Goal: Task Accomplishment & Management: Complete application form

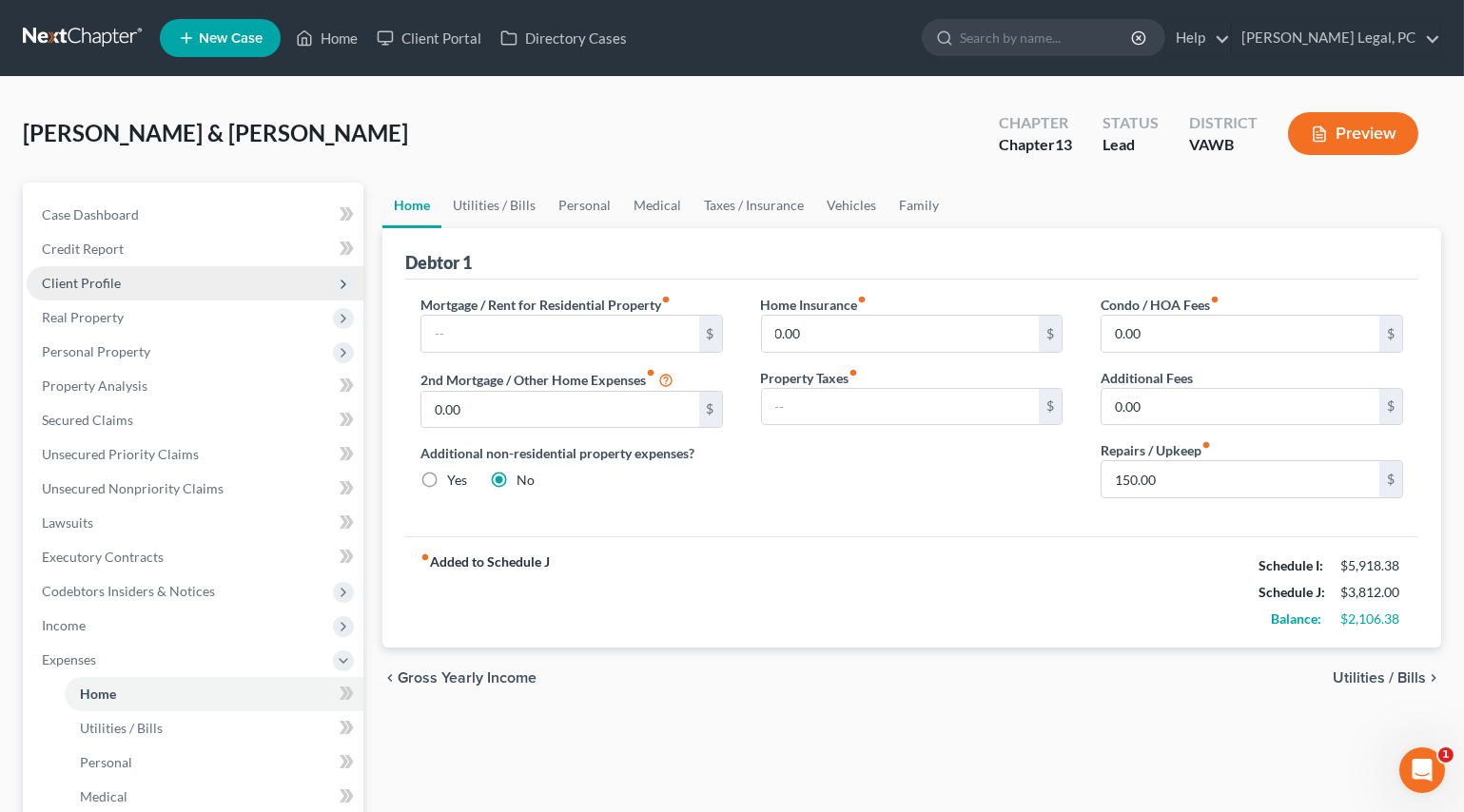
click at [85, 286] on span "Client Profile" at bounding box center [81, 283] width 79 height 17
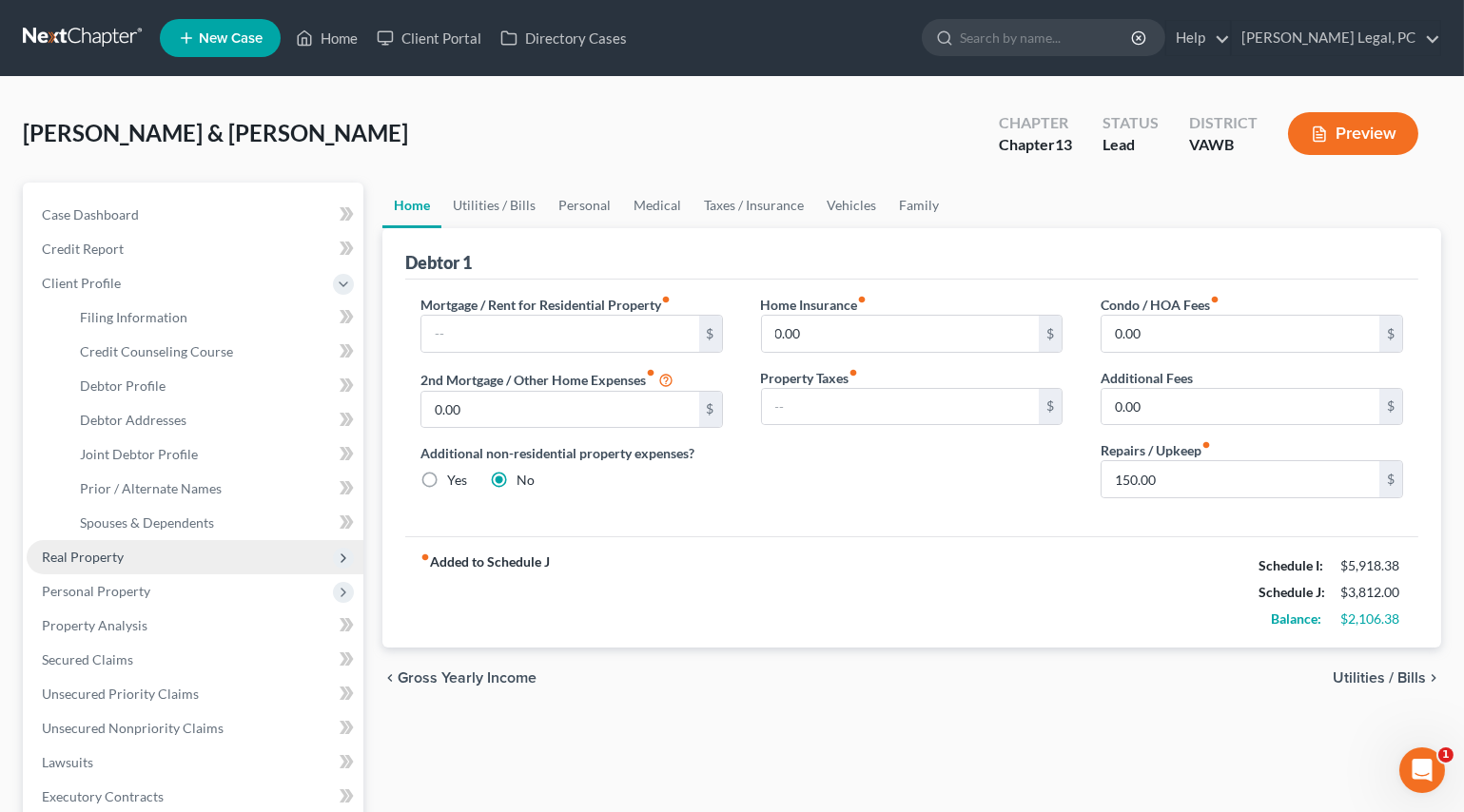
click at [62, 562] on span "Real Property" at bounding box center [83, 556] width 82 height 17
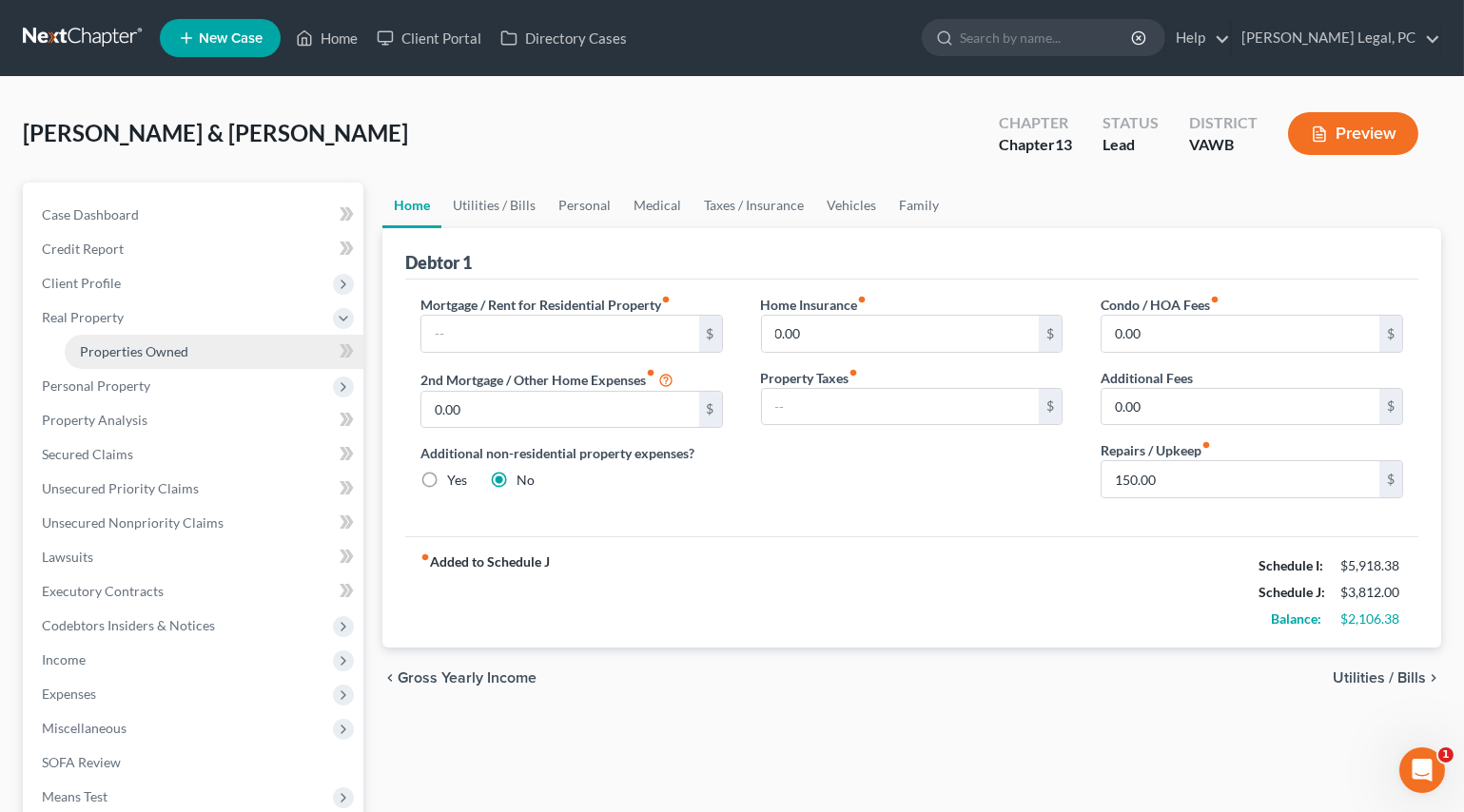
click at [145, 352] on span "Properties Owned" at bounding box center [133, 351] width 108 height 17
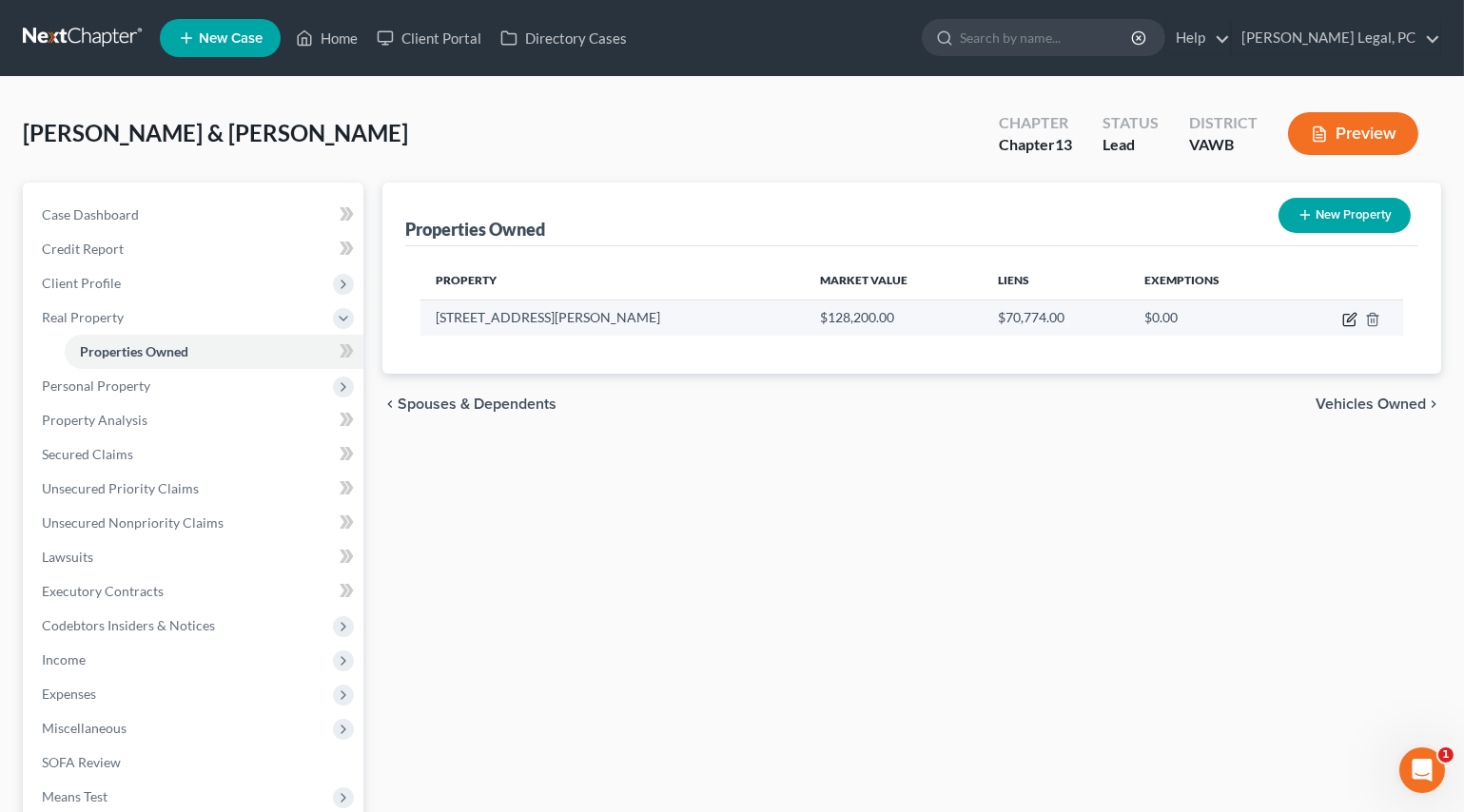
click at [1352, 313] on icon "button" at bounding box center [1351, 317] width 9 height 9
select select "48"
select select "1"
select select "0"
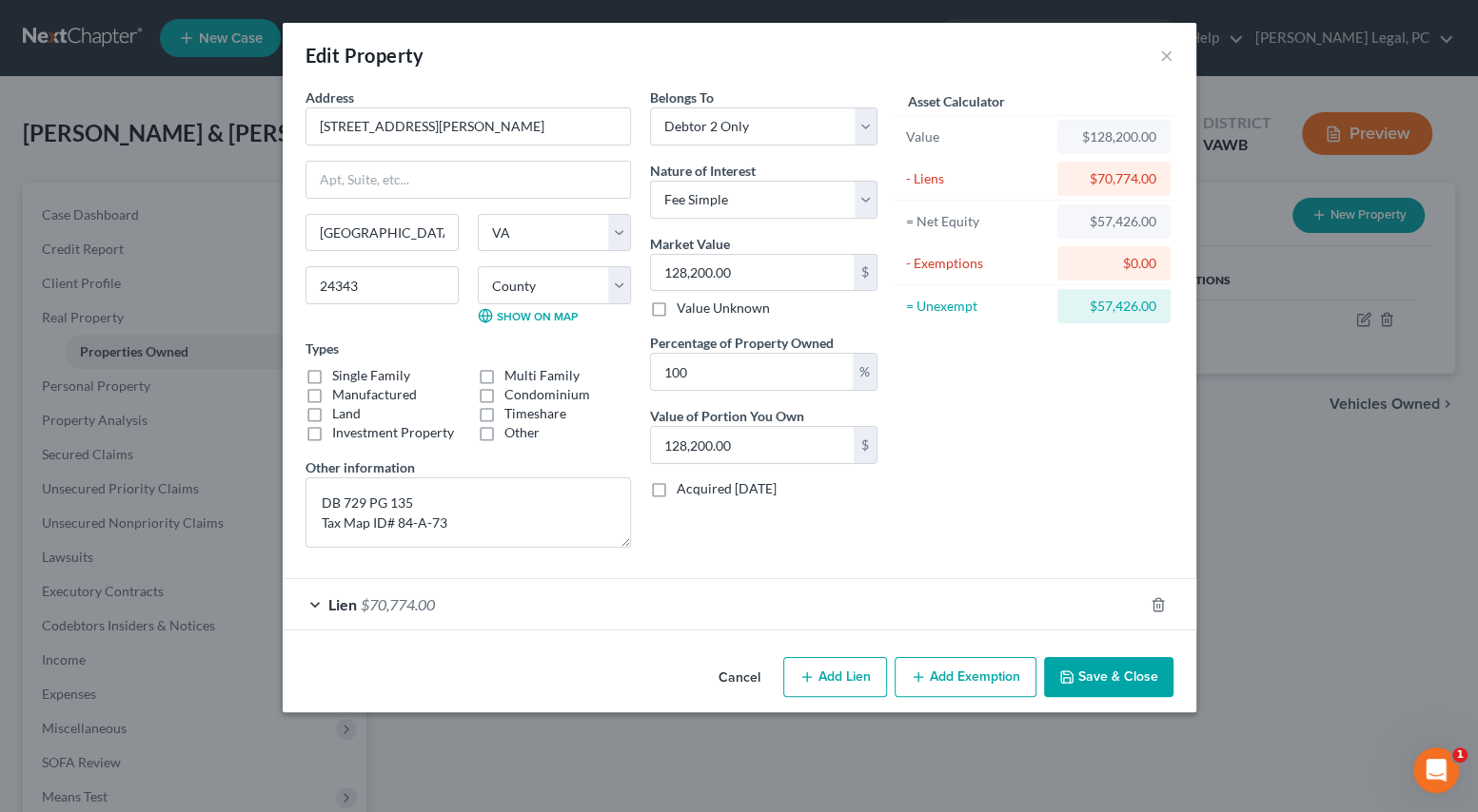
click at [960, 675] on button "Add Exemption" at bounding box center [965, 677] width 142 height 40
select select "2"
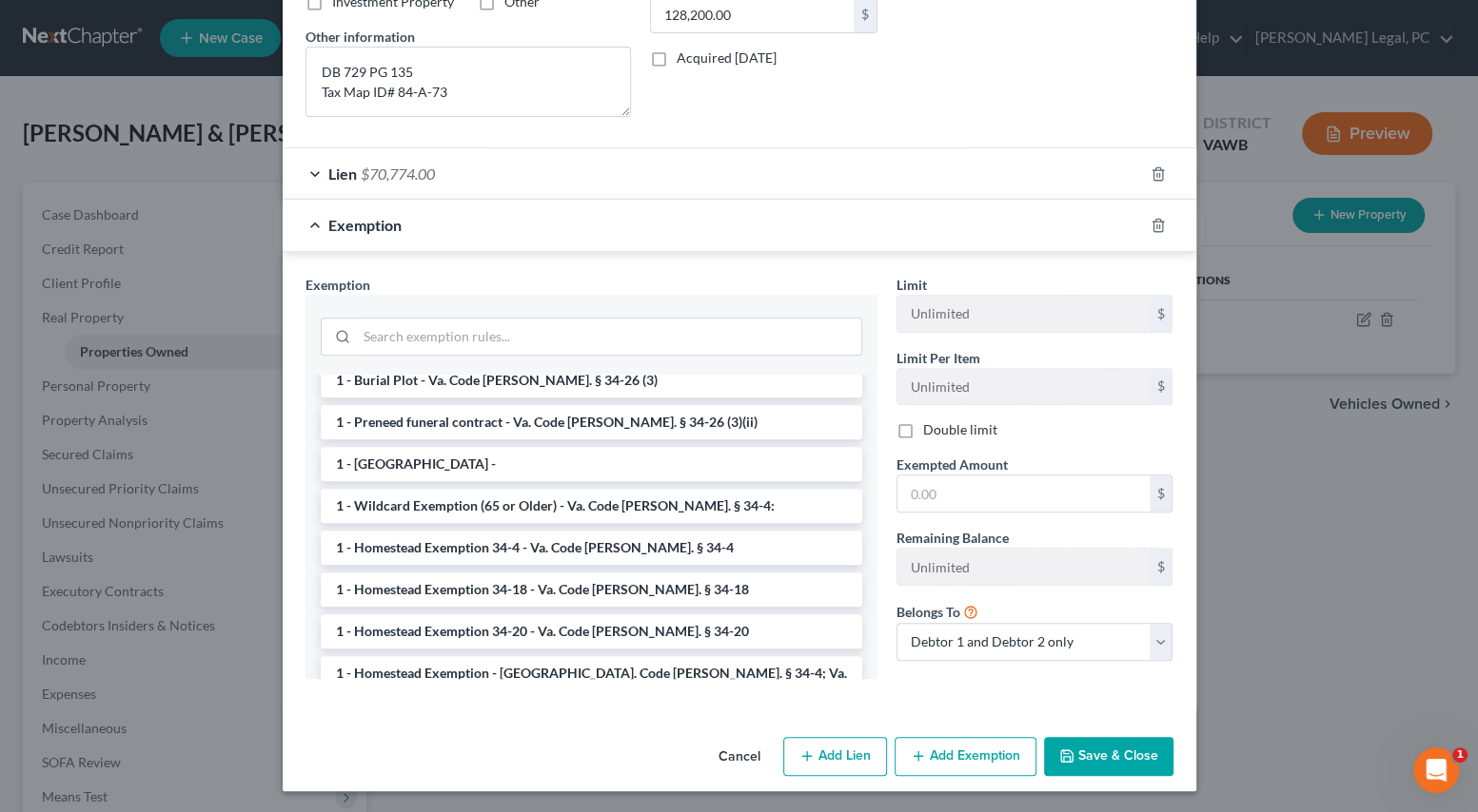
scroll to position [345, 0]
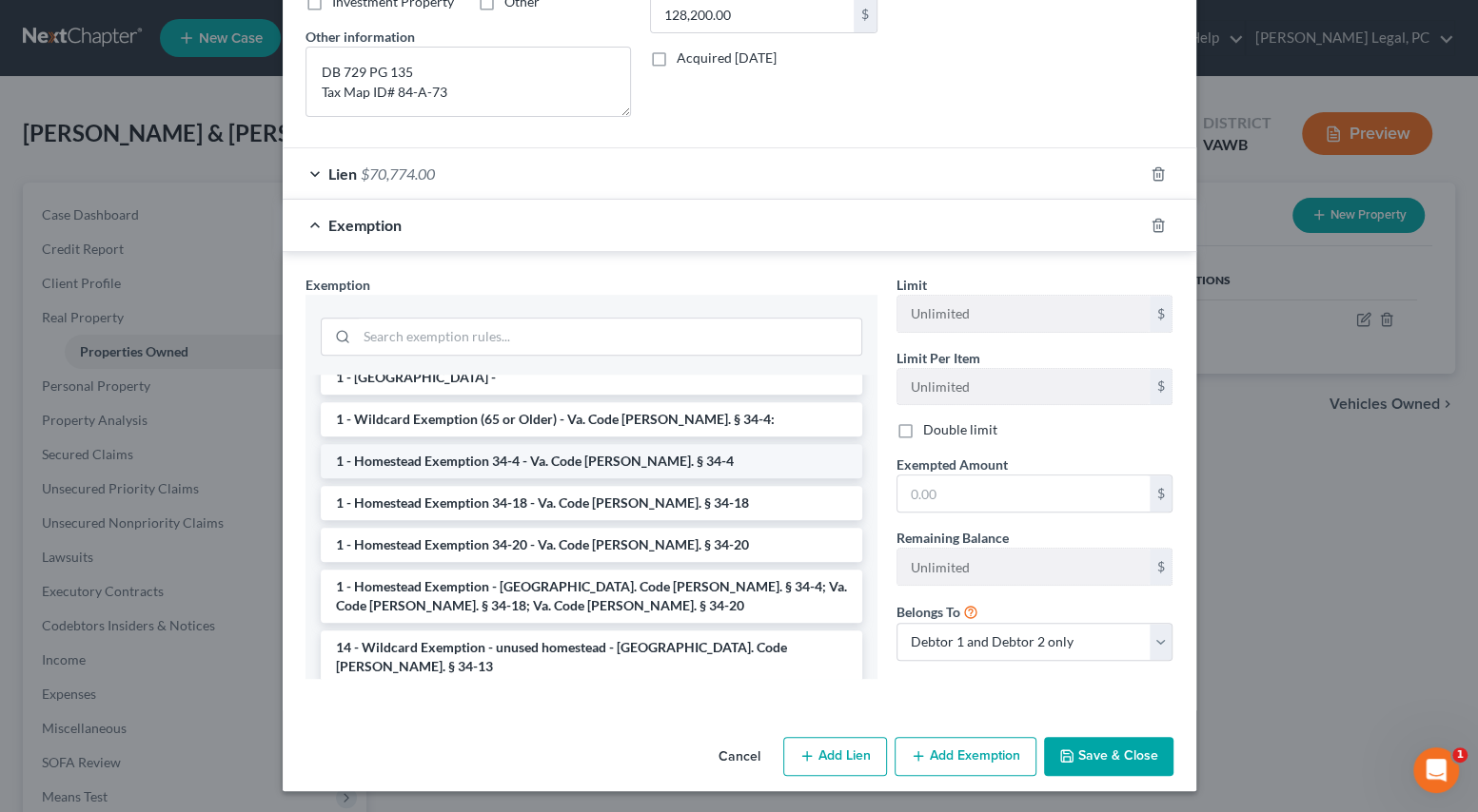
click at [618, 463] on li "1 - Homestead Exemption 34-4 - Va. Code [PERSON_NAME]. § 34-4" at bounding box center [592, 461] width 541 height 34
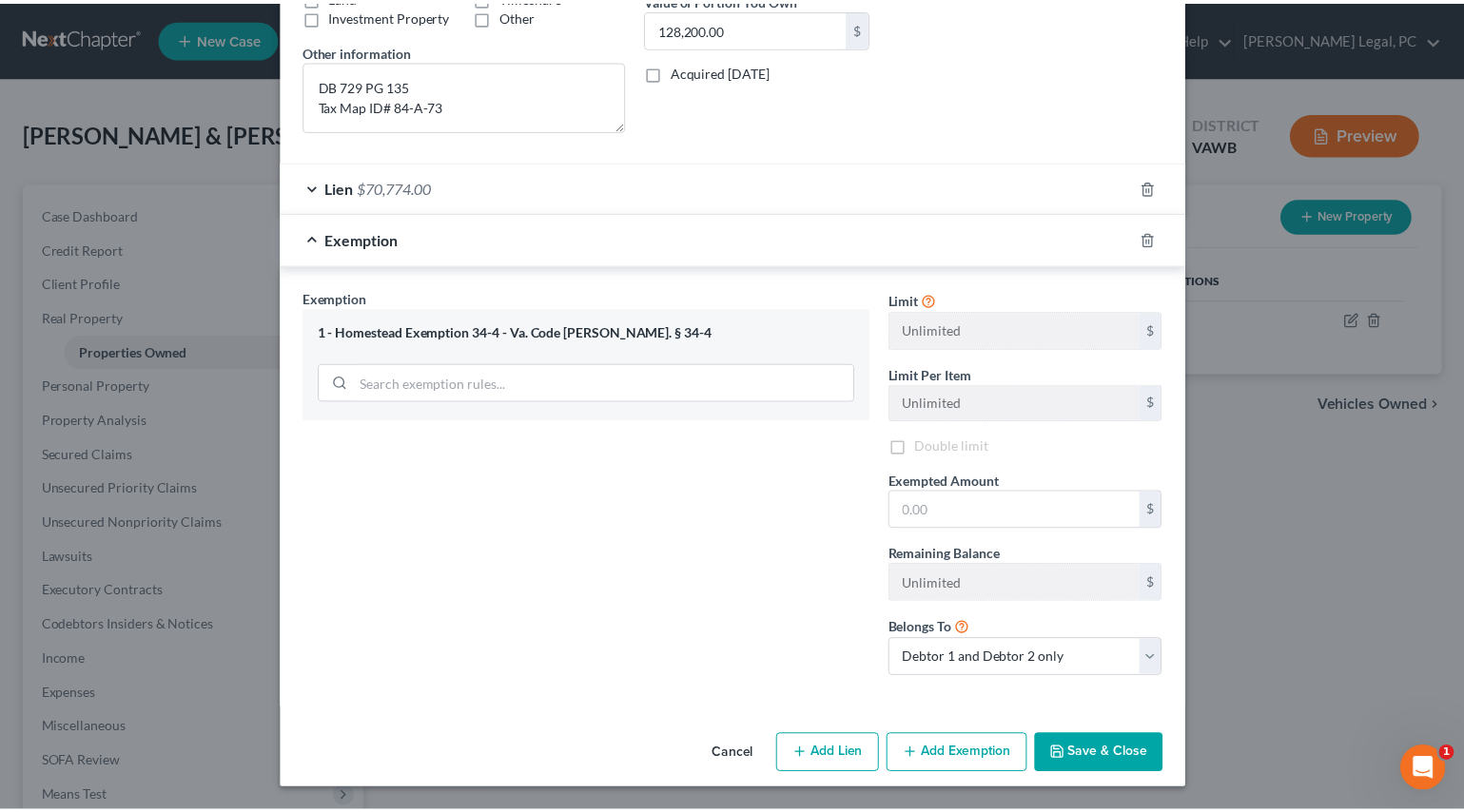
scroll to position [415, 0]
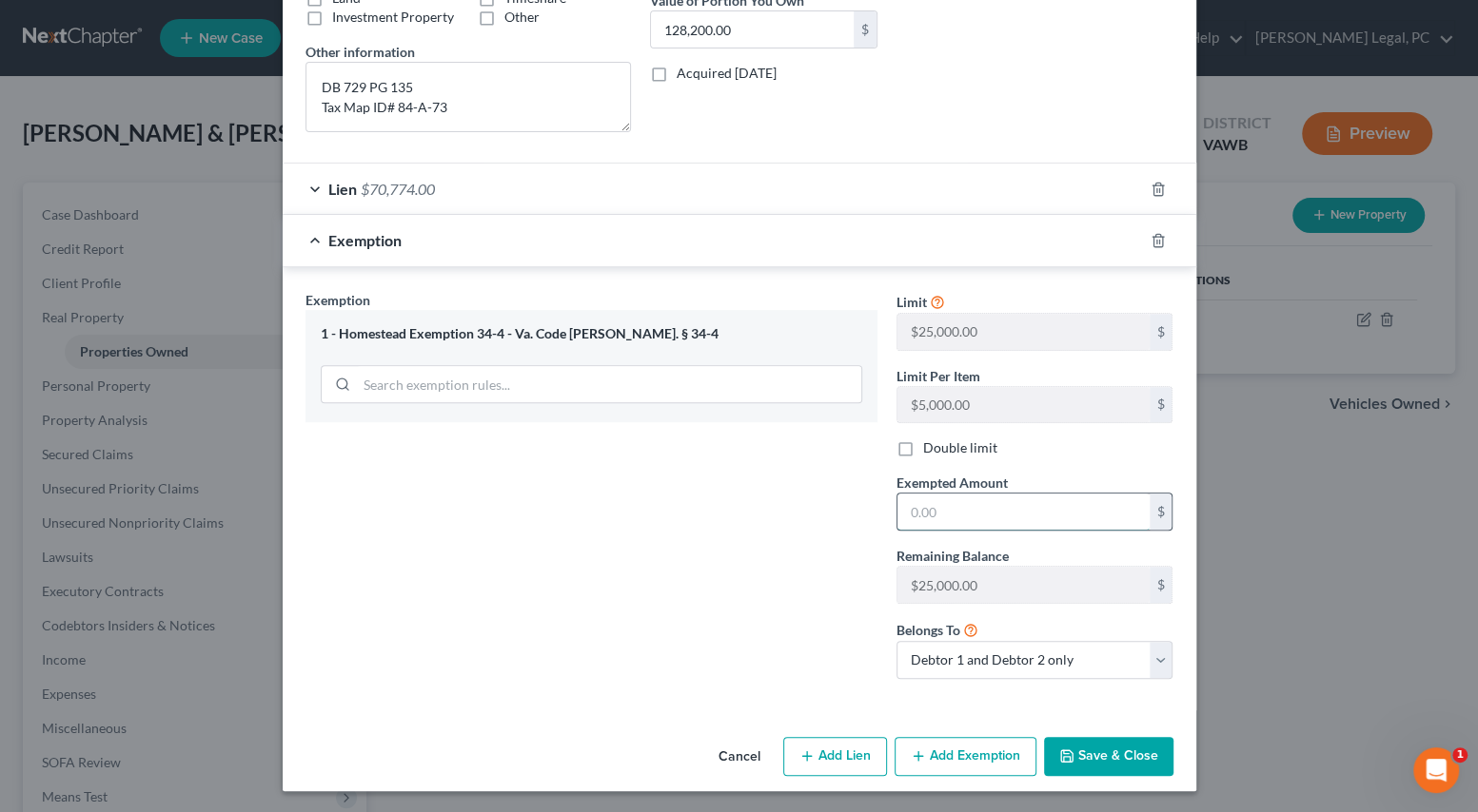
click at [991, 513] on input "text" at bounding box center [1023, 512] width 252 height 36
type input "50,000"
click at [1135, 759] on button "Save & Close" at bounding box center [1108, 757] width 129 height 40
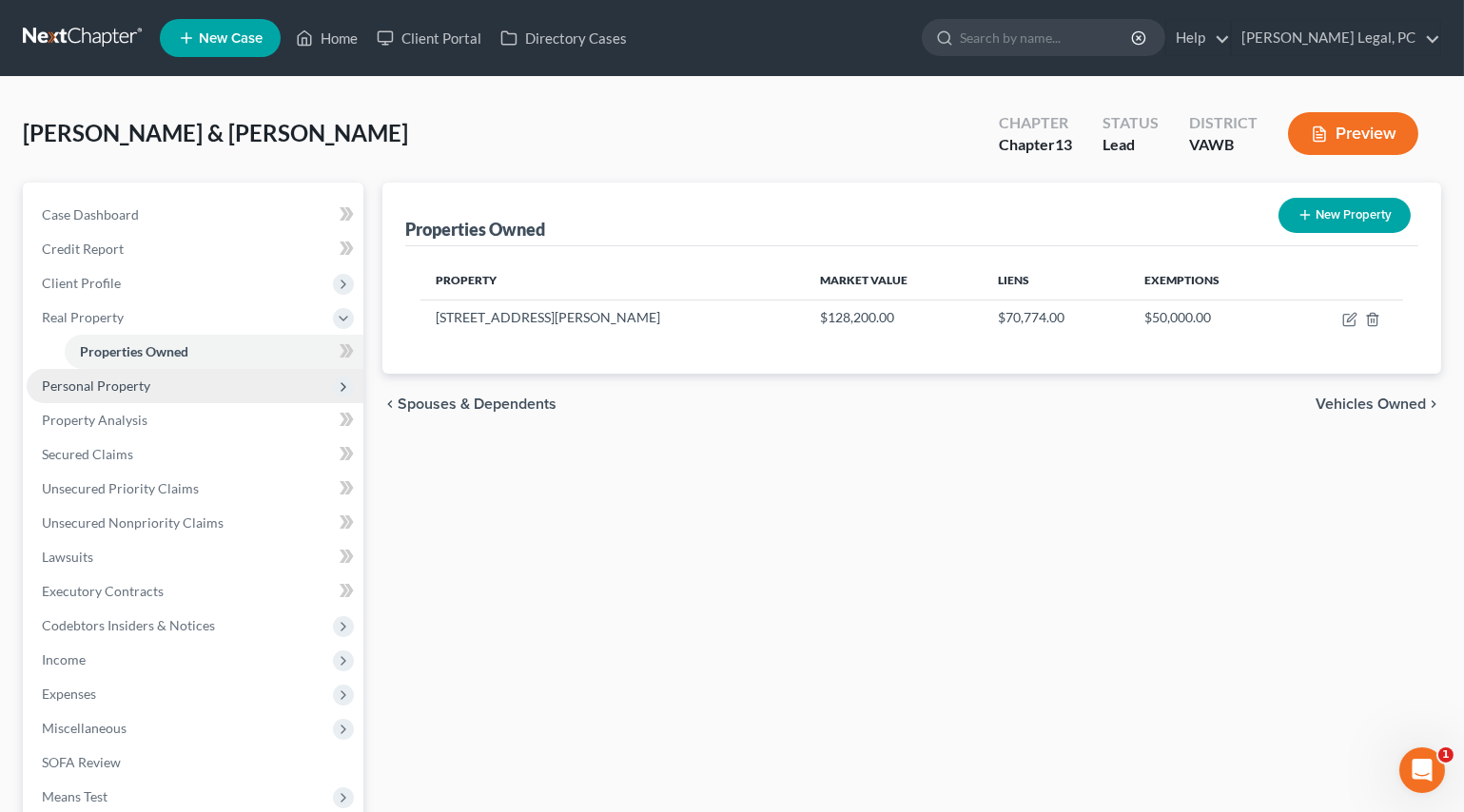
click at [130, 400] on span "Personal Property" at bounding box center [195, 385] width 337 height 34
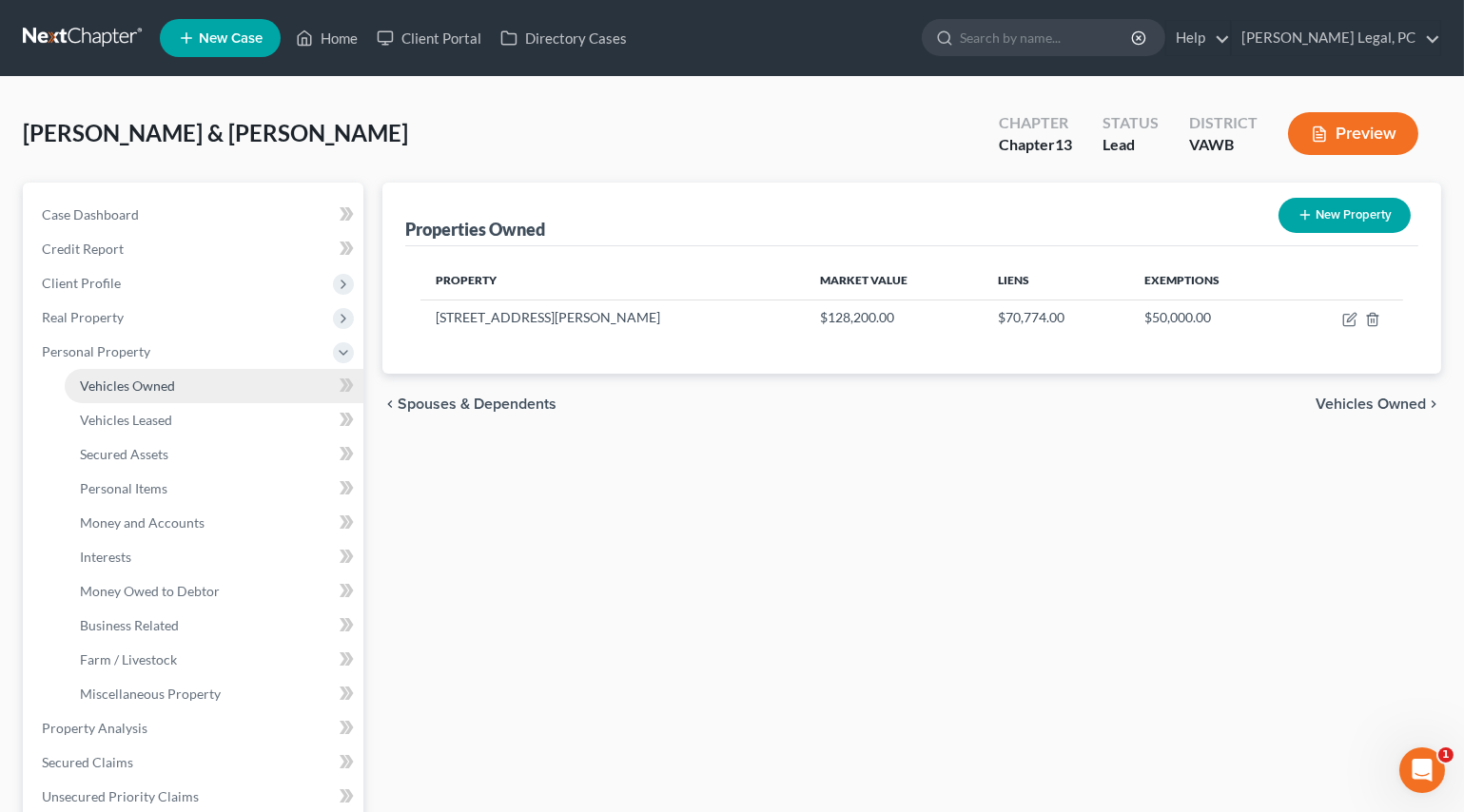
click at [133, 396] on link "Vehicles Owned" at bounding box center [213, 385] width 299 height 34
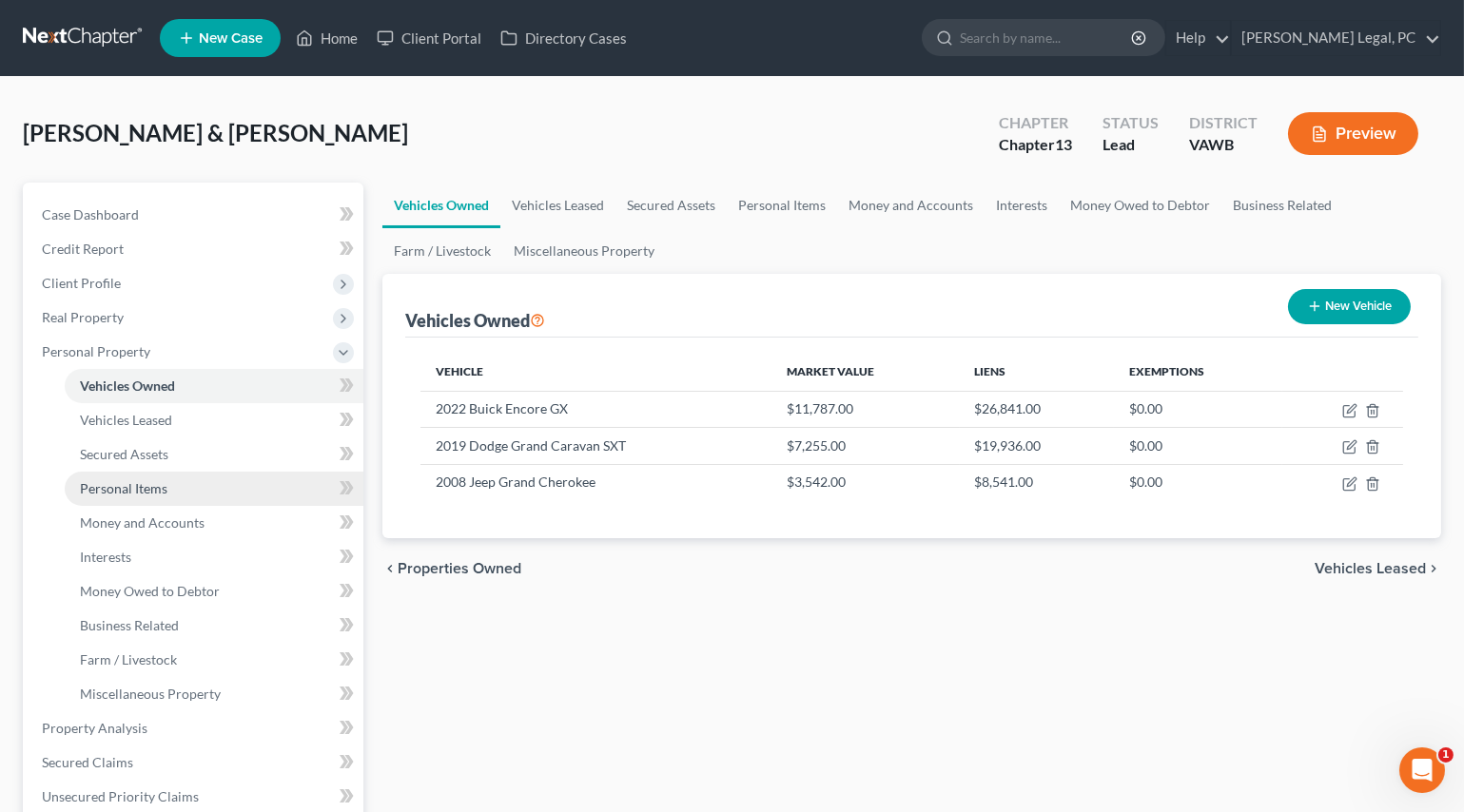
click at [133, 481] on span "Personal Items" at bounding box center [124, 488] width 88 height 17
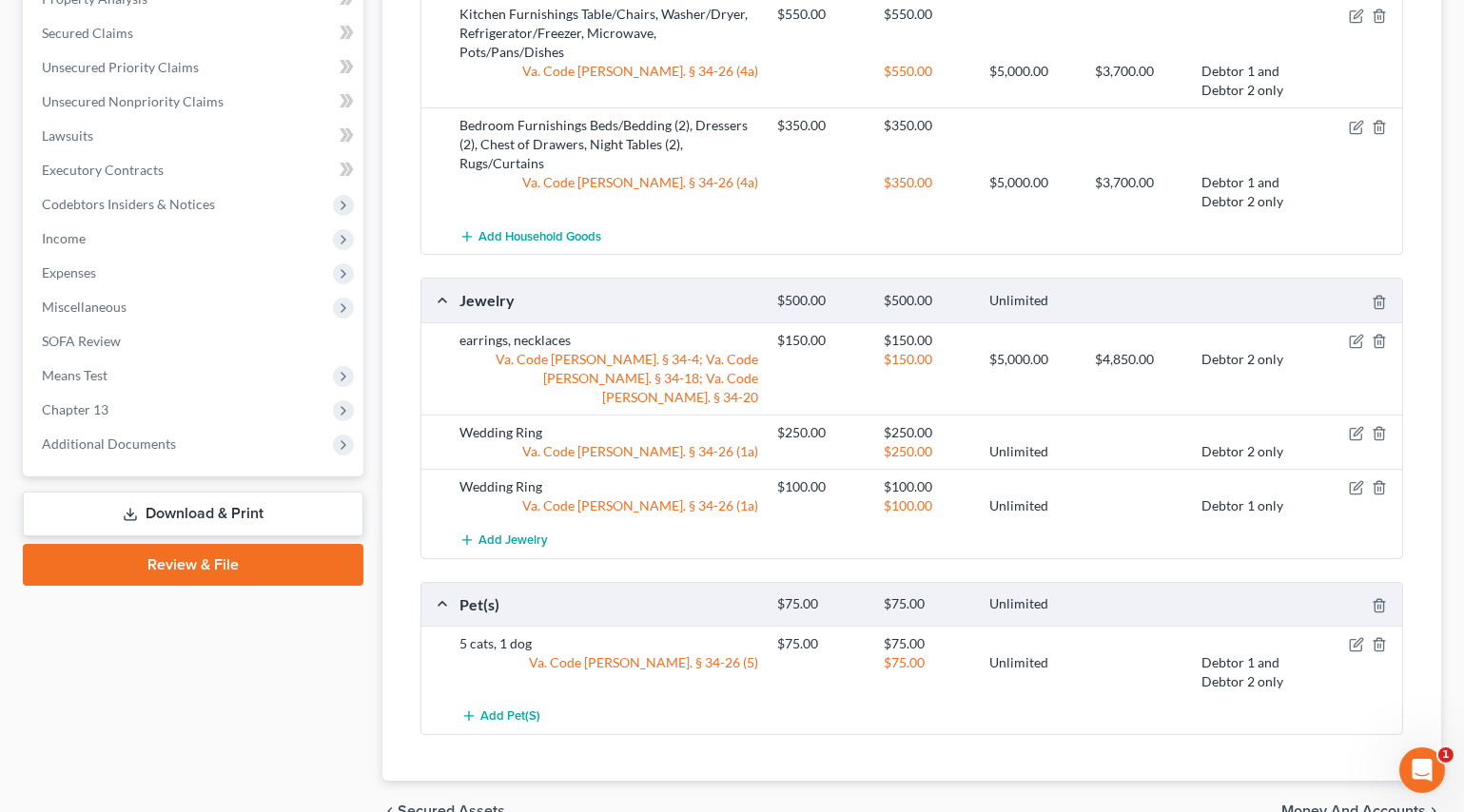
scroll to position [808, 0]
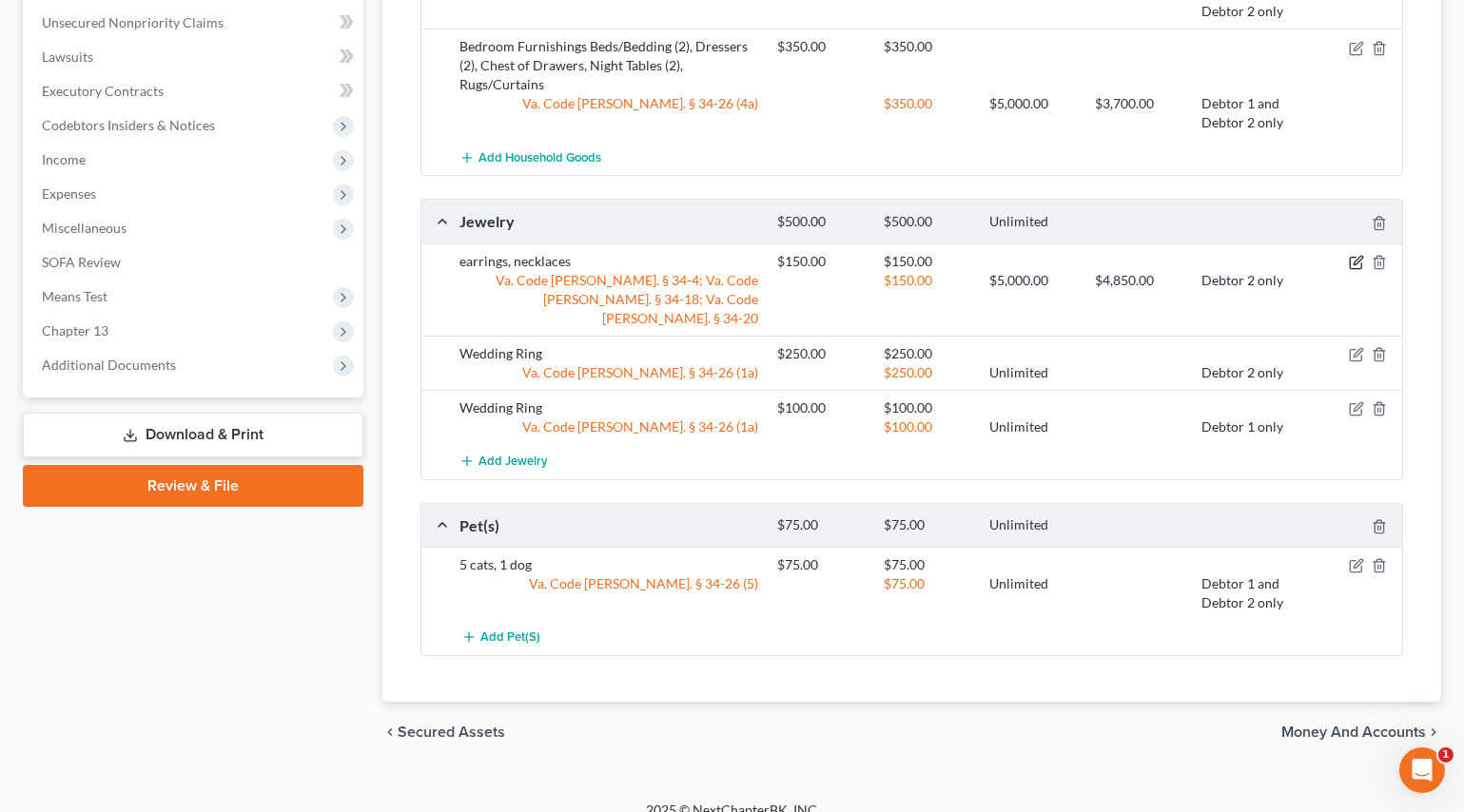
drag, startPoint x: 1355, startPoint y: 257, endPoint x: 1349, endPoint y: 274, distance: 18.0
click at [1355, 258] on icon "button" at bounding box center [1357, 263] width 16 height 16
select select "1"
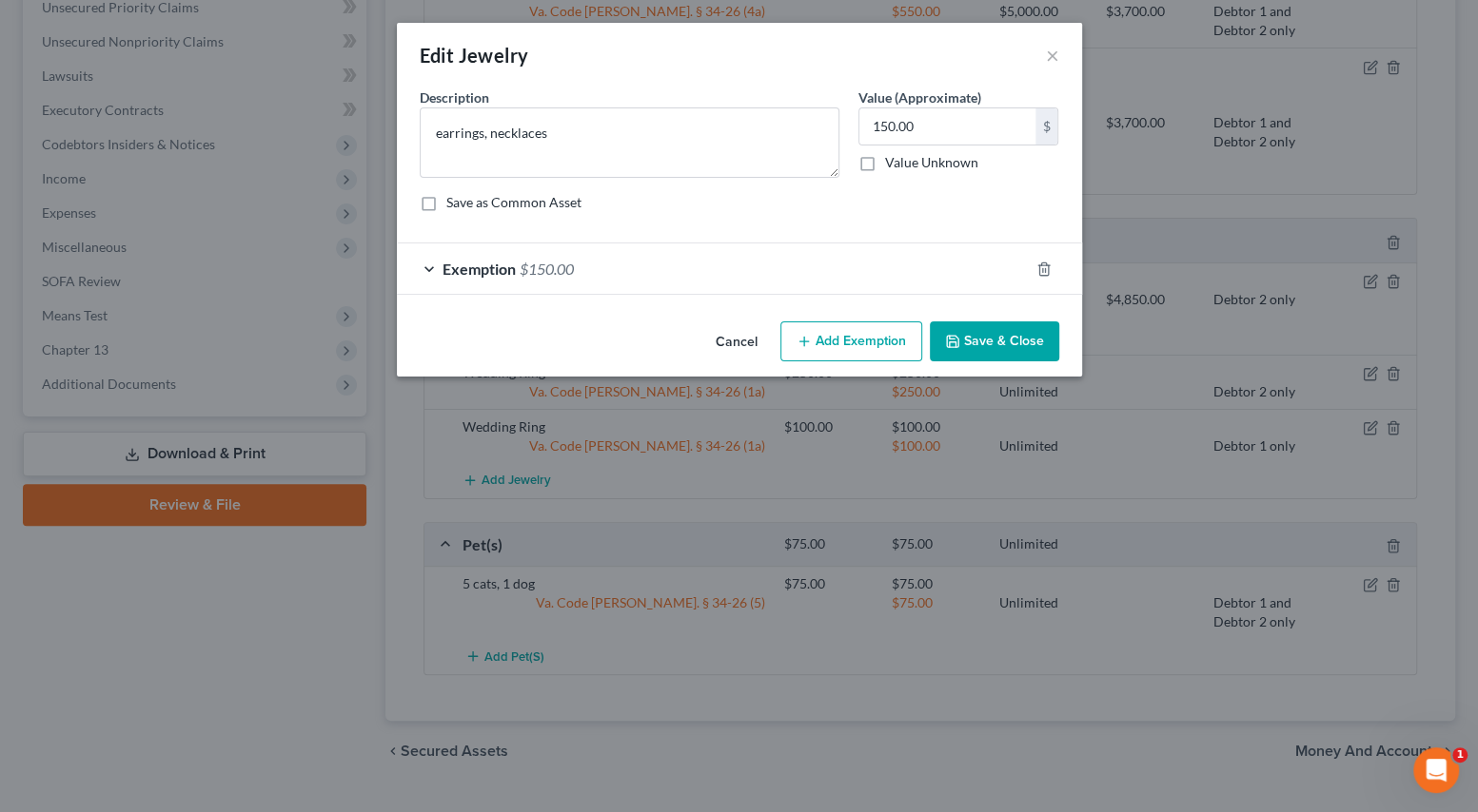
click at [832, 260] on div "Exemption $150.00" at bounding box center [712, 268] width 631 height 51
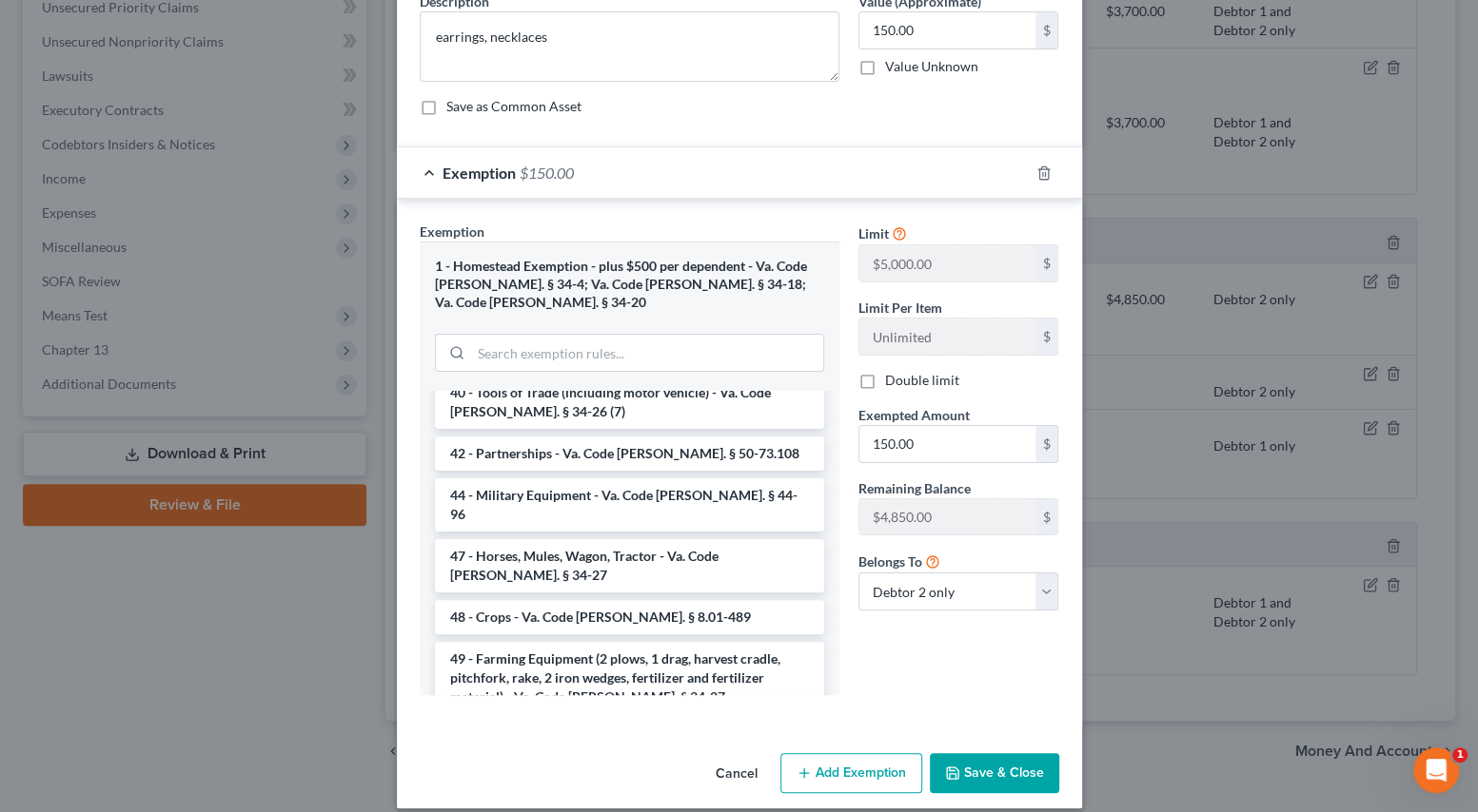
scroll to position [2948, 0]
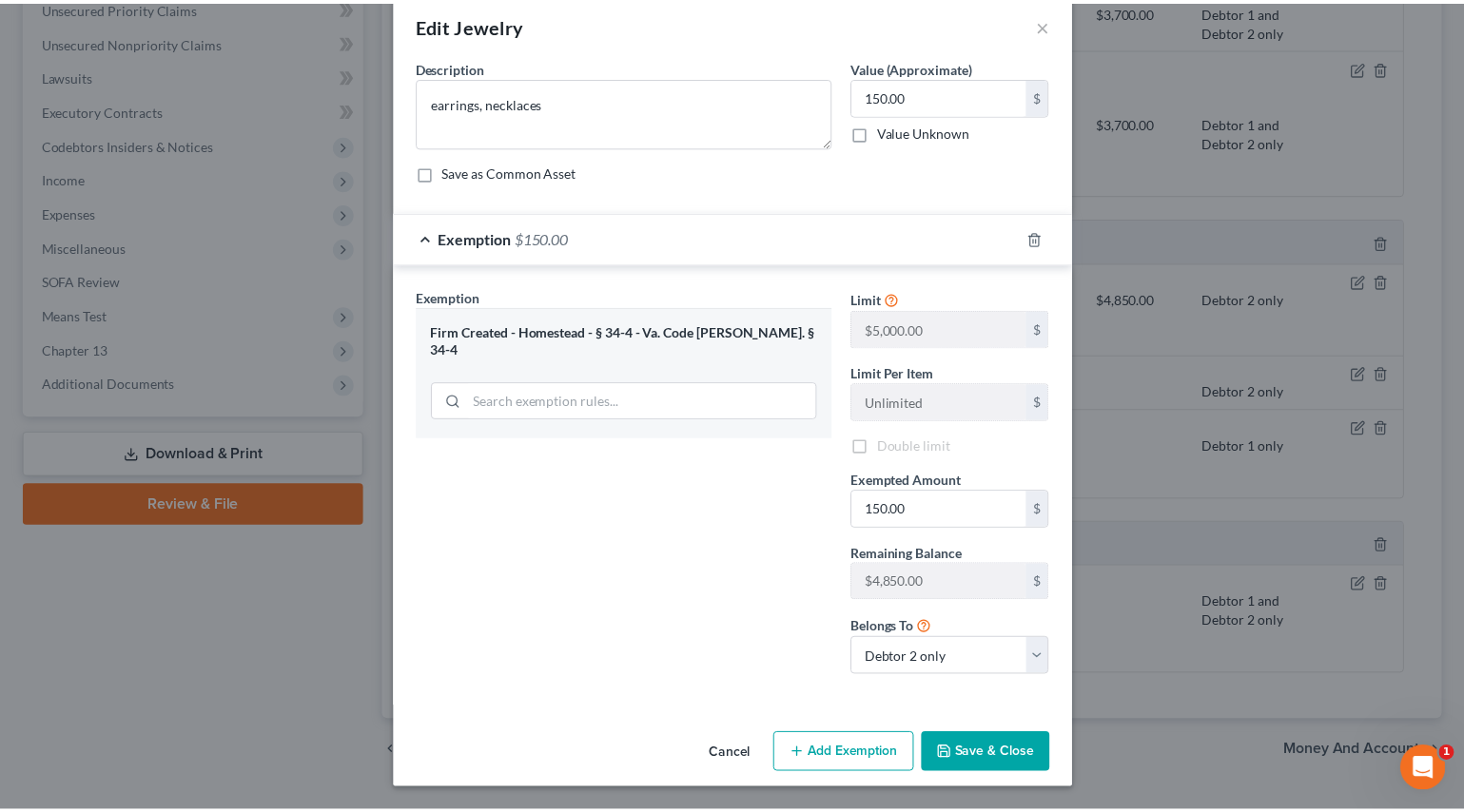
scroll to position [28, 0]
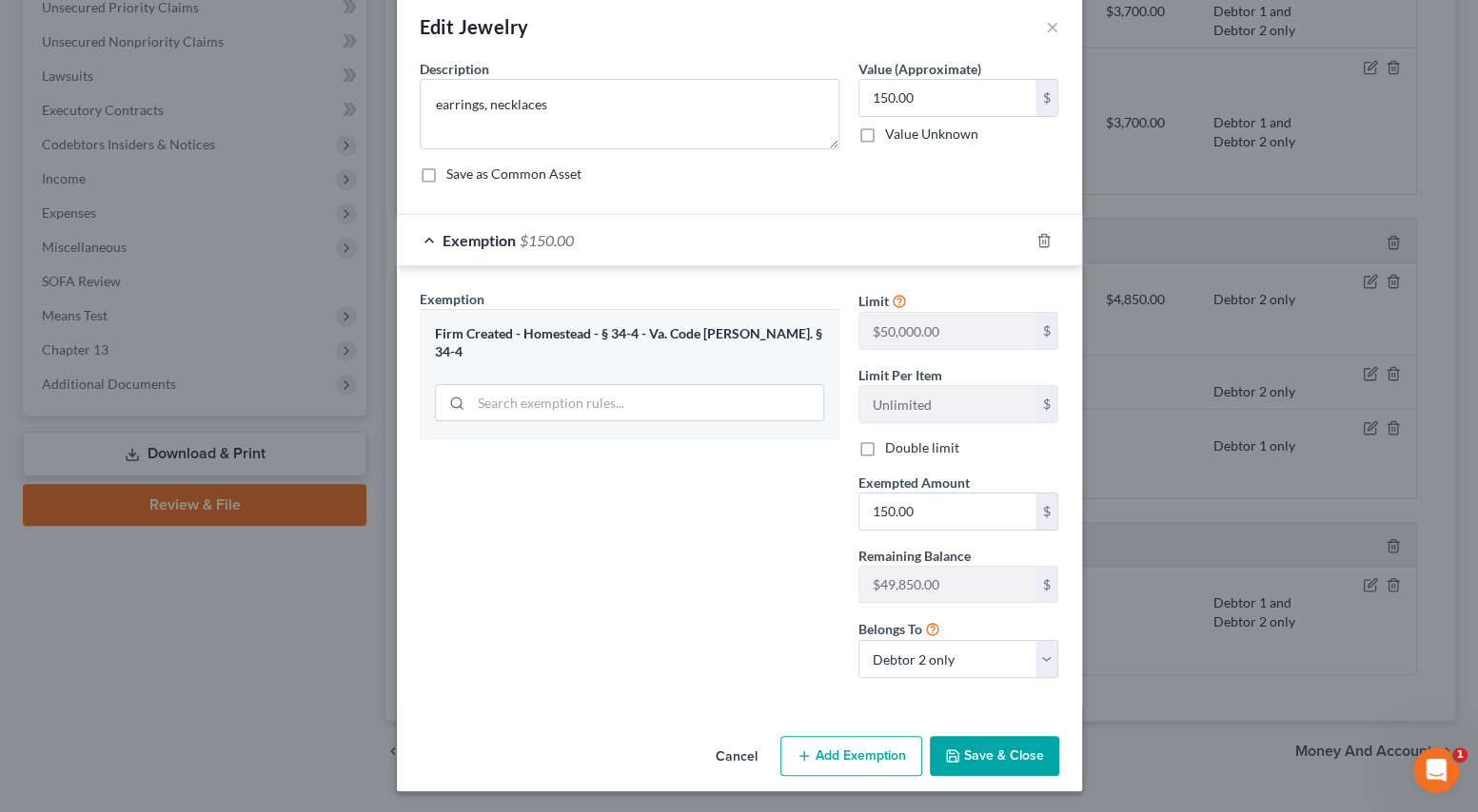
click at [951, 745] on button "Save & Close" at bounding box center [993, 756] width 129 height 40
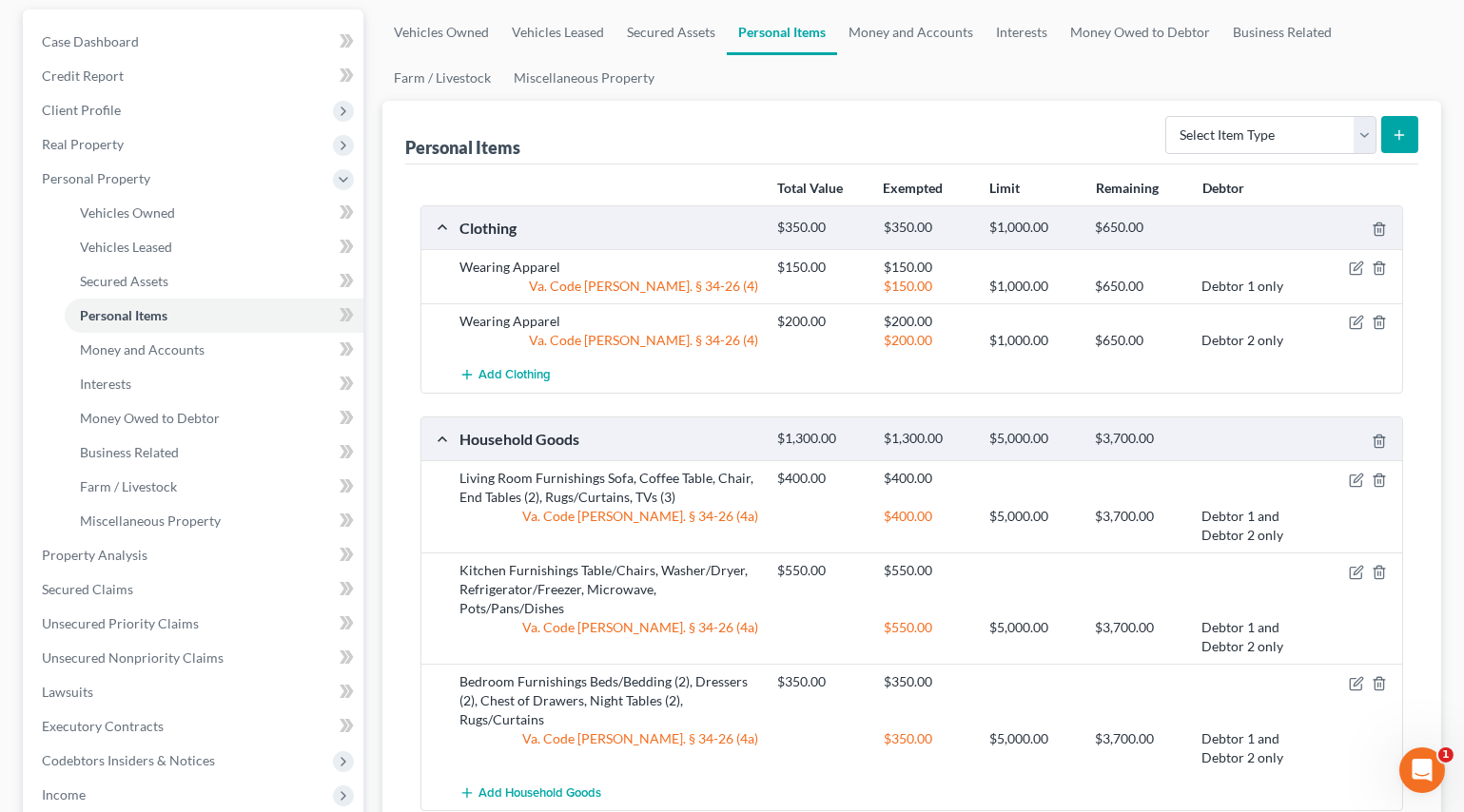
scroll to position [12, 0]
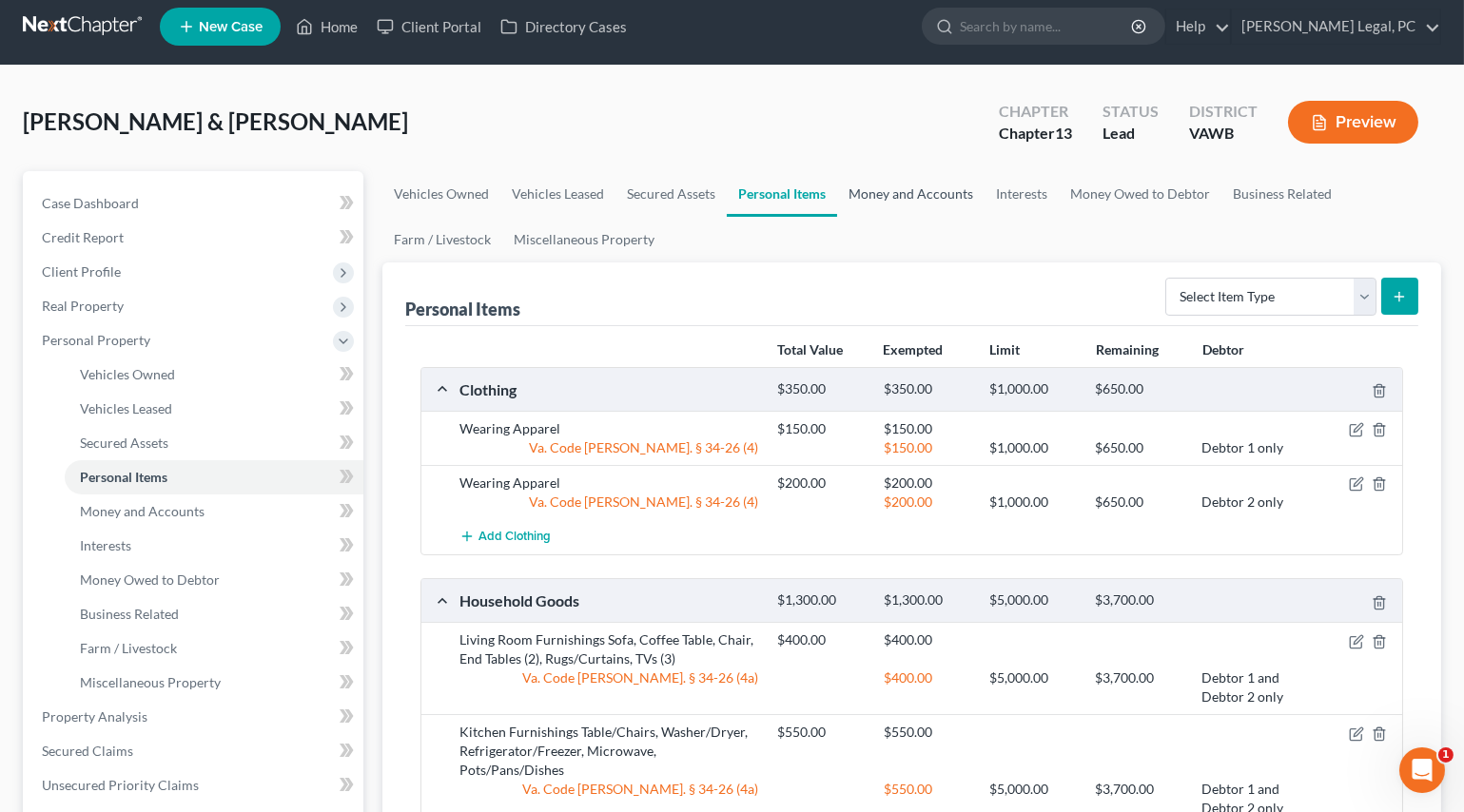
click at [926, 201] on link "Money and Accounts" at bounding box center [911, 194] width 148 height 46
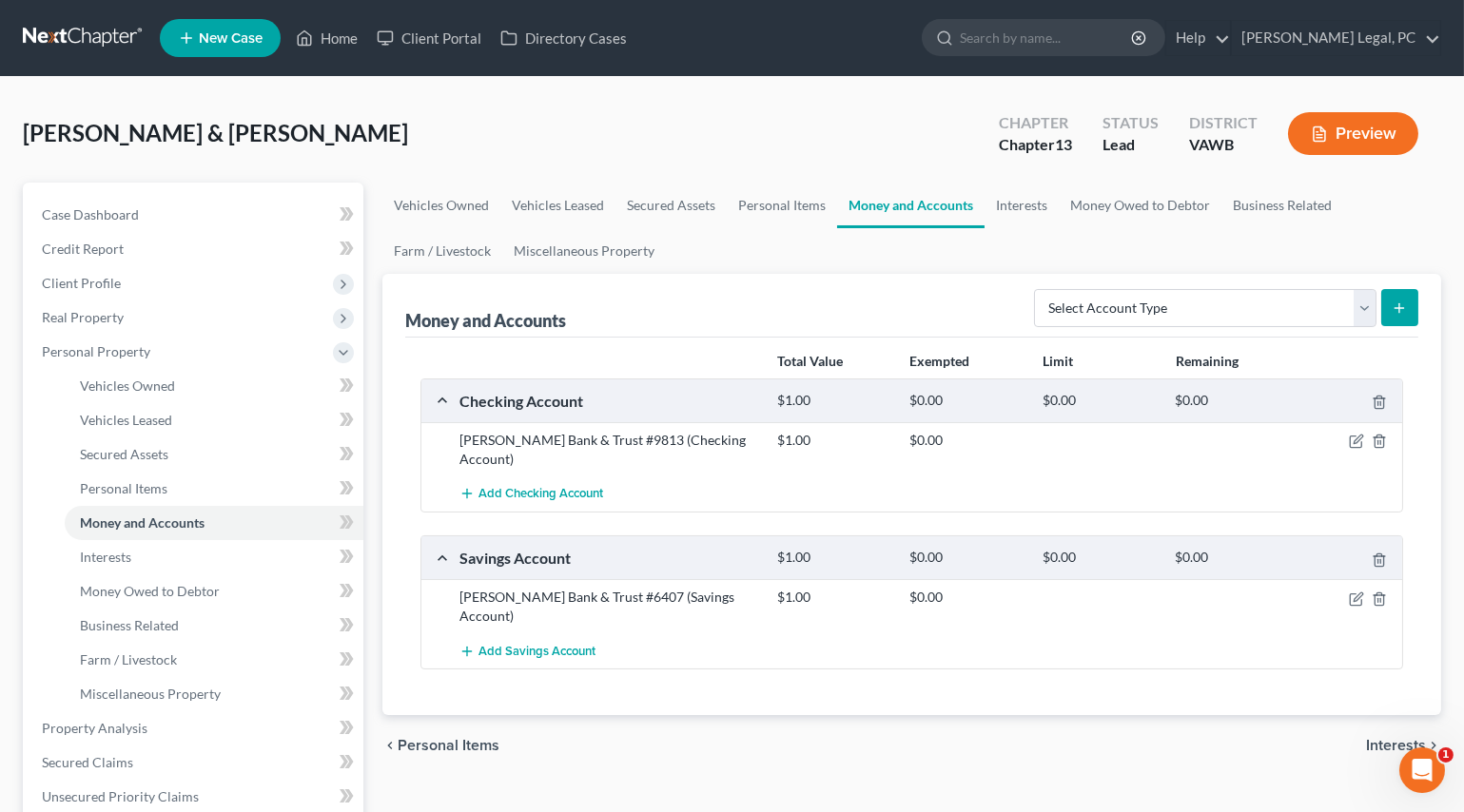
click at [1347, 437] on div at bounding box center [1351, 441] width 106 height 19
click at [1360, 445] on icon "button" at bounding box center [1356, 442] width 12 height 12
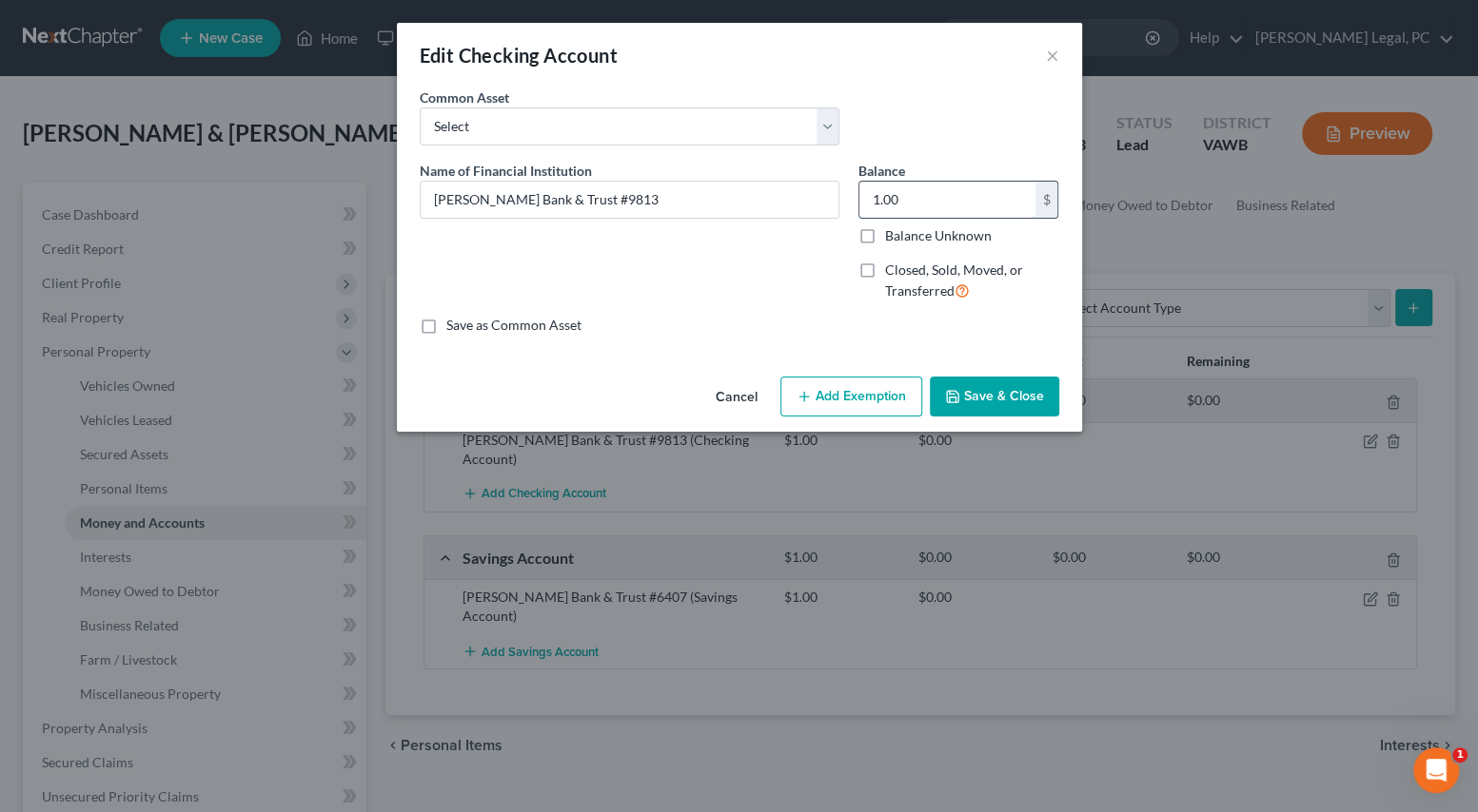
click at [903, 205] on input "1.00" at bounding box center [947, 199] width 176 height 36
click at [799, 387] on button "Add Exemption" at bounding box center [851, 396] width 142 height 40
select select "2"
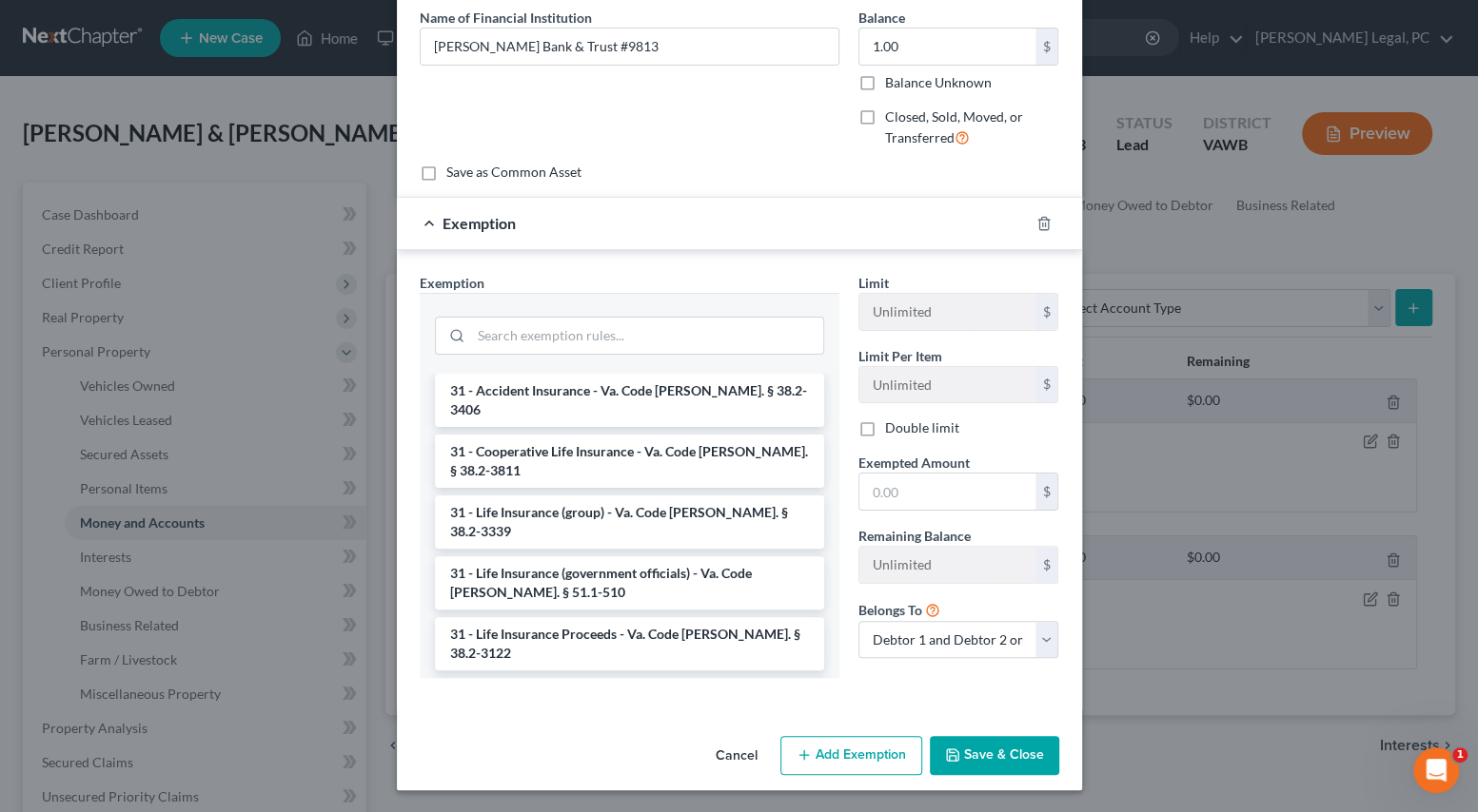
scroll to position [2886, 0]
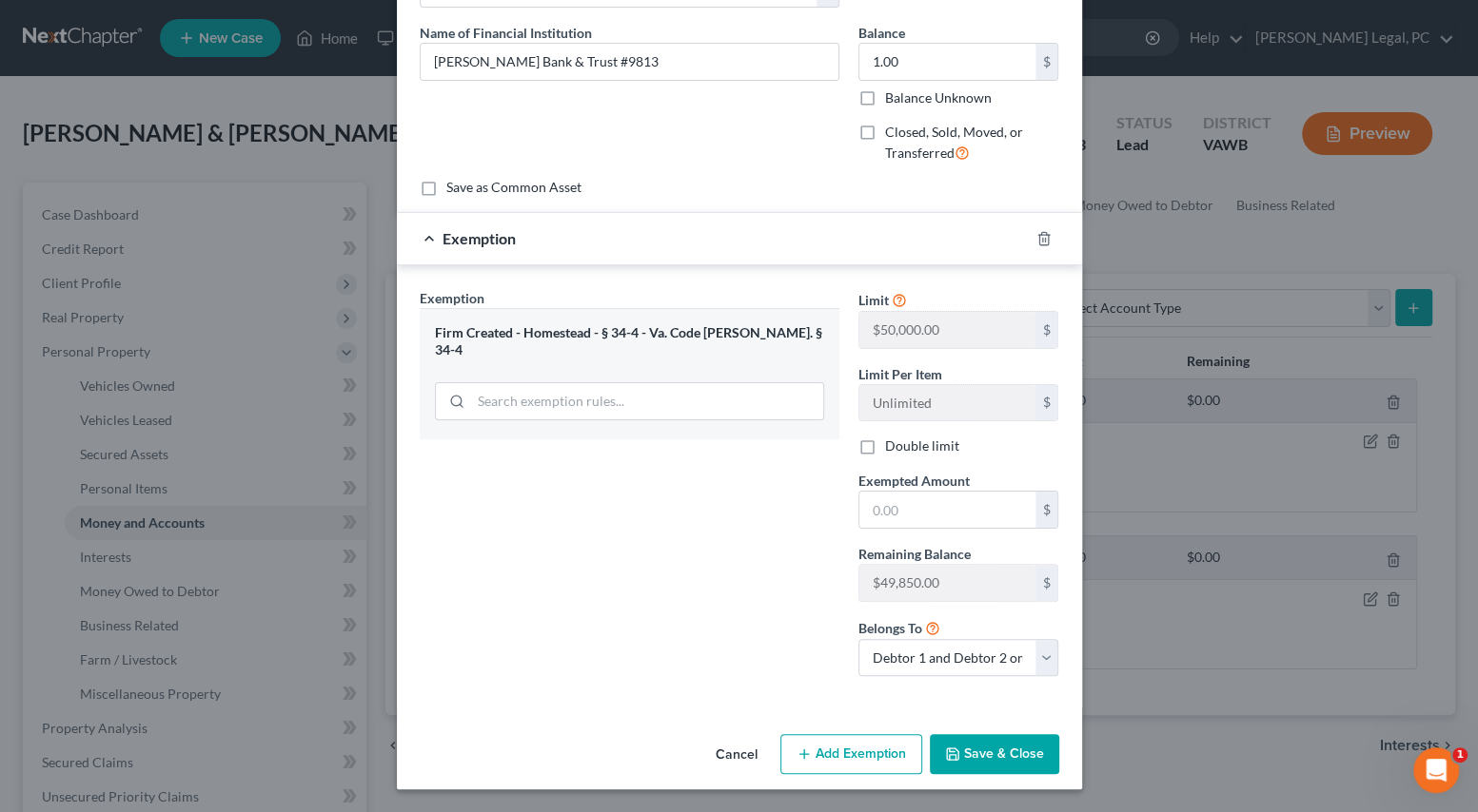
scroll to position [136, 0]
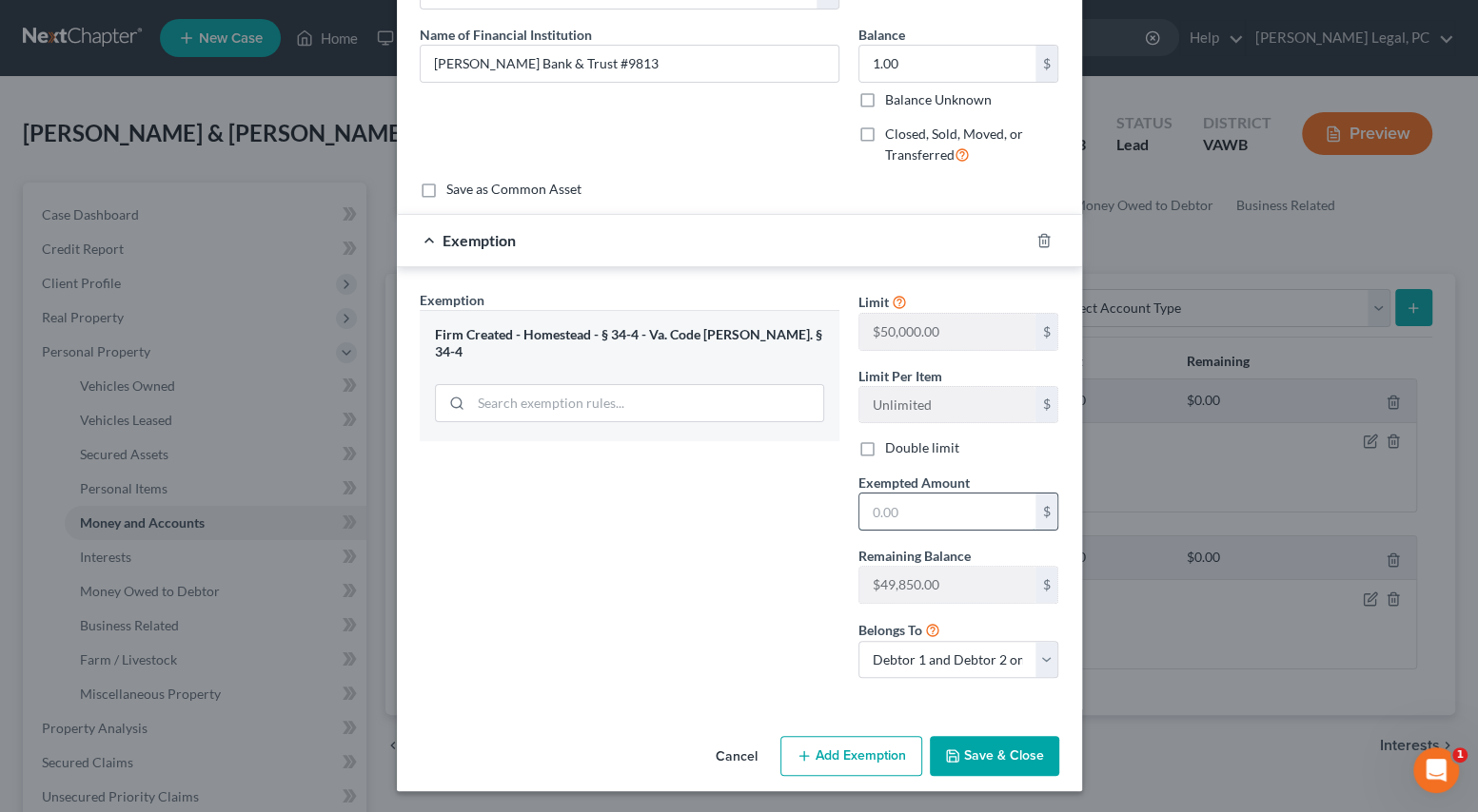
click at [908, 506] on input "text" at bounding box center [947, 512] width 176 height 36
type input "1"
click at [792, 555] on div "Exemption Set must be selected for CA. Exemption * Firm Created - Homestead - §…" at bounding box center [629, 492] width 439 height 405
click at [998, 757] on button "Save & Close" at bounding box center [993, 756] width 129 height 40
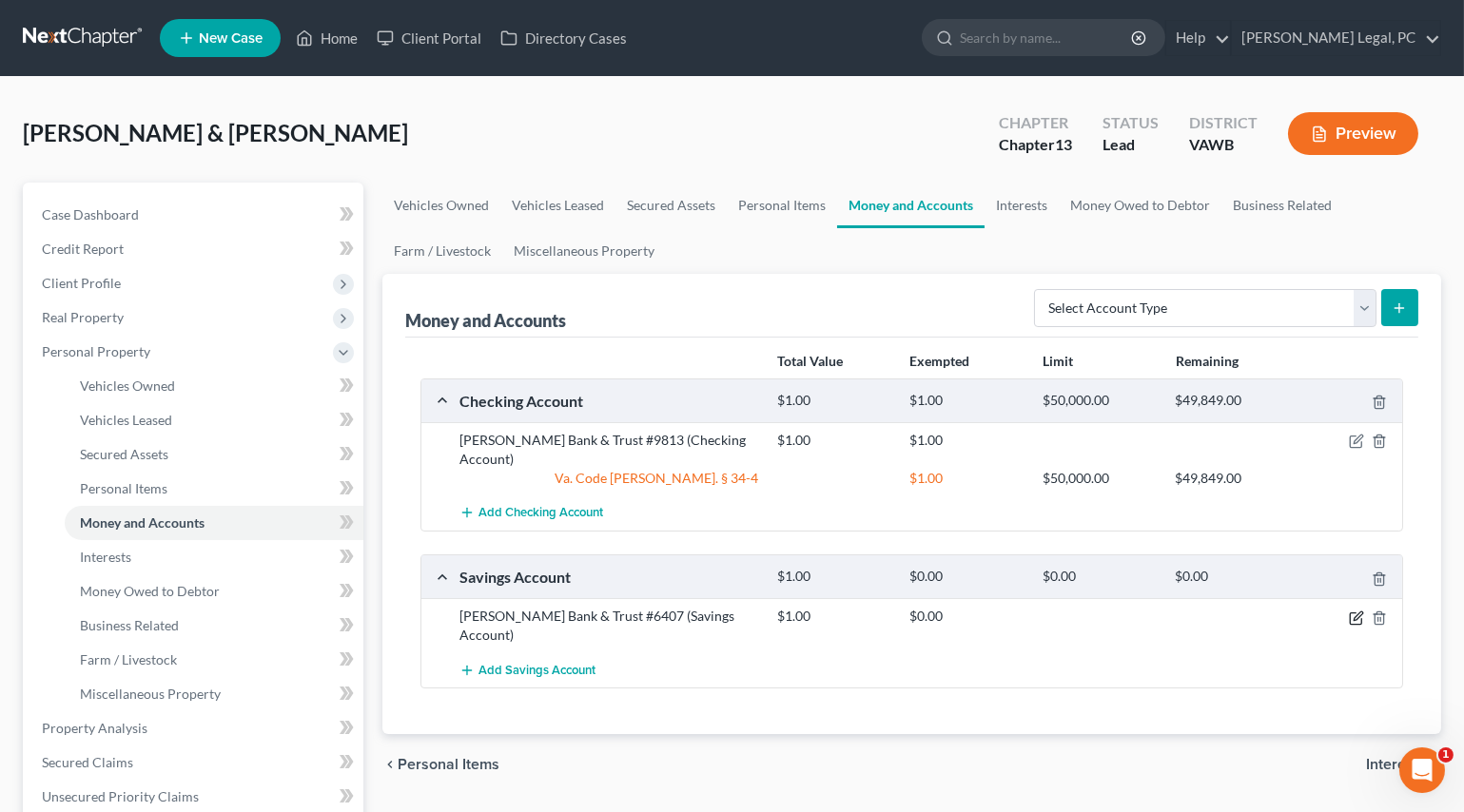
click at [1356, 612] on icon "button" at bounding box center [1358, 616] width 9 height 9
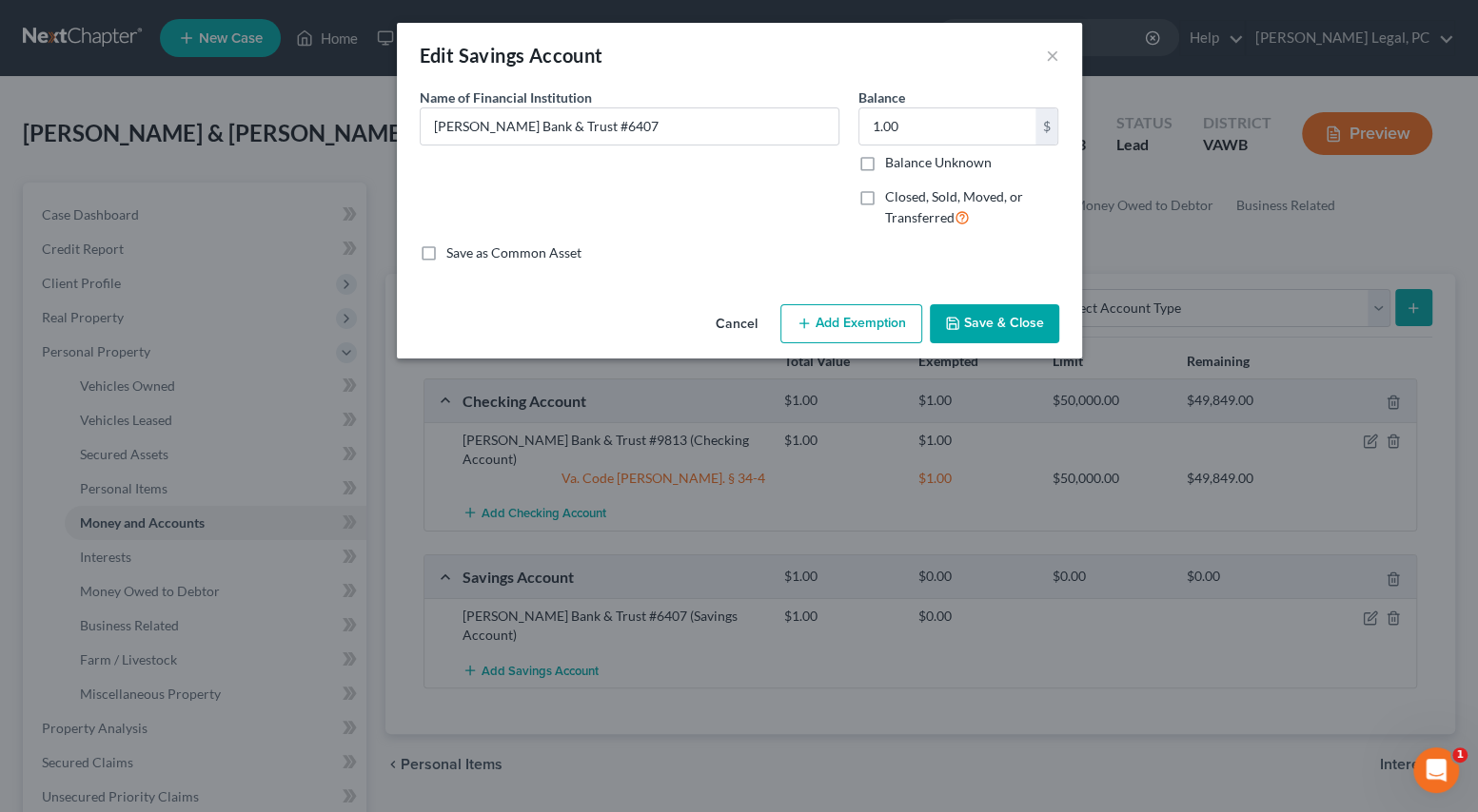
click at [879, 316] on button "Add Exemption" at bounding box center [851, 324] width 142 height 40
select select "2"
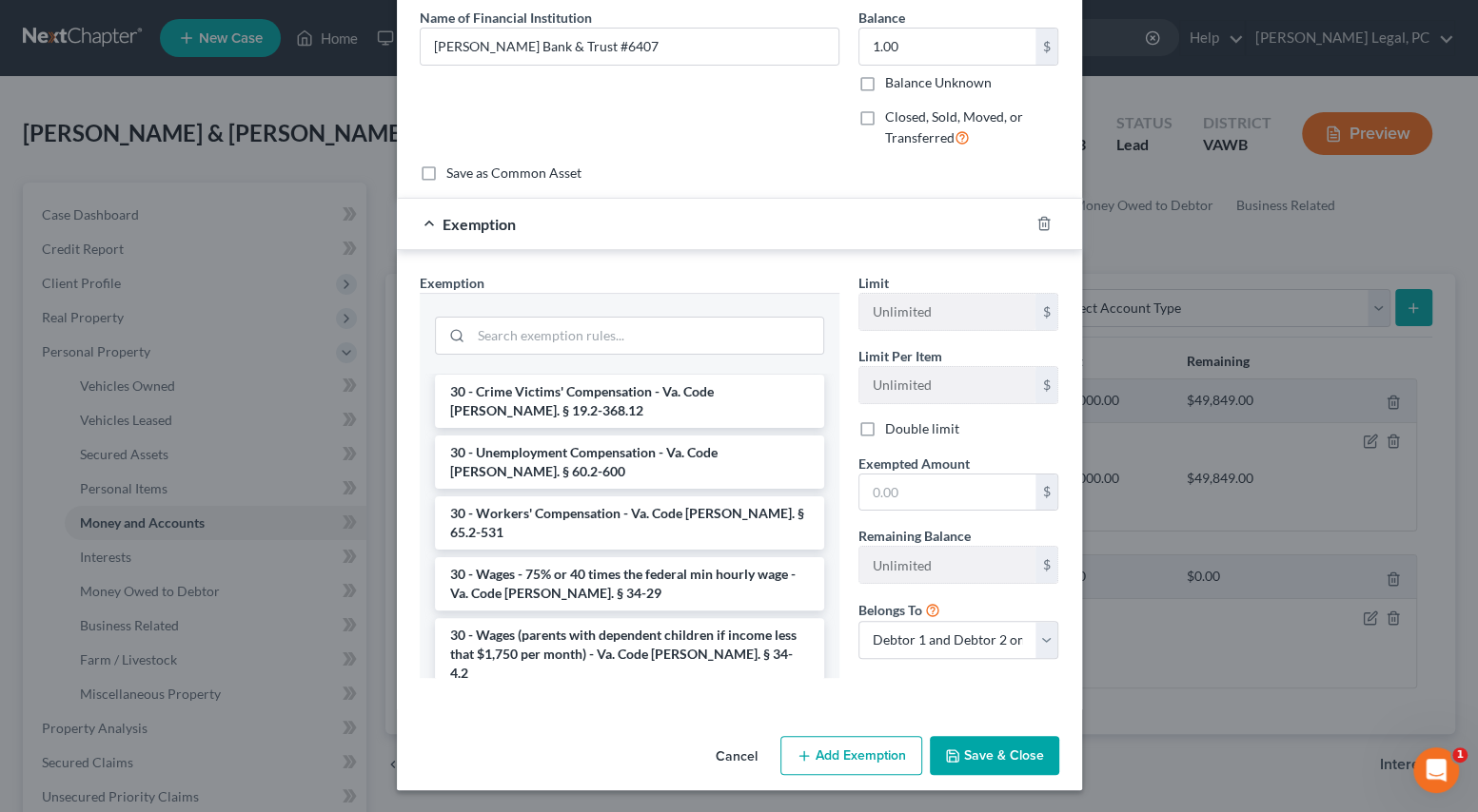
scroll to position [2886, 0]
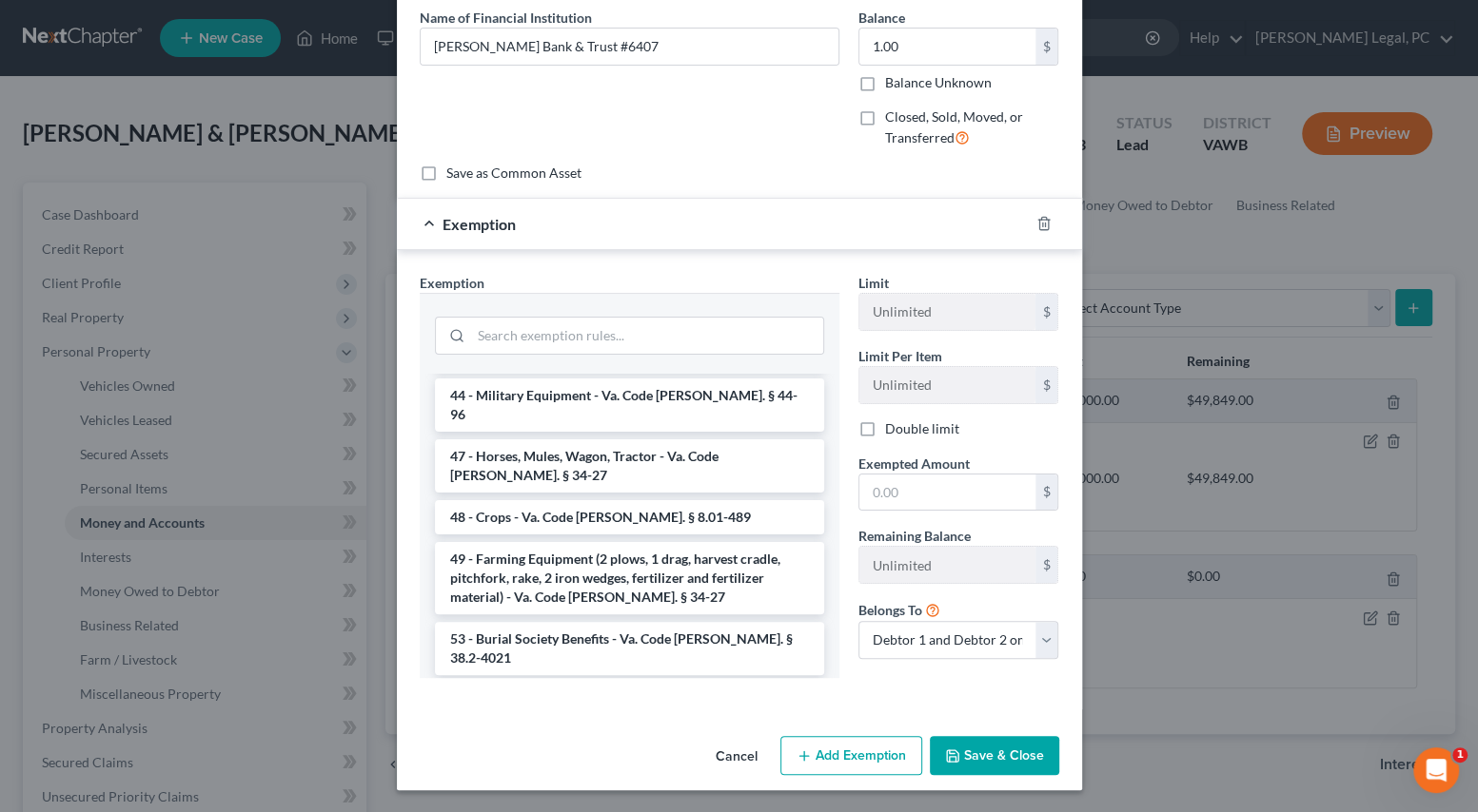
drag, startPoint x: 723, startPoint y: 446, endPoint x: 800, endPoint y: 526, distance: 111.0
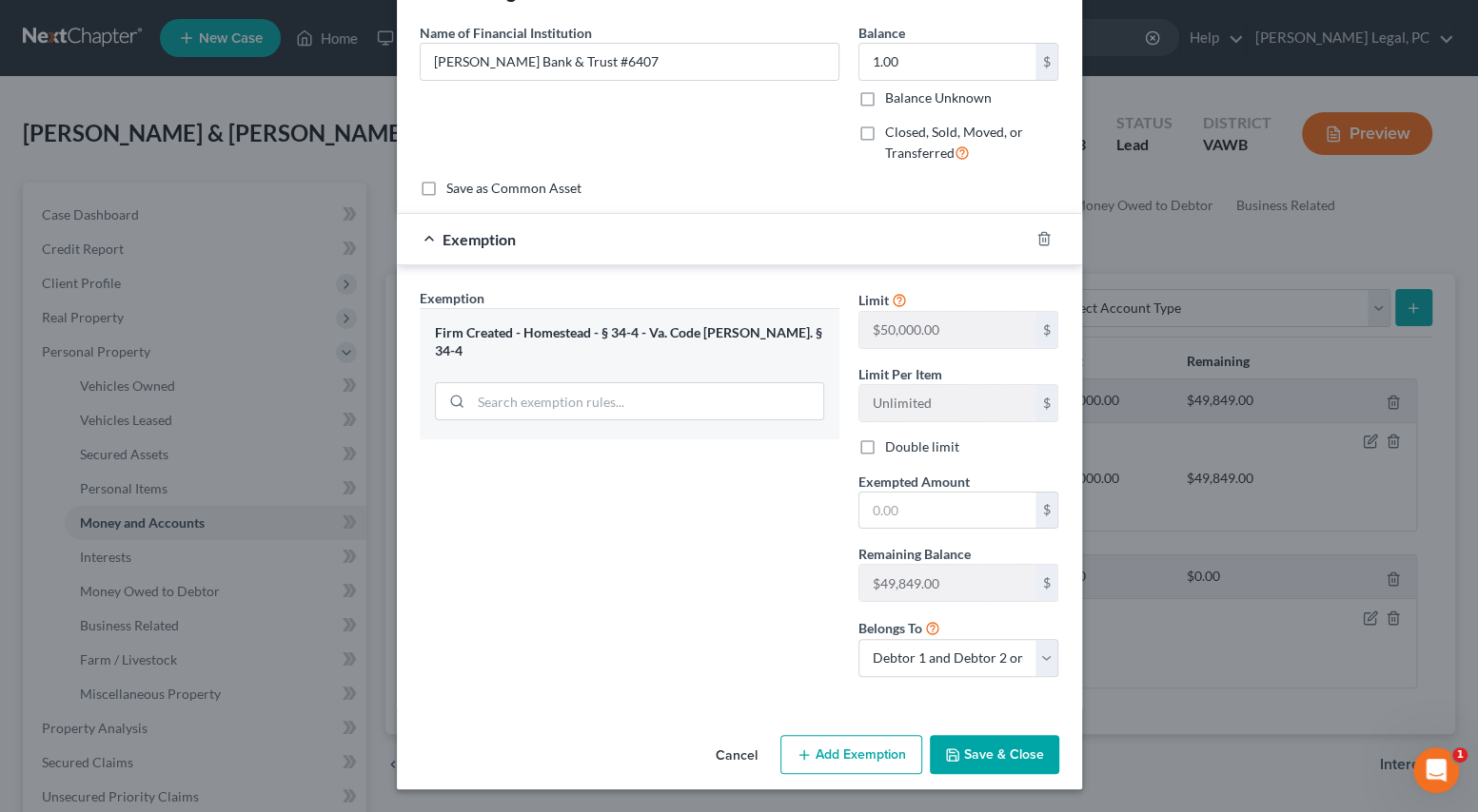
scroll to position [64, 0]
click at [909, 514] on input "text" at bounding box center [947, 512] width 176 height 36
type input "1"
click at [784, 599] on div "Exemption Set must be selected for CA. Exemption * Firm Created - Homestead - §…" at bounding box center [629, 491] width 439 height 405
click at [966, 755] on button "Save & Close" at bounding box center [993, 756] width 129 height 40
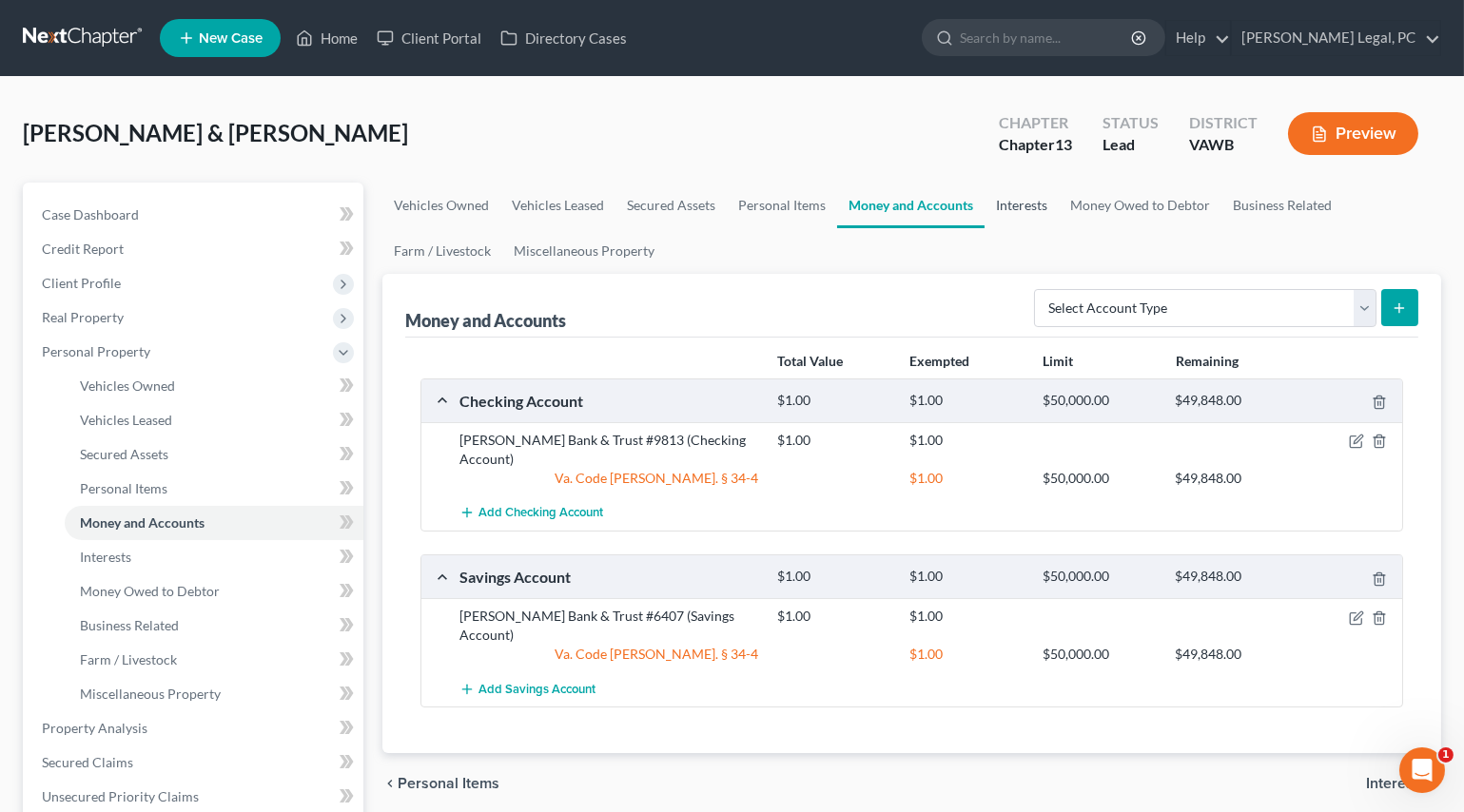
click at [1030, 208] on link "Interests" at bounding box center [1021, 205] width 74 height 46
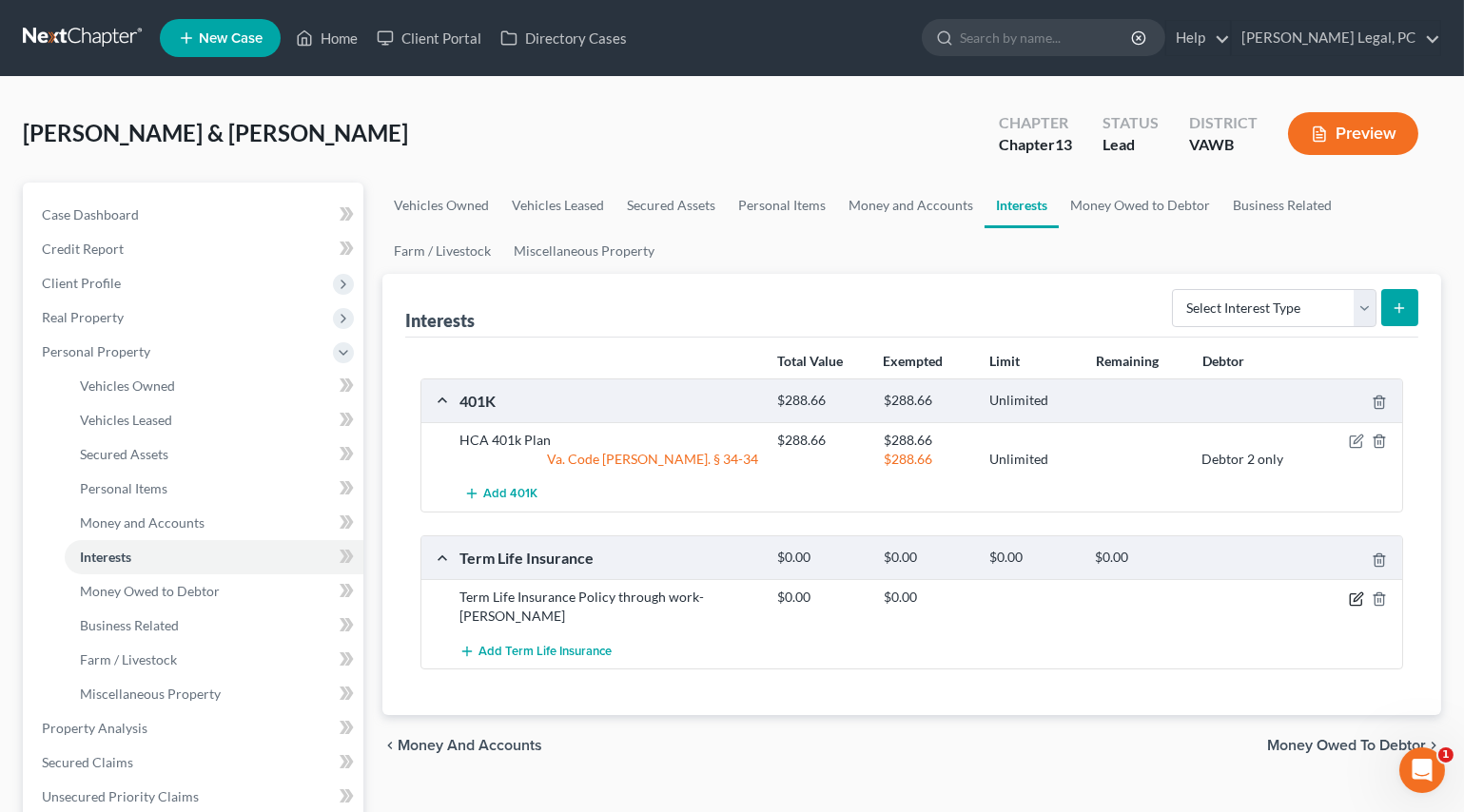
click at [1352, 595] on icon "button" at bounding box center [1357, 599] width 16 height 16
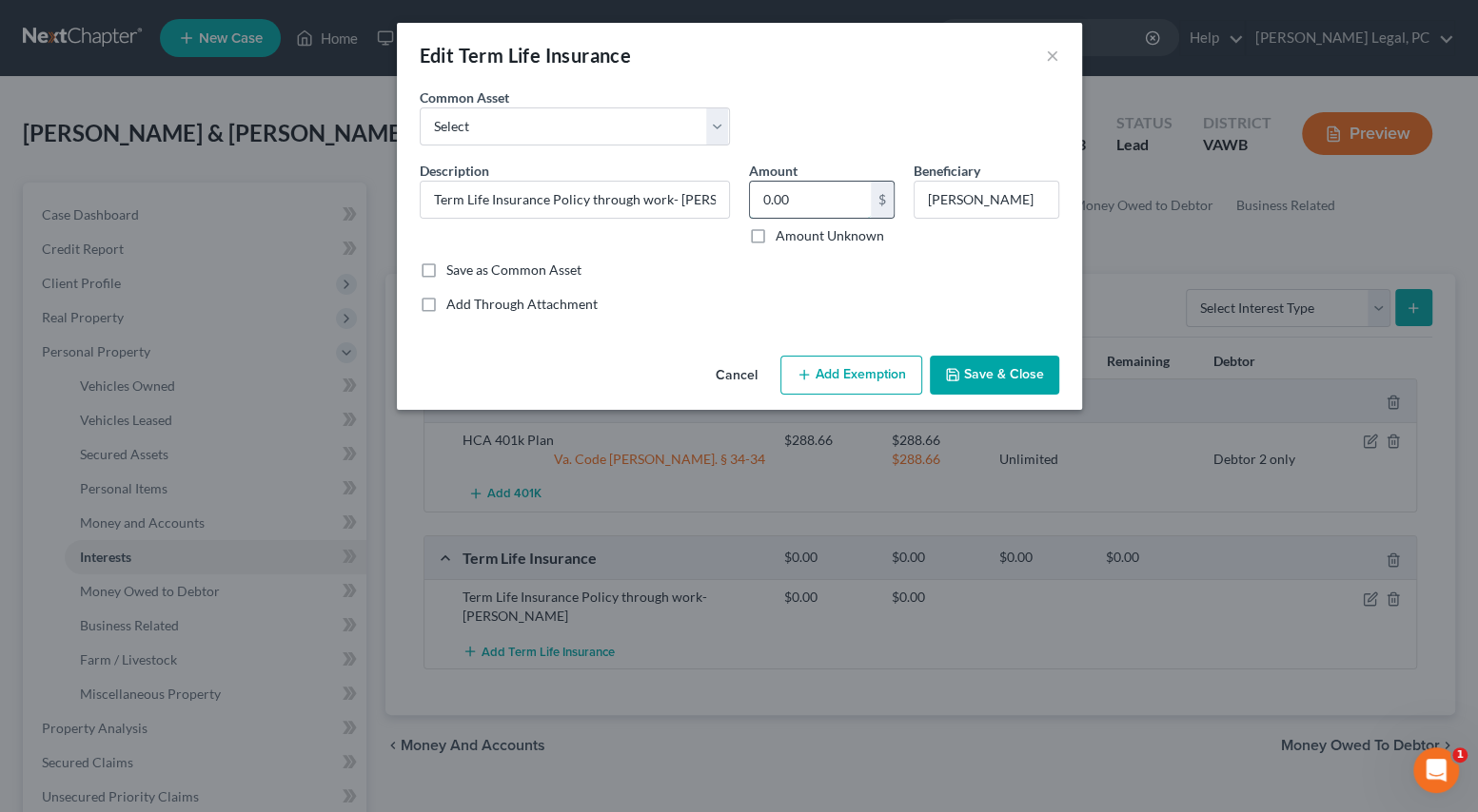
click at [805, 208] on input "0.00" at bounding box center [811, 199] width 121 height 36
type input "1"
click at [772, 351] on div "Cancel Add Exemption Save & Close" at bounding box center [739, 379] width 685 height 63
click at [800, 389] on button "Add Exemption" at bounding box center [851, 375] width 142 height 40
select select "2"
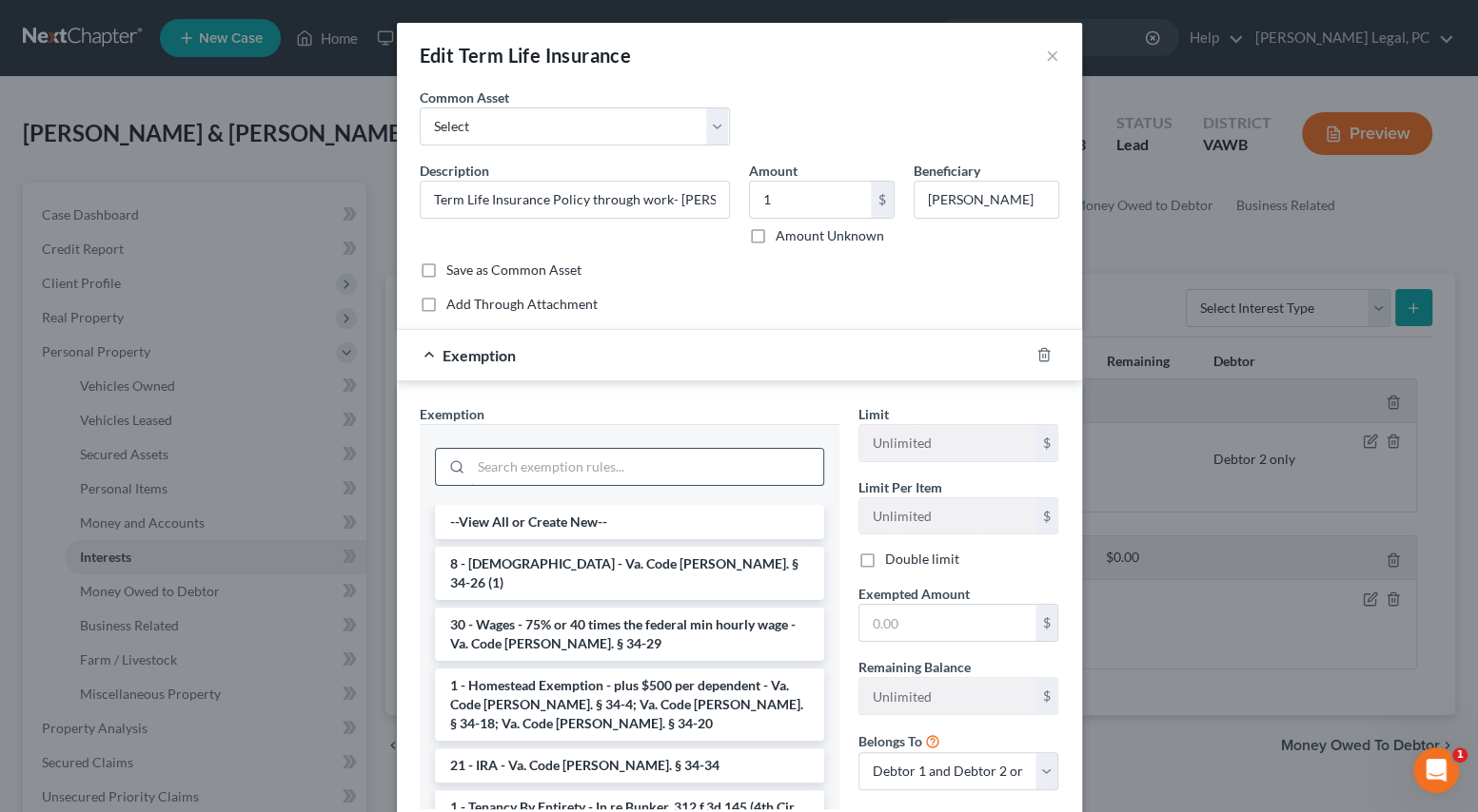
click at [534, 472] on input "search" at bounding box center [647, 467] width 352 height 36
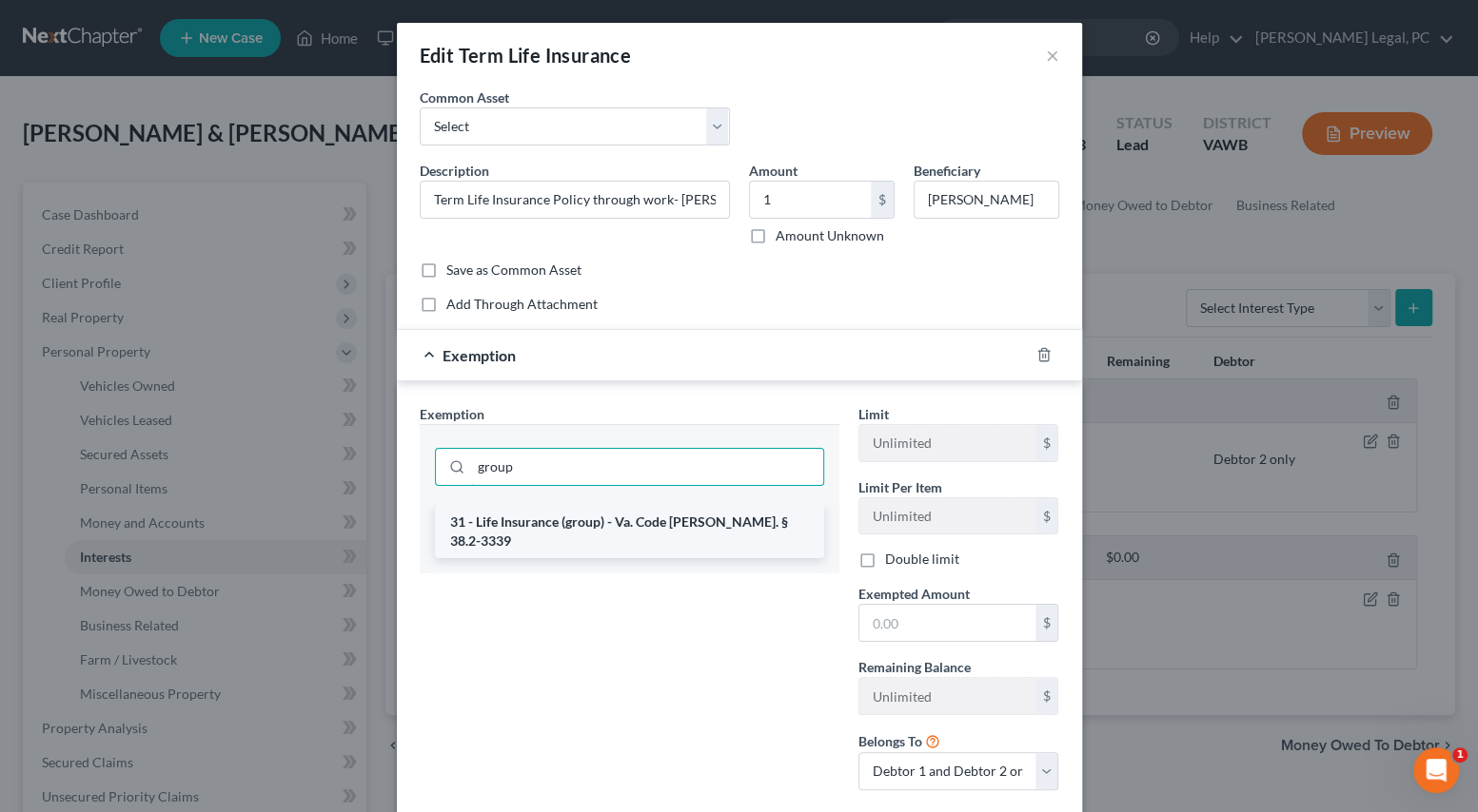
type input "group"
click at [620, 518] on li "31 - Life Insurance (group) - Va. Code [PERSON_NAME]. § 38.2-3339" at bounding box center [630, 531] width 389 height 53
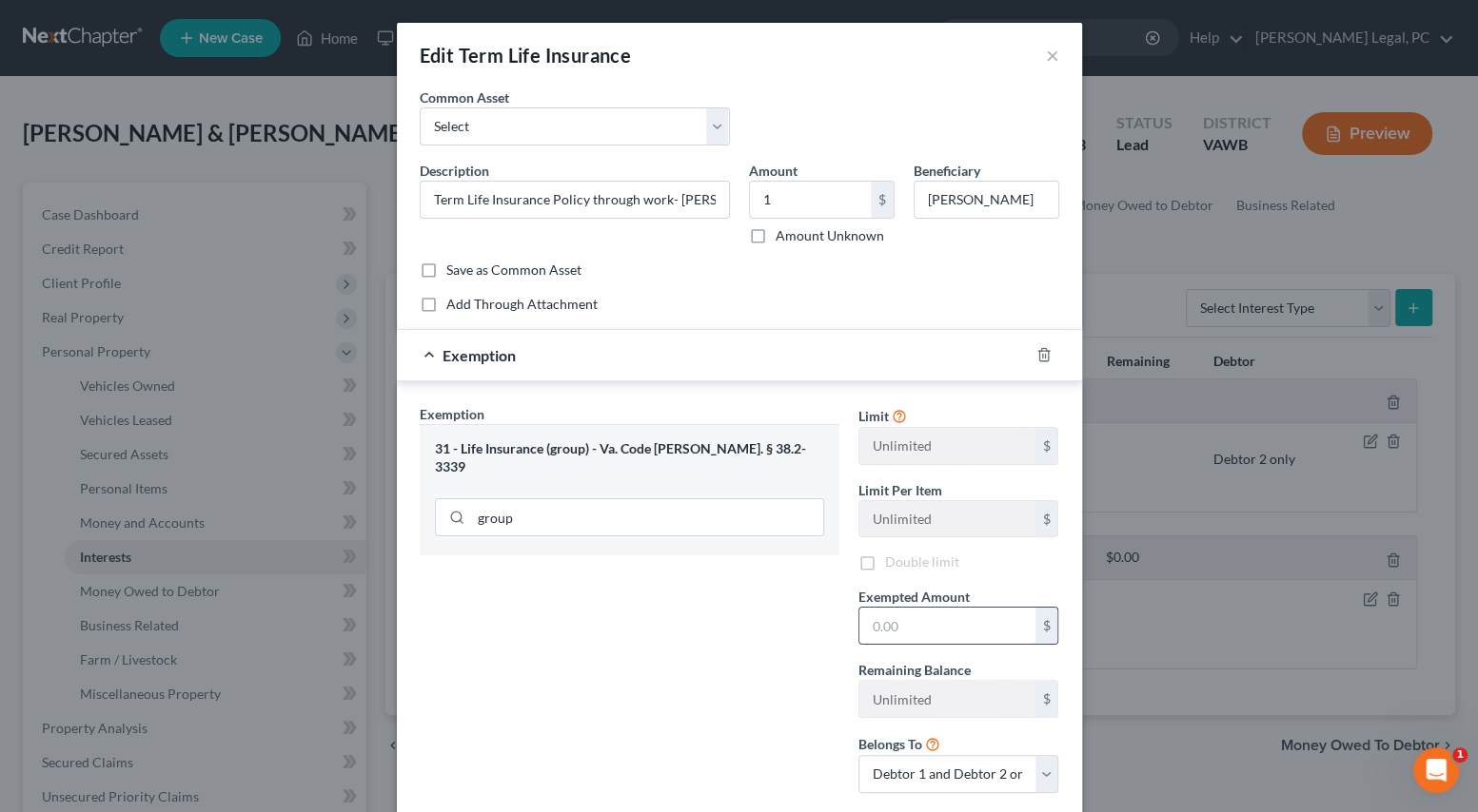
click at [882, 627] on input "text" at bounding box center [947, 625] width 176 height 36
type input "1"
click at [804, 654] on div "Exemption Set must be selected for CA. Exemption * 31 - Life Insurance (group) …" at bounding box center [629, 607] width 439 height 405
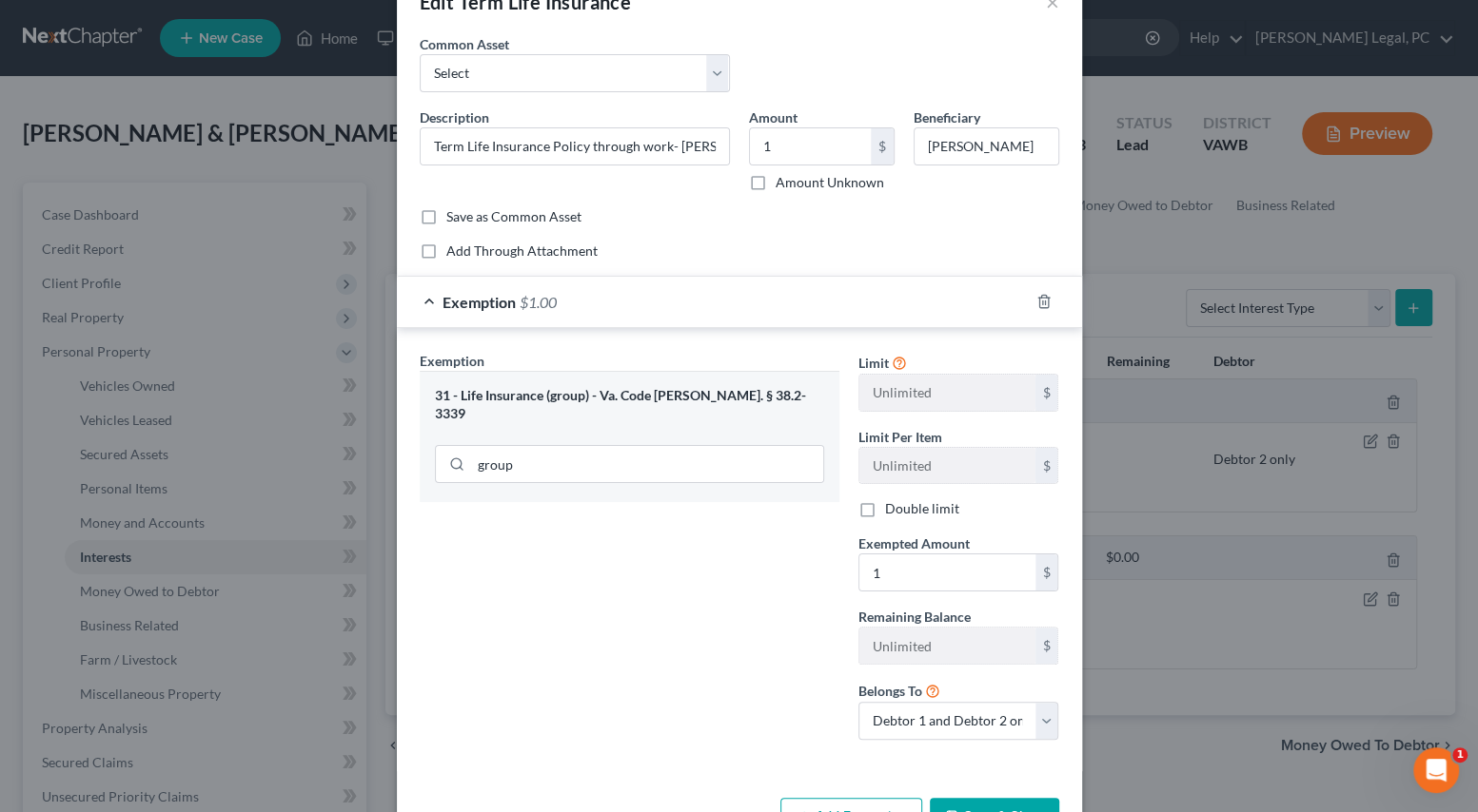
scroll to position [114, 0]
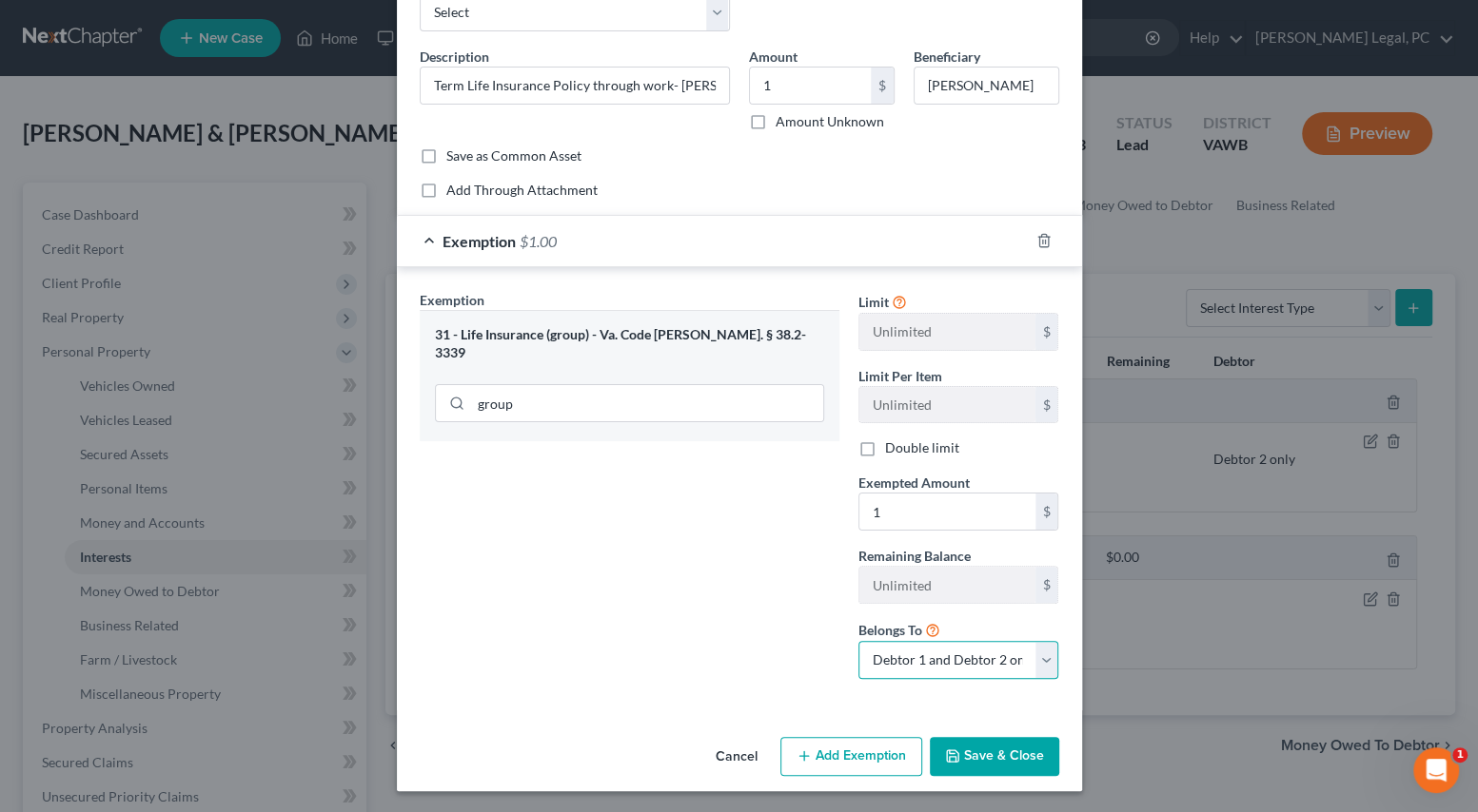
click at [913, 666] on select "Debtor 1 only Debtor 2 only Debtor 1 and Debtor 2 only" at bounding box center [958, 659] width 200 height 38
select select "1"
click at [858, 641] on select "Debtor 1 only Debtor 2 only Debtor 1 and Debtor 2 only" at bounding box center [958, 659] width 200 height 38
click at [936, 742] on button "Save & Close" at bounding box center [993, 757] width 129 height 40
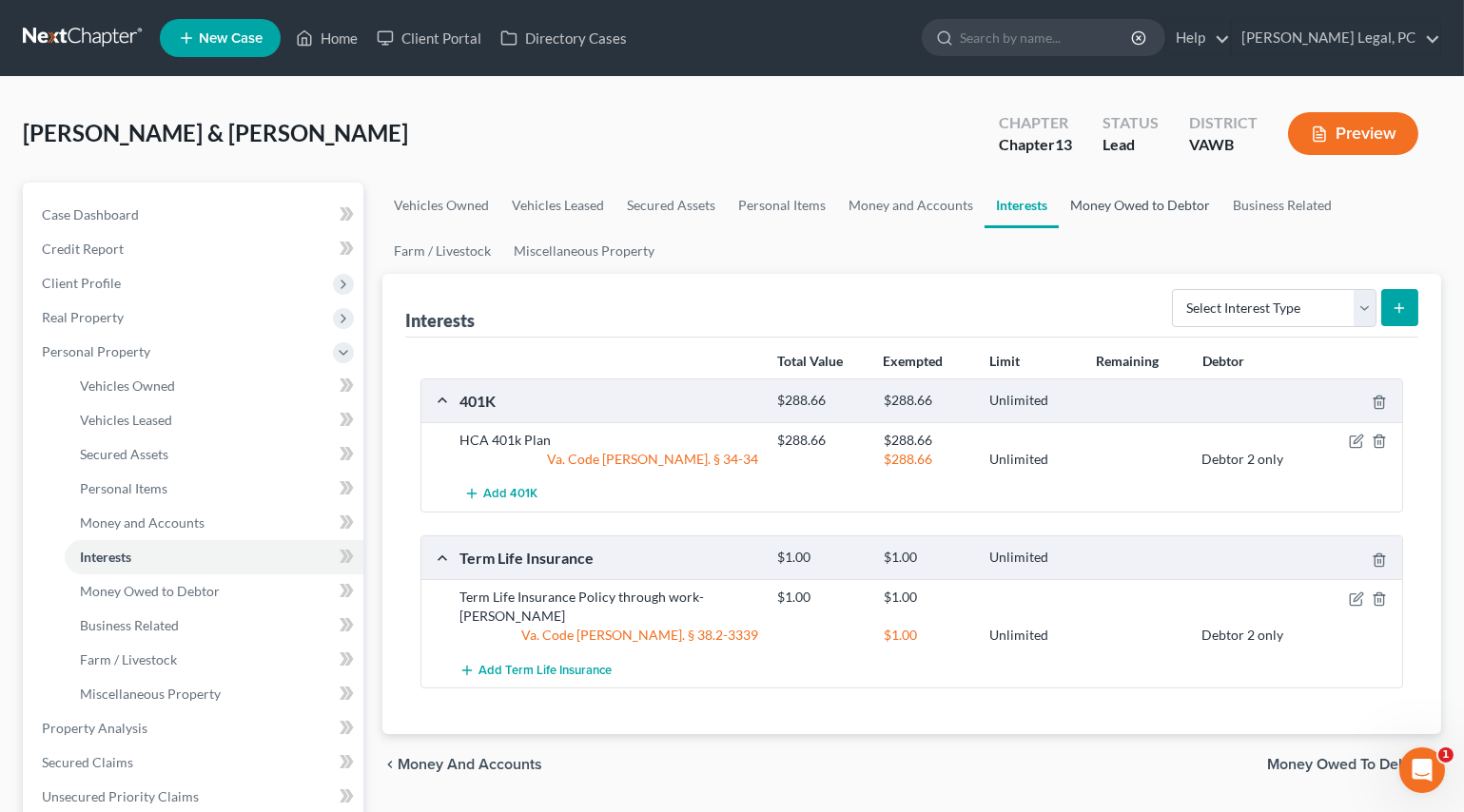
click at [1117, 194] on link "Money Owed to Debtor" at bounding box center [1139, 205] width 162 height 46
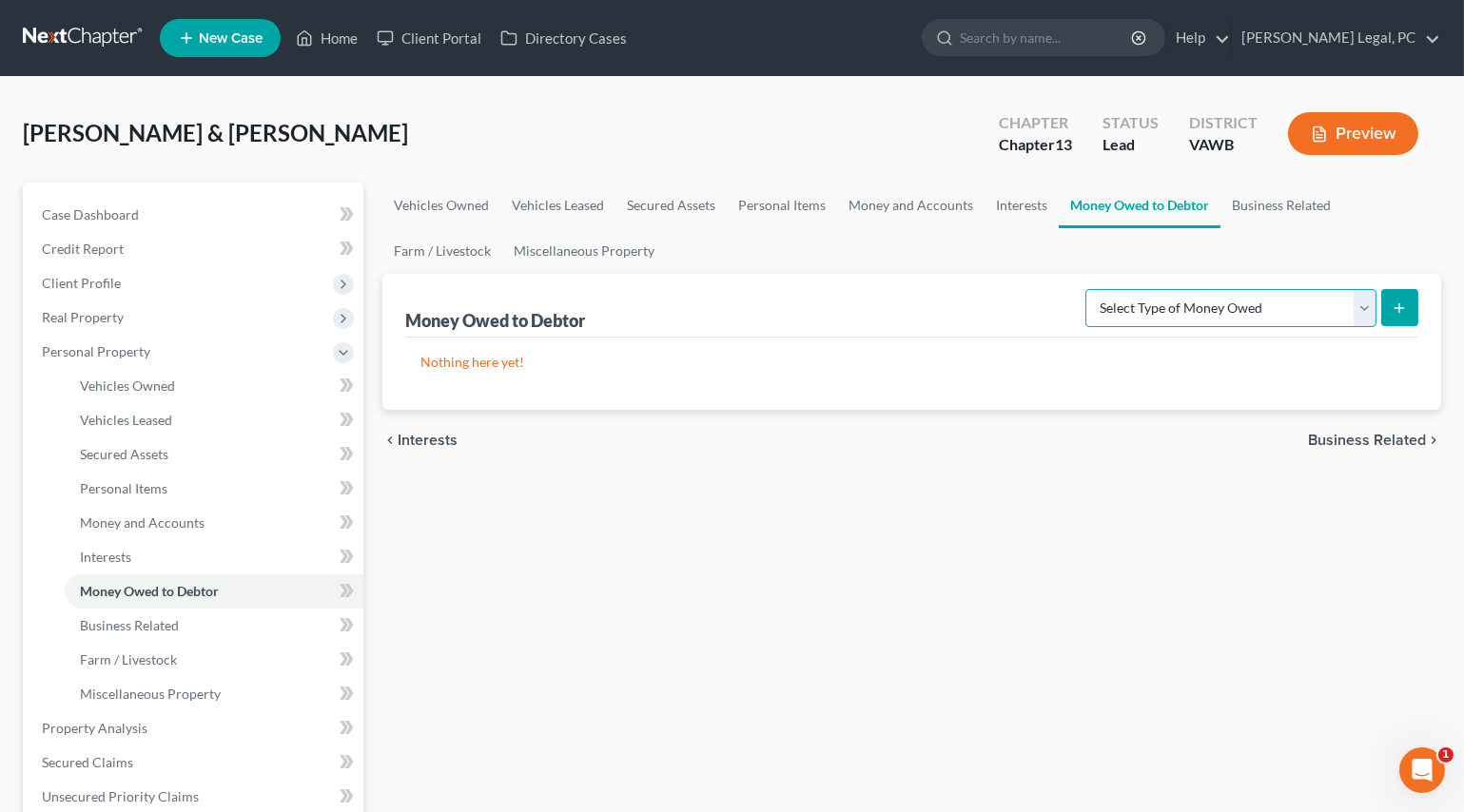
click at [1279, 295] on select "Select Type of Money Owed Accounts Receivable Alimony Child Support Claims Agai…" at bounding box center [1231, 307] width 291 height 38
select select "expected_tax_refund"
click at [1089, 289] on select "Select Type of Money Owed Accounts Receivable Alimony Child Support Claims Agai…" at bounding box center [1231, 307] width 291 height 38
click at [1407, 302] on icon "submit" at bounding box center [1400, 308] width 16 height 16
select select "0"
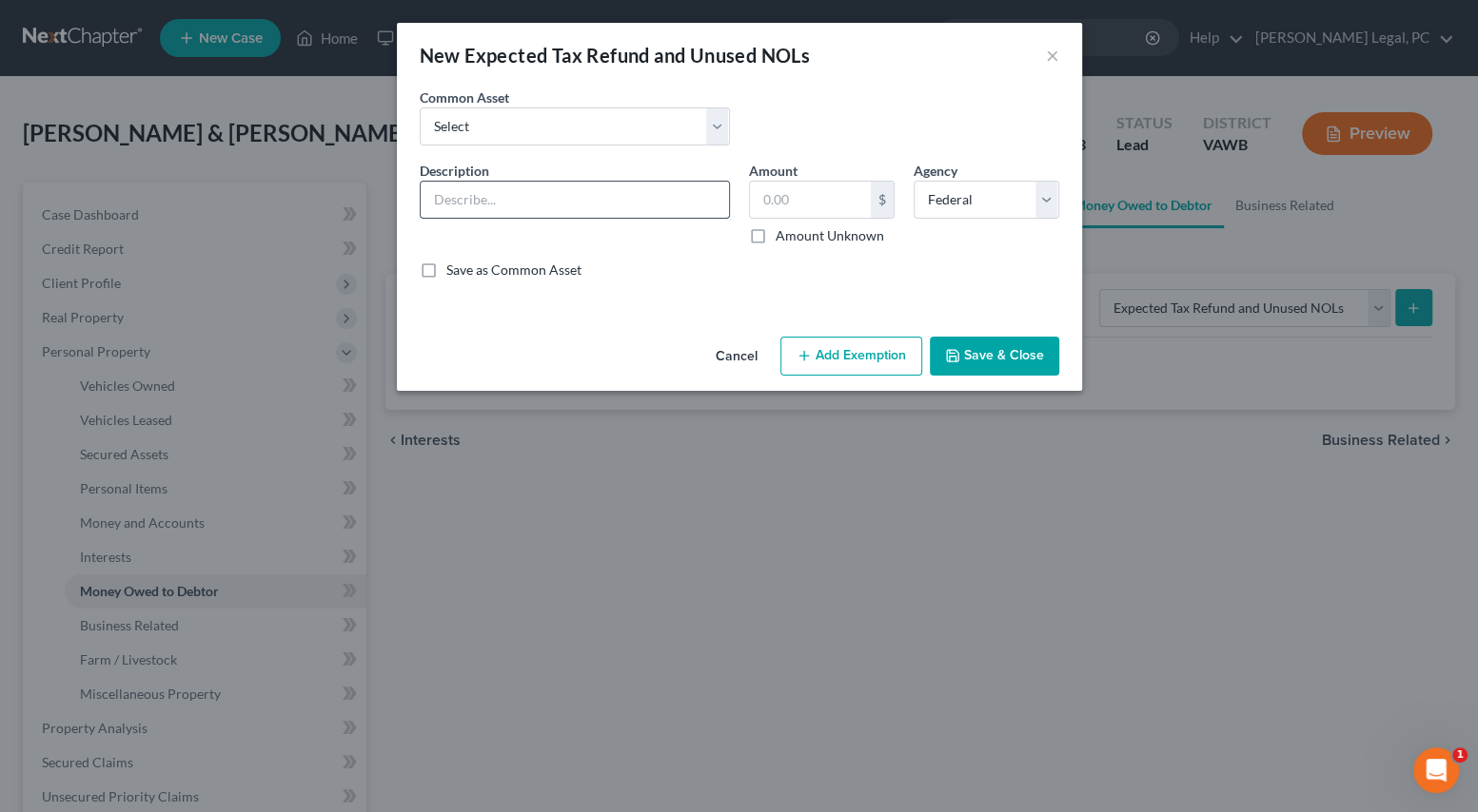
click at [619, 199] on input "text" at bounding box center [574, 199] width 308 height 36
drag, startPoint x: 604, startPoint y: 201, endPoint x: 415, endPoint y: 205, distance: 189.0
click at [415, 205] on div "Description * 600" at bounding box center [574, 202] width 329 height 85
type input "Potential 2025 Federal Tax Refund"
click at [808, 197] on input "text" at bounding box center [811, 199] width 121 height 36
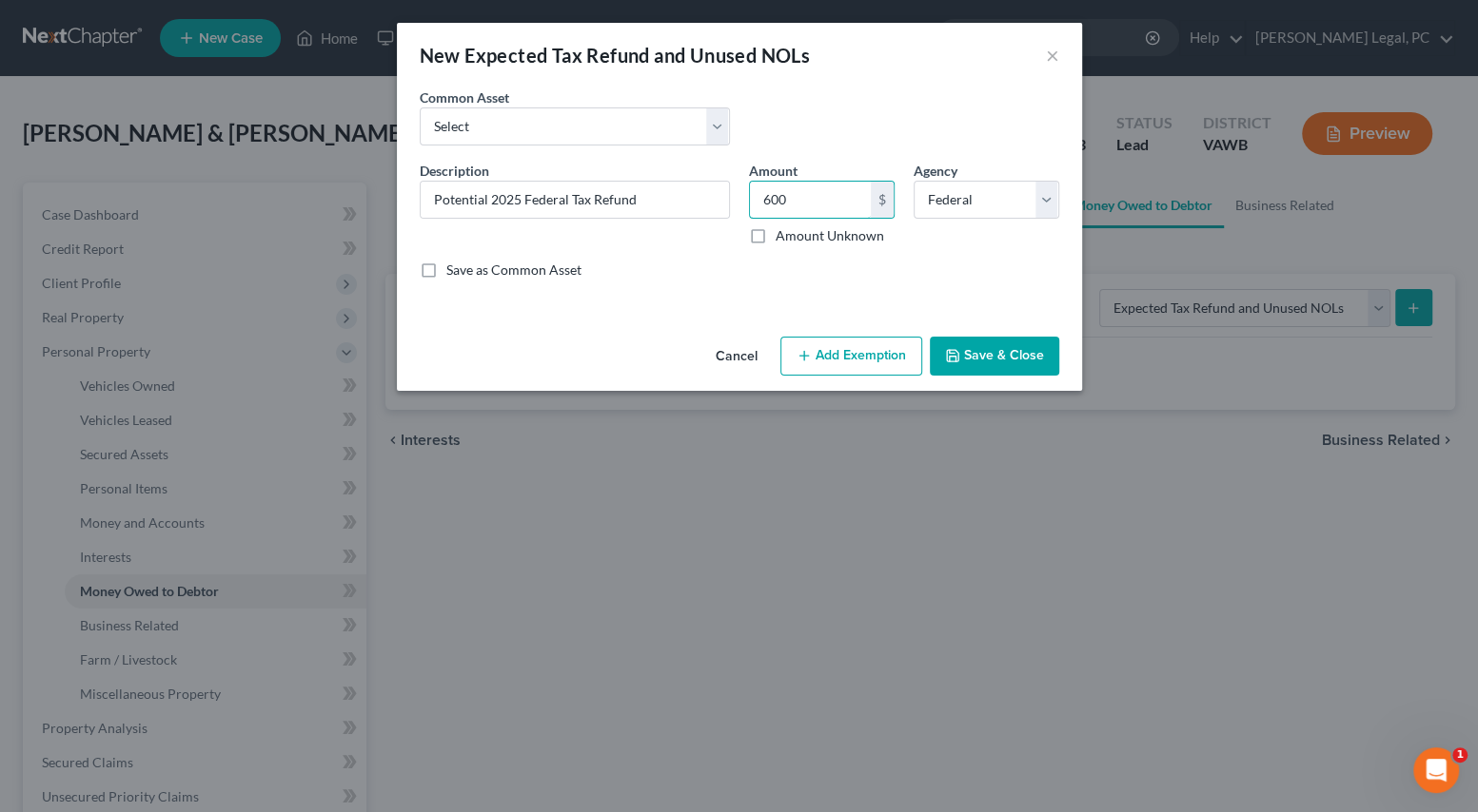
type input "600"
click at [828, 359] on button "Add Exemption" at bounding box center [851, 356] width 142 height 40
select select "2"
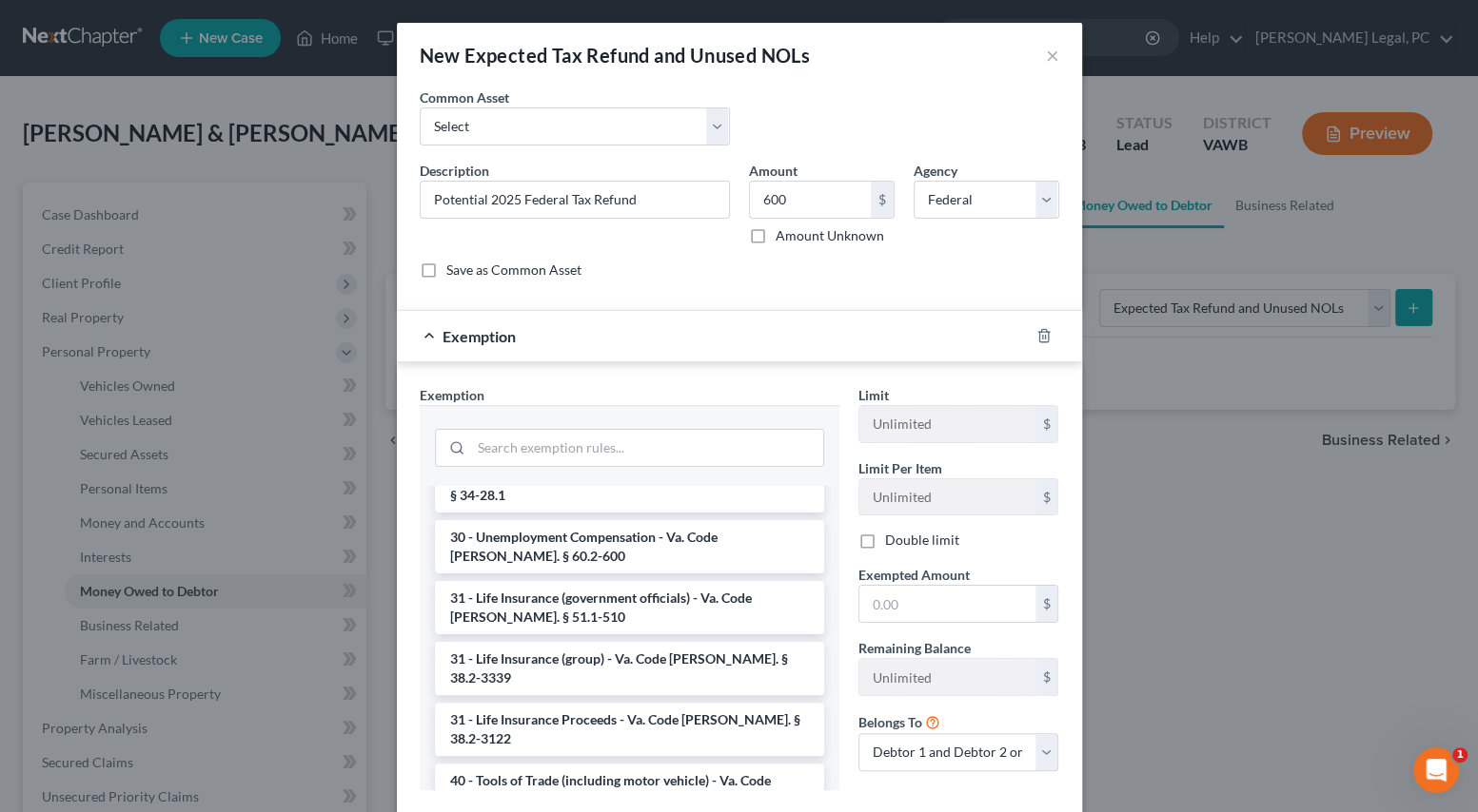
scroll to position [2886, 0]
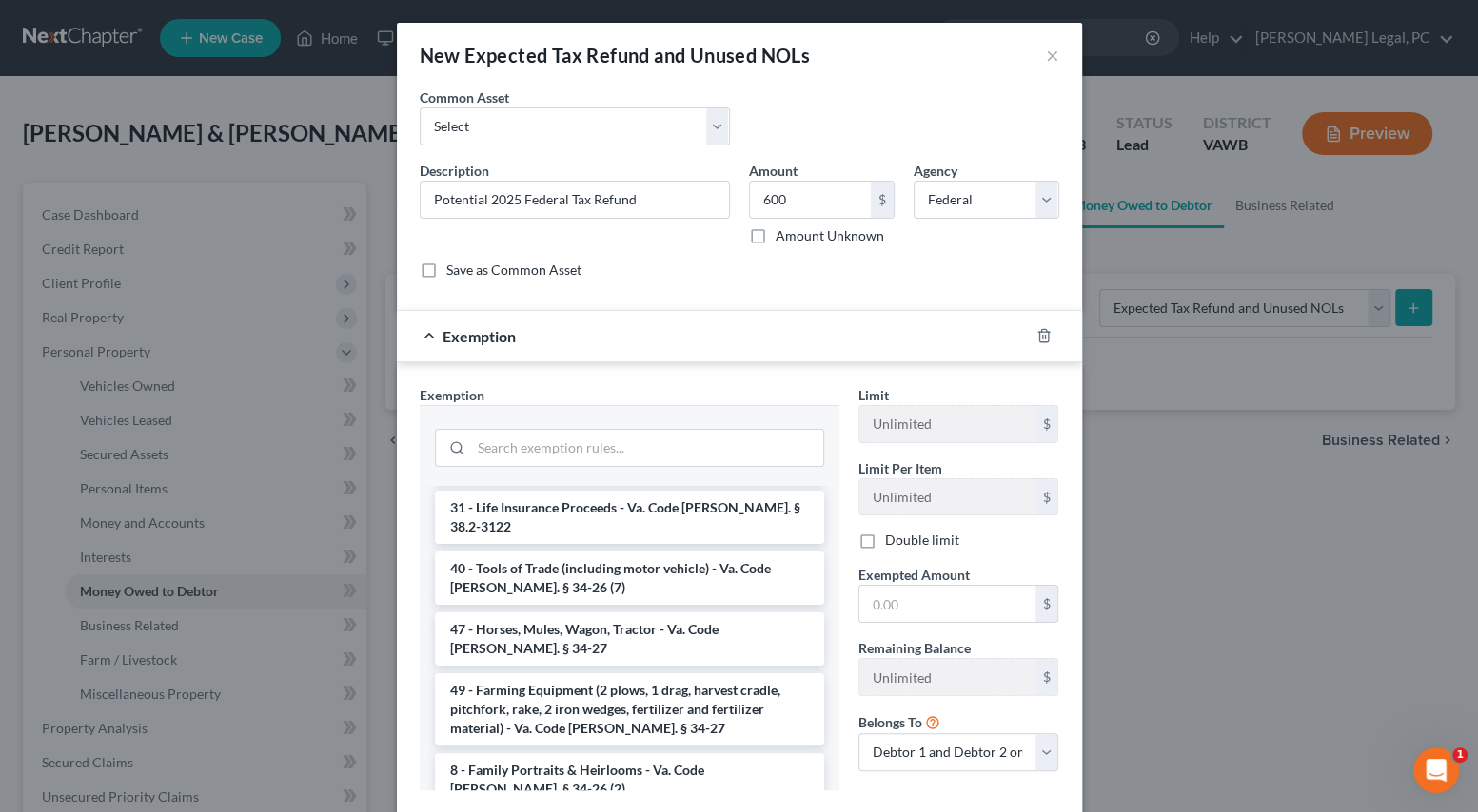
drag, startPoint x: 756, startPoint y: 756, endPoint x: 753, endPoint y: 721, distance: 35.1
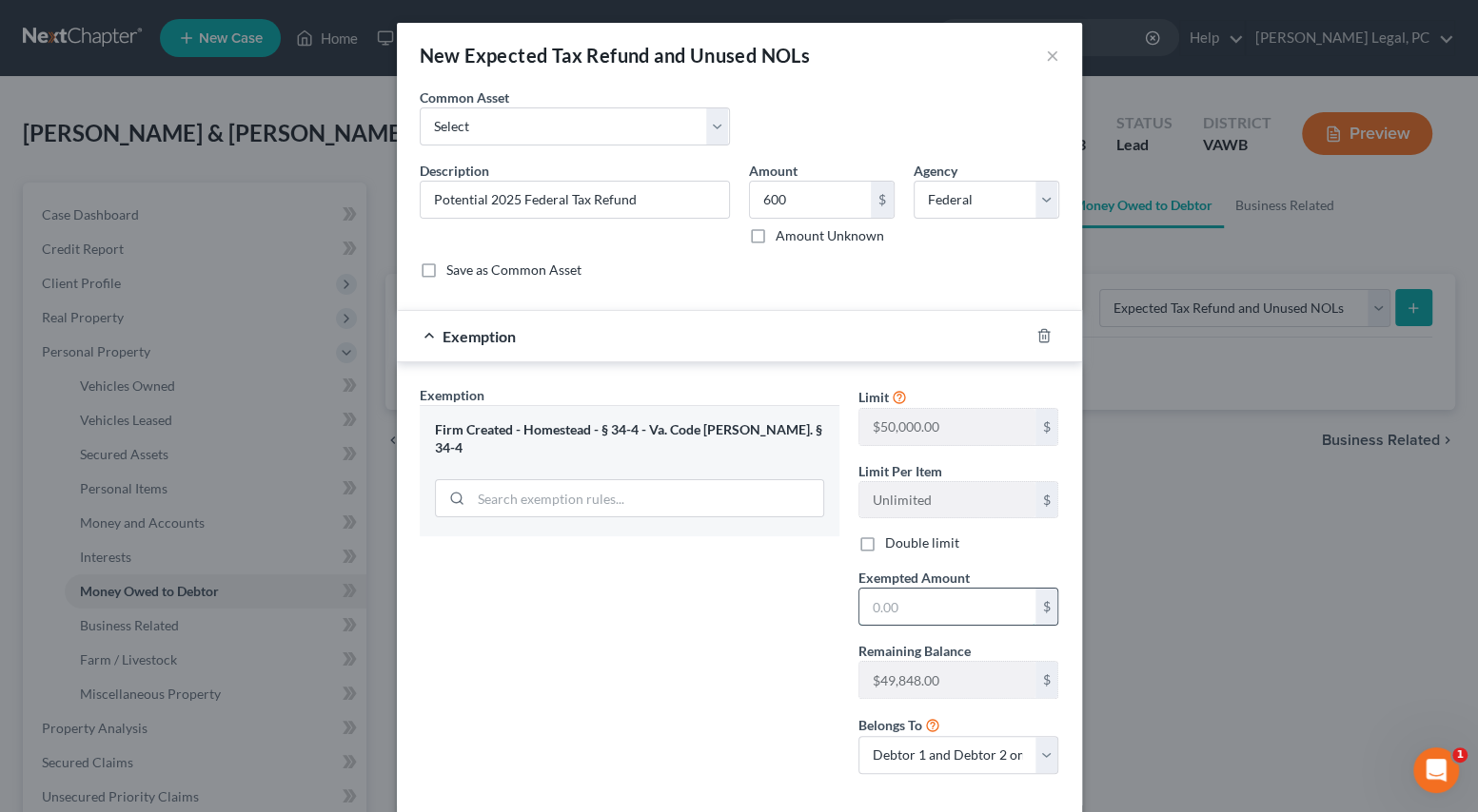
click at [951, 588] on input "text" at bounding box center [947, 606] width 176 height 36
type input "600"
click at [793, 631] on div "Exemption Set must be selected for CA. Exemption * Firm Created - Homestead - §…" at bounding box center [629, 587] width 439 height 405
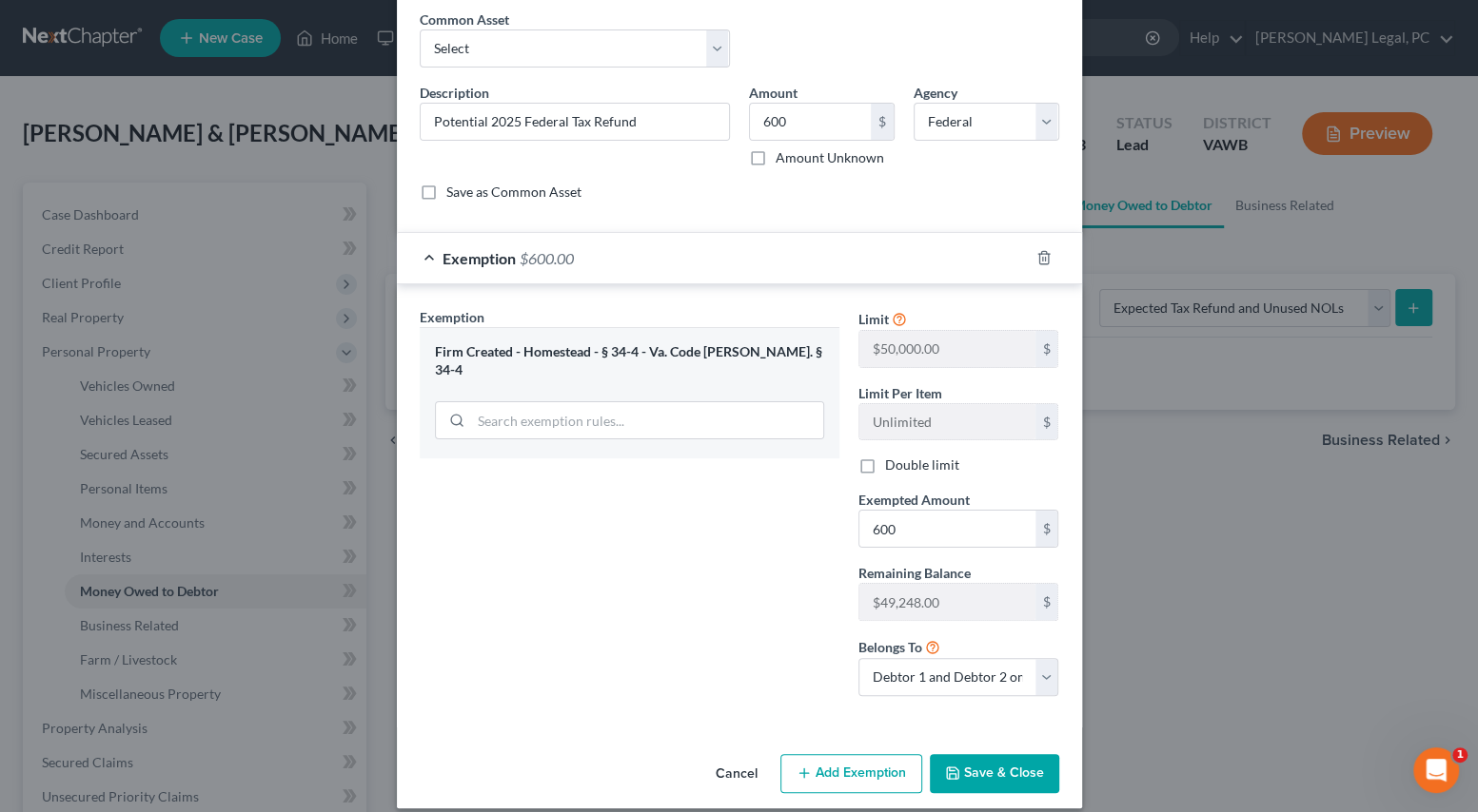
scroll to position [95, 0]
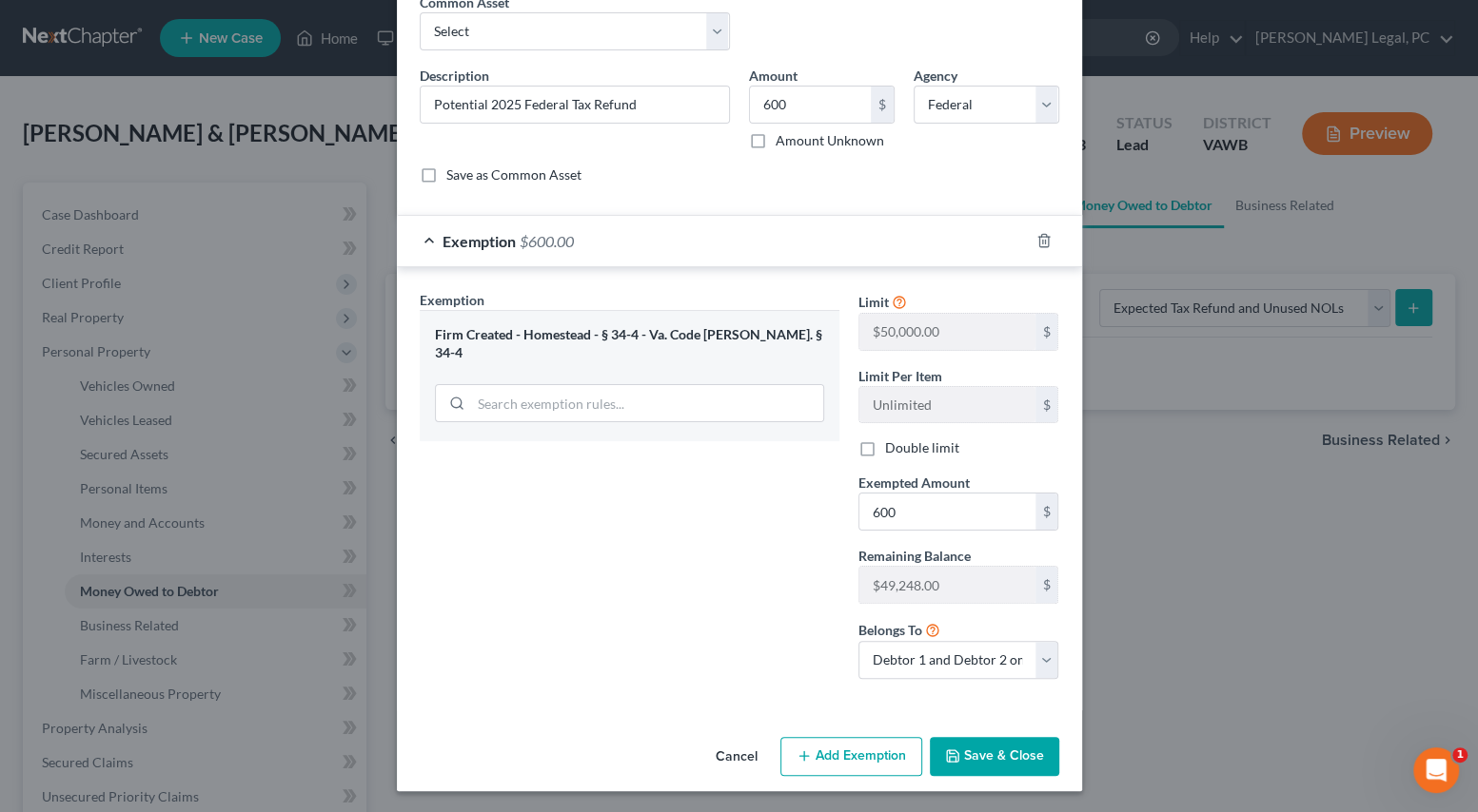
click at [1006, 752] on button "Save & Close" at bounding box center [993, 757] width 129 height 40
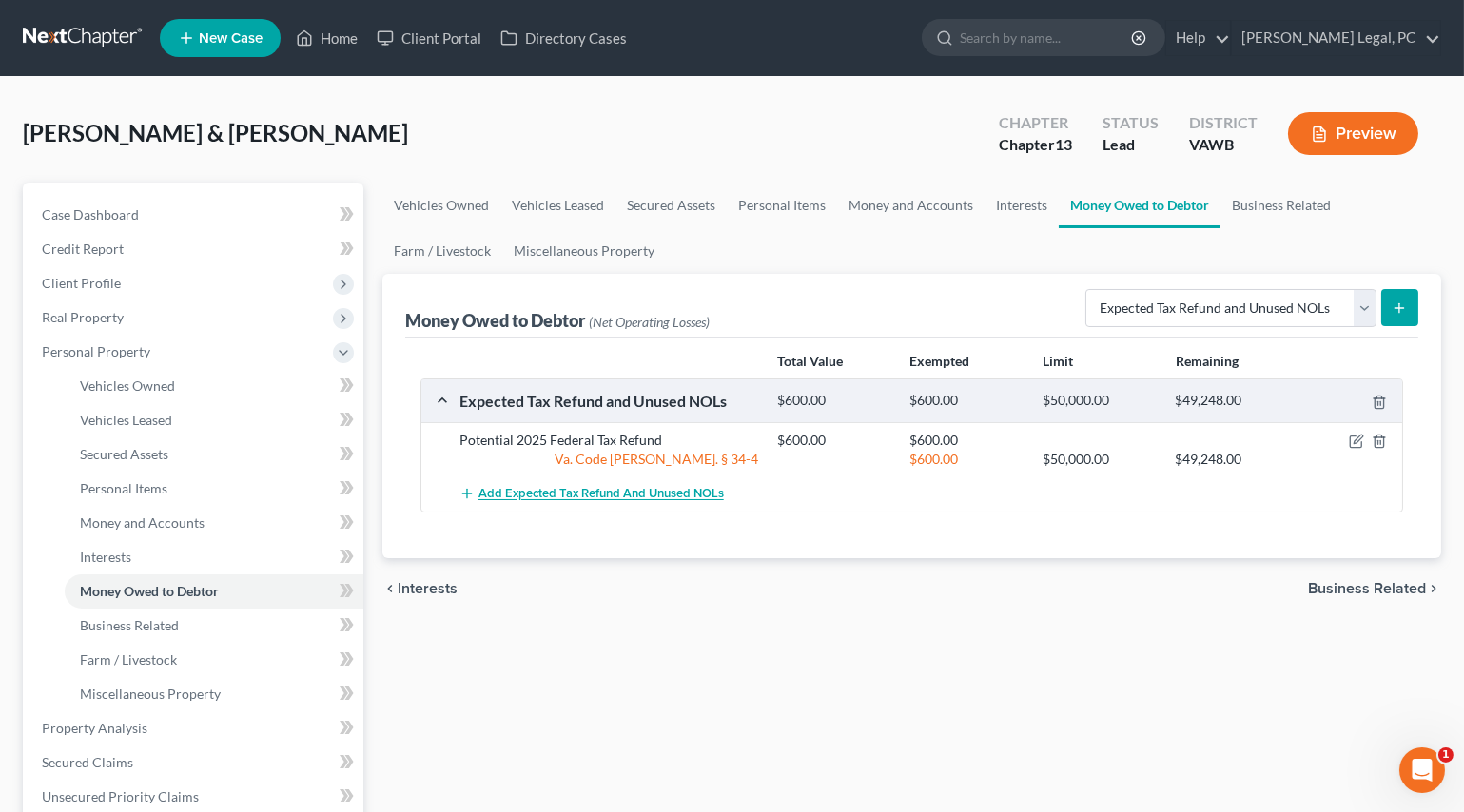
click at [630, 495] on span "Add Expected Tax Refund and Unused NOLs" at bounding box center [601, 495] width 245 height 16
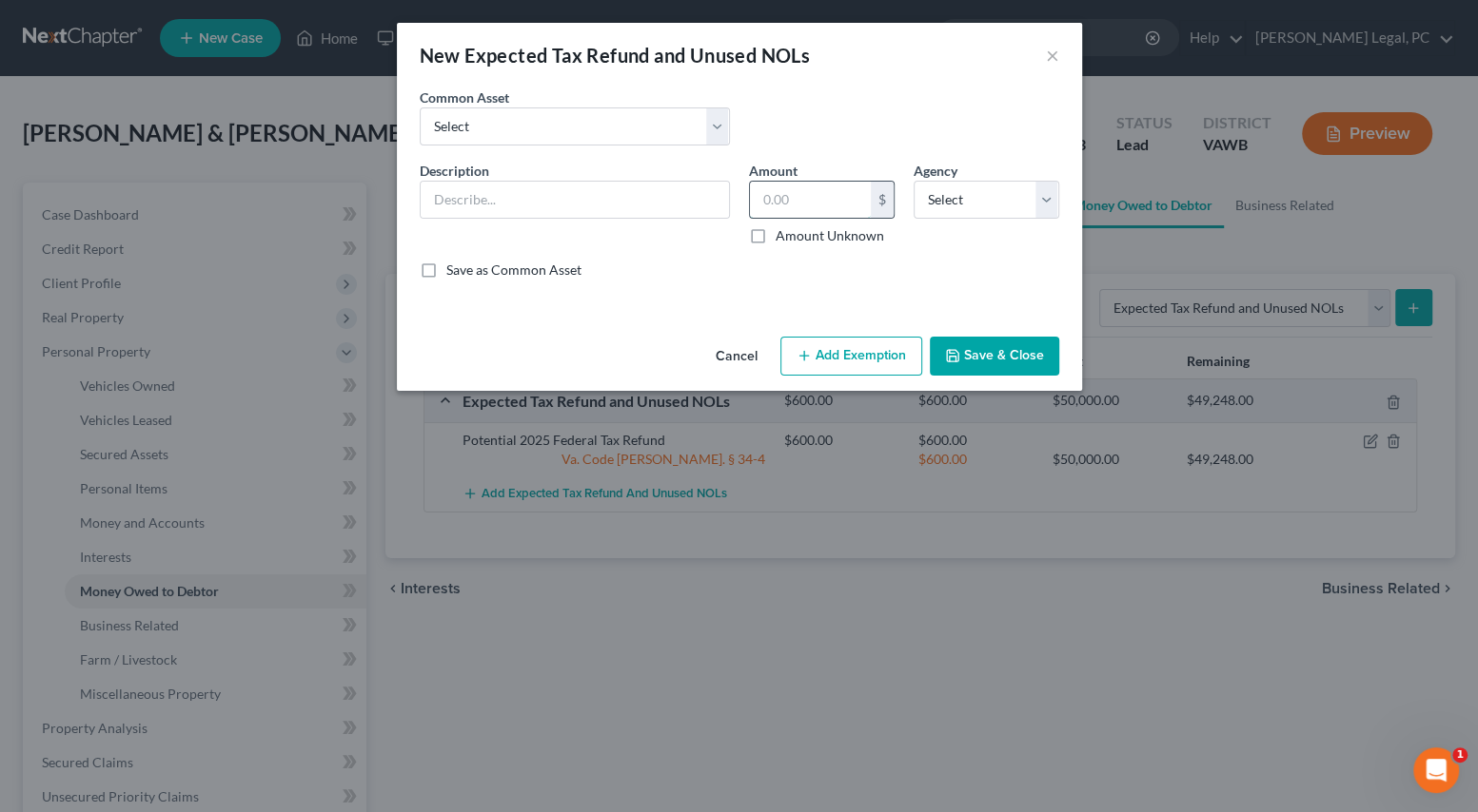
click at [799, 200] on input "text" at bounding box center [811, 199] width 121 height 36
type input "400"
drag, startPoint x: 981, startPoint y: 193, endPoint x: 960, endPoint y: 215, distance: 30.4
click at [981, 193] on select "Select Federal State Local" at bounding box center [987, 199] width 146 height 38
select select "1"
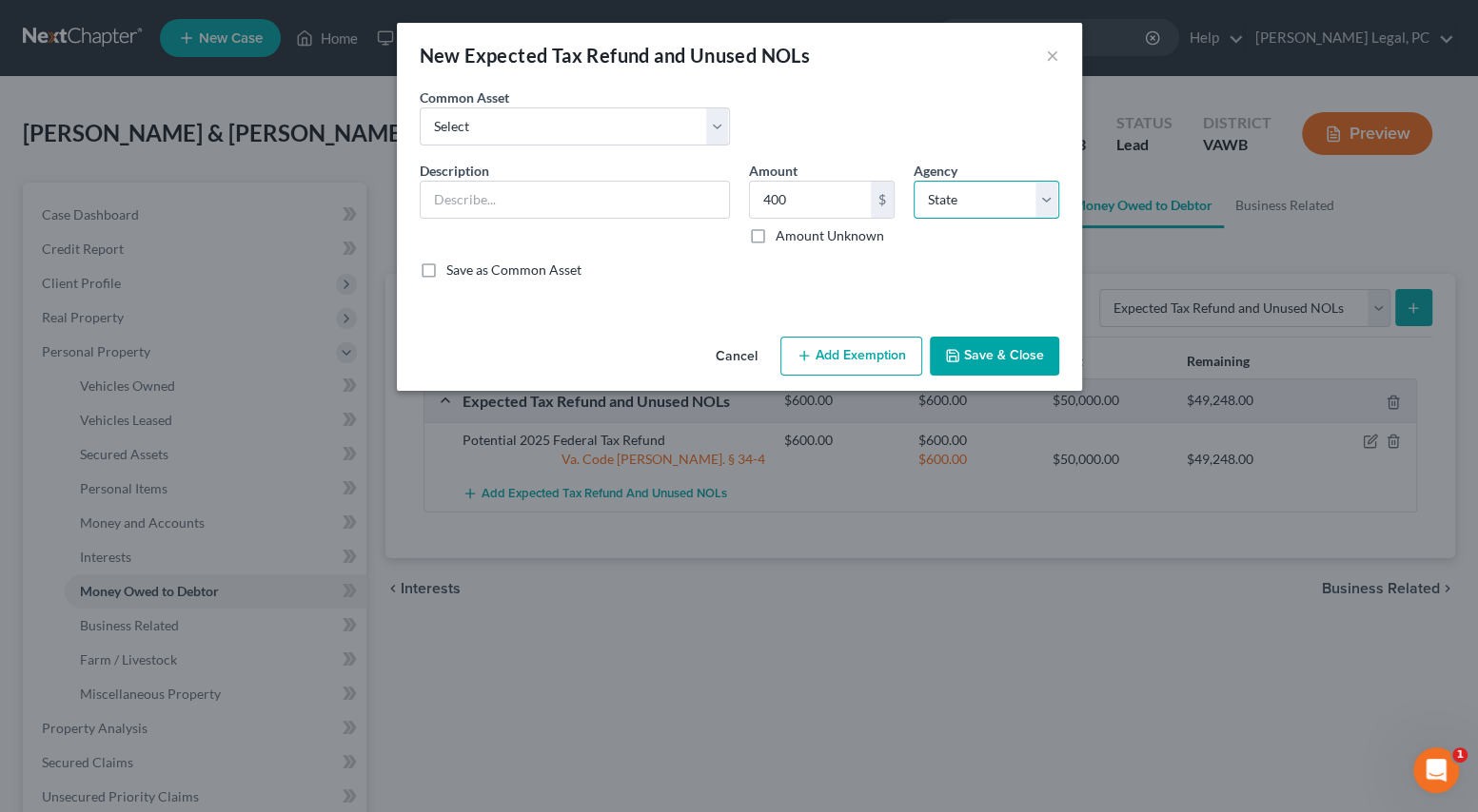
click at [914, 181] on select "Select Federal State Local" at bounding box center [987, 199] width 146 height 38
click at [615, 185] on input "text" at bounding box center [574, 199] width 308 height 36
type input "Potential 2025 State Tax Refund"
click at [840, 355] on button "Add Exemption" at bounding box center [851, 356] width 142 height 40
select select "2"
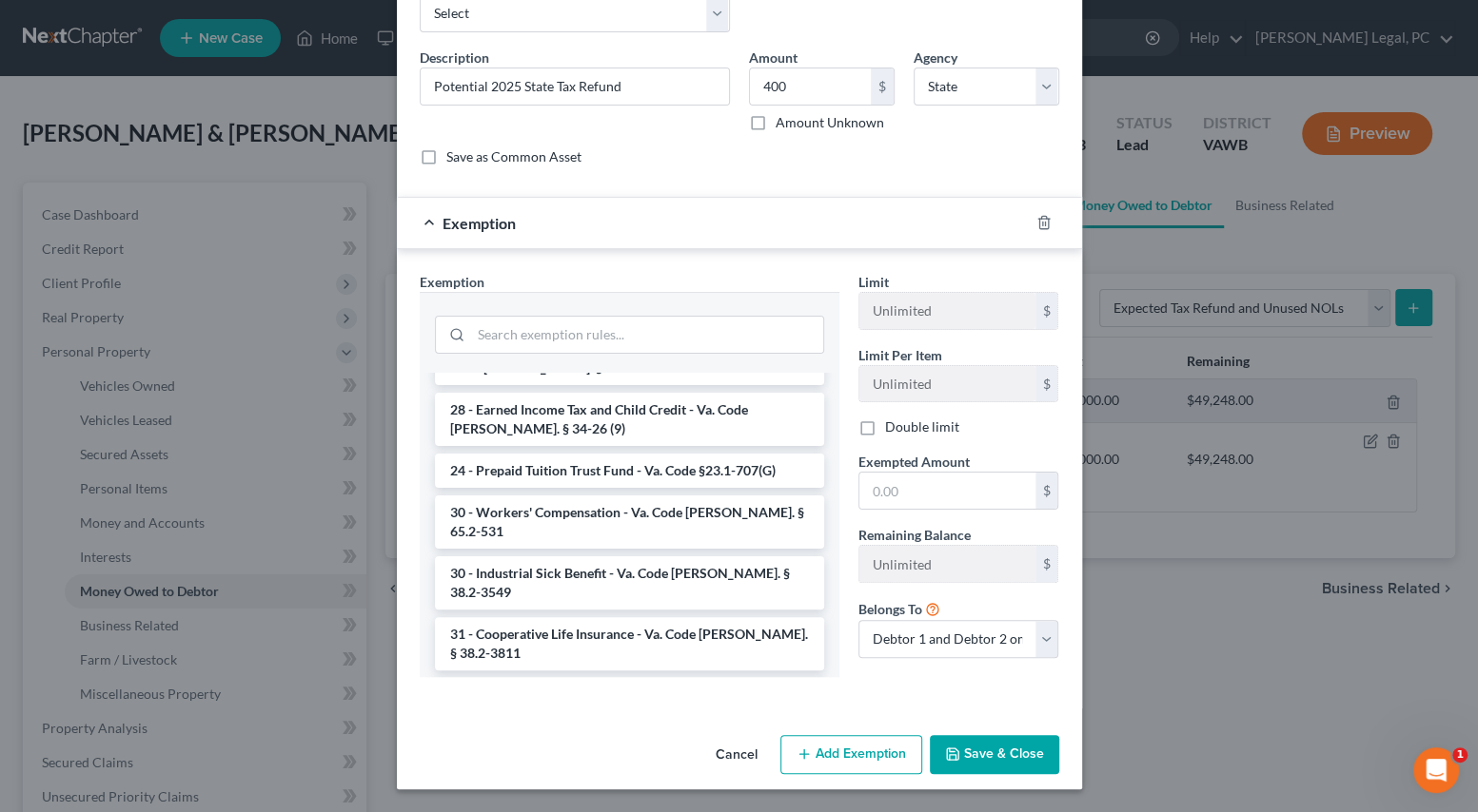
scroll to position [2886, 0]
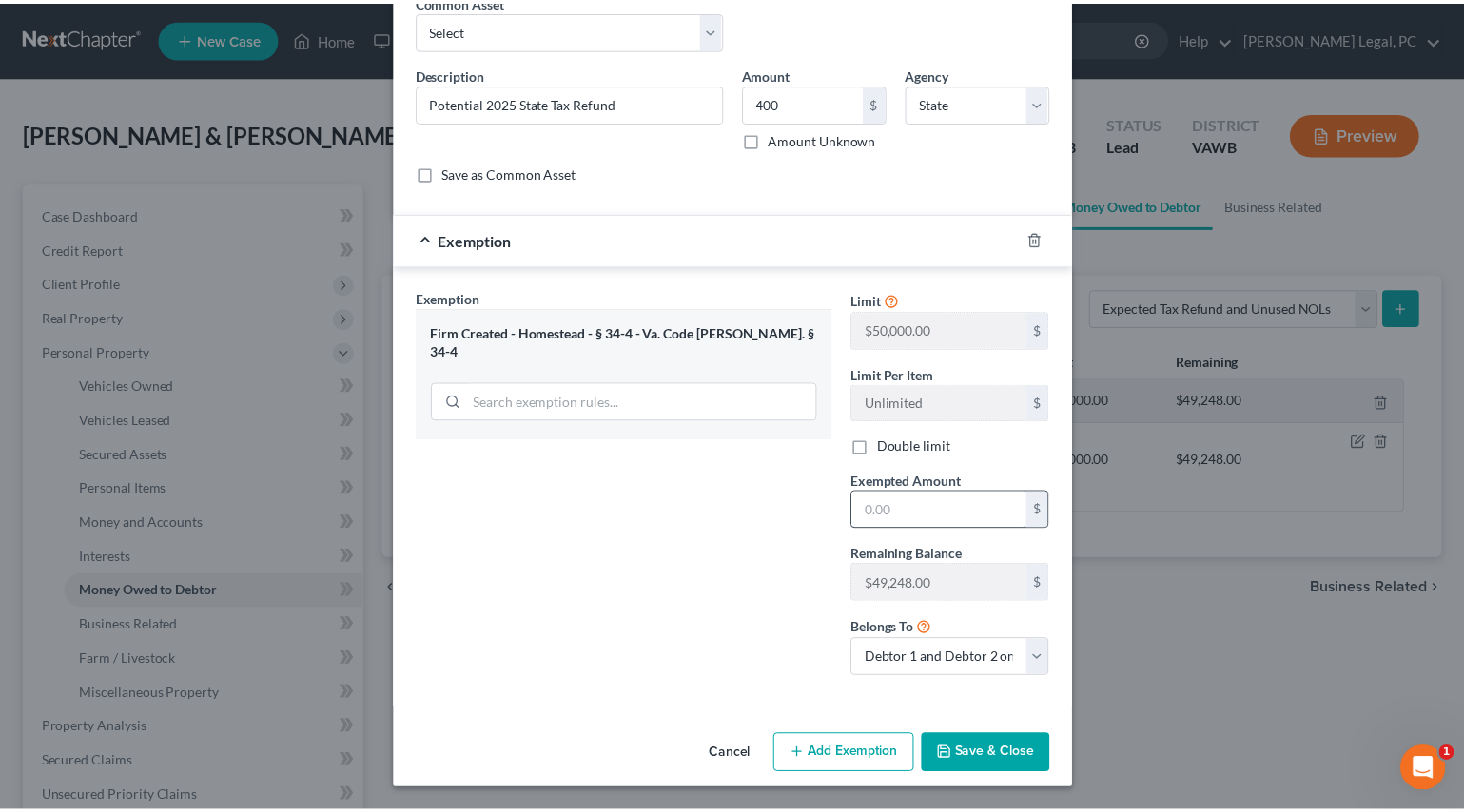
scroll to position [95, 0]
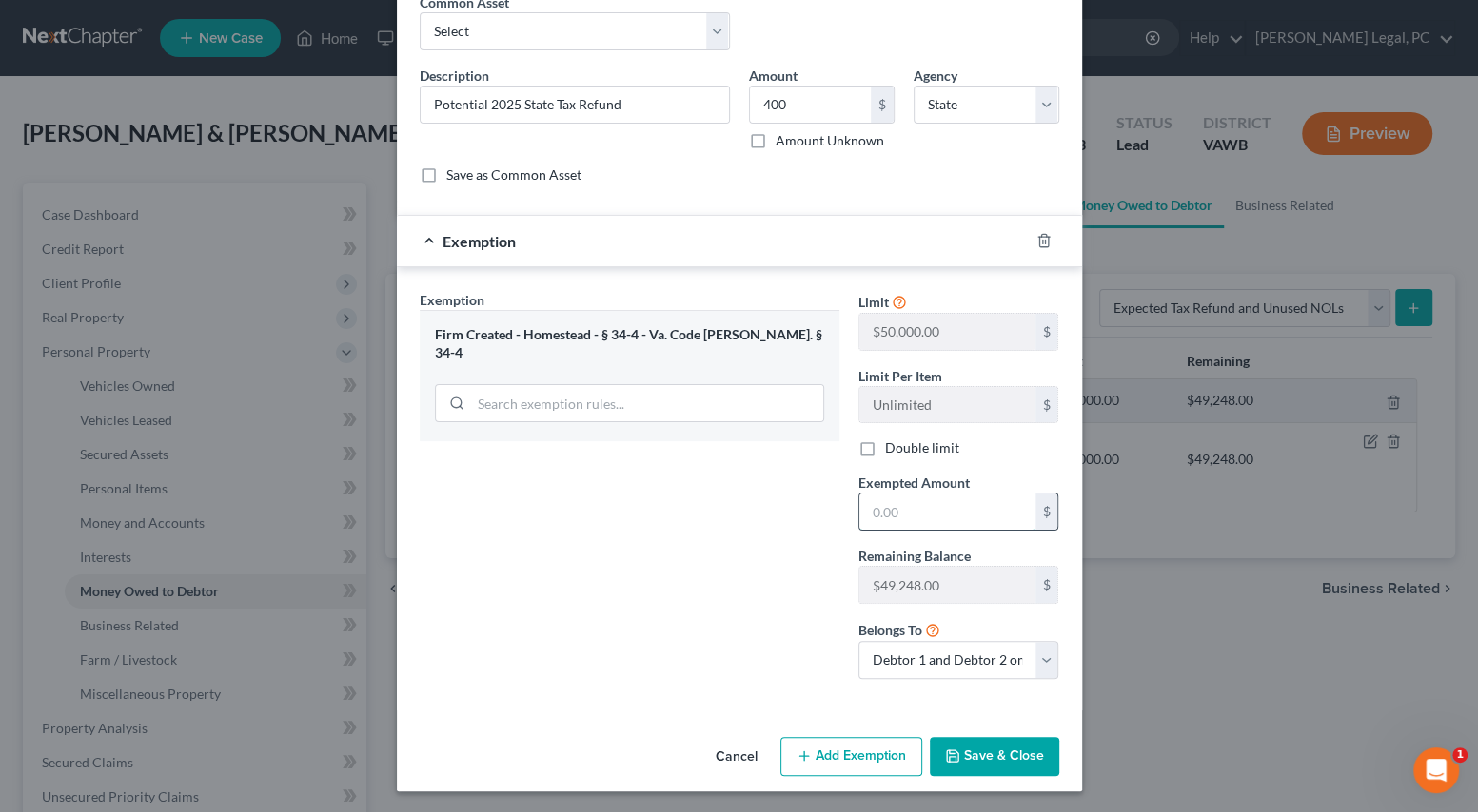
click at [891, 495] on input "text" at bounding box center [947, 512] width 176 height 36
type input "400"
click at [768, 618] on div "Exemption Set must be selected for CA. Exemption * Firm Created - Homestead - §…" at bounding box center [629, 492] width 439 height 405
click at [966, 764] on button "Save & Close" at bounding box center [993, 757] width 129 height 40
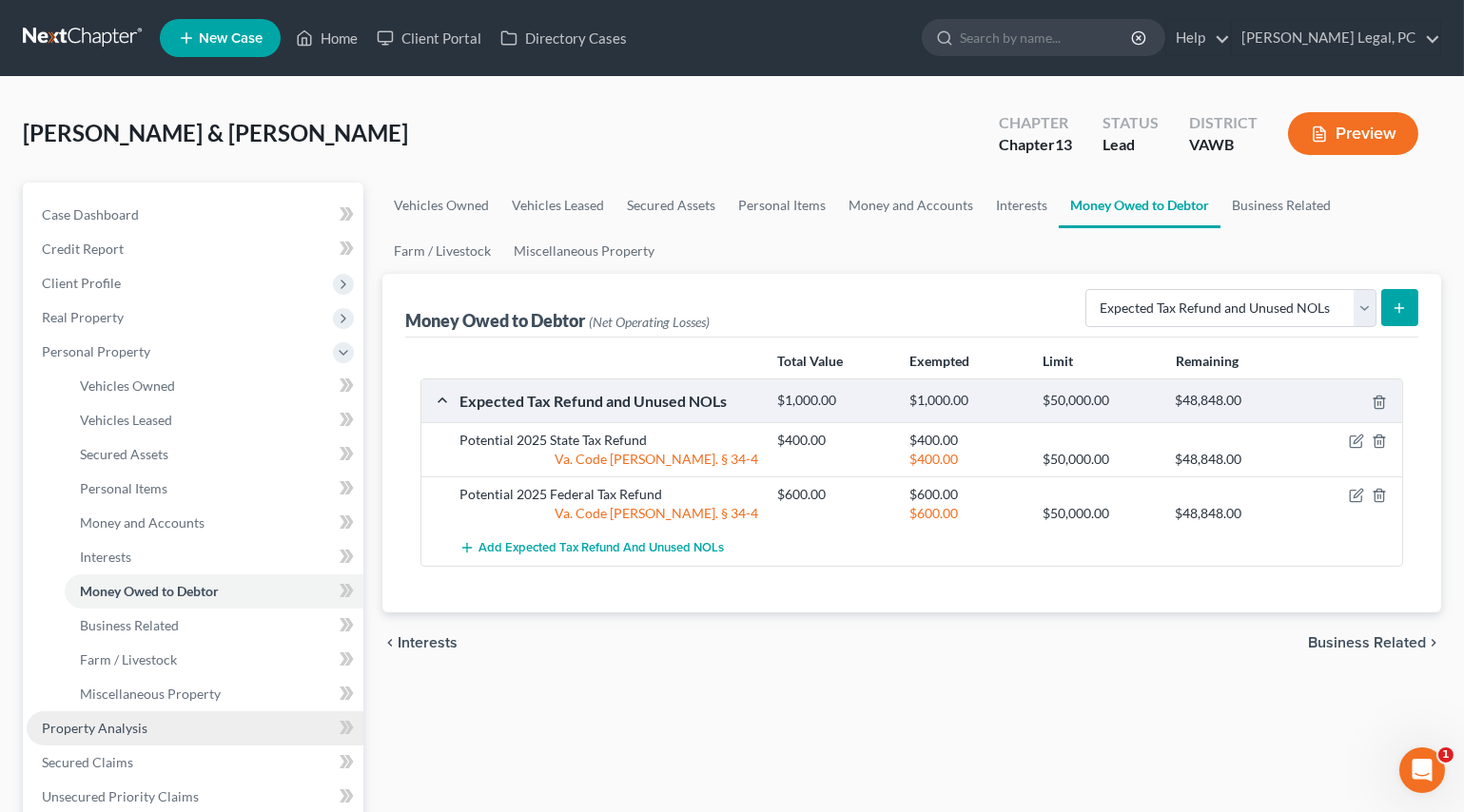
click at [126, 714] on link "Property Analysis" at bounding box center [195, 727] width 337 height 34
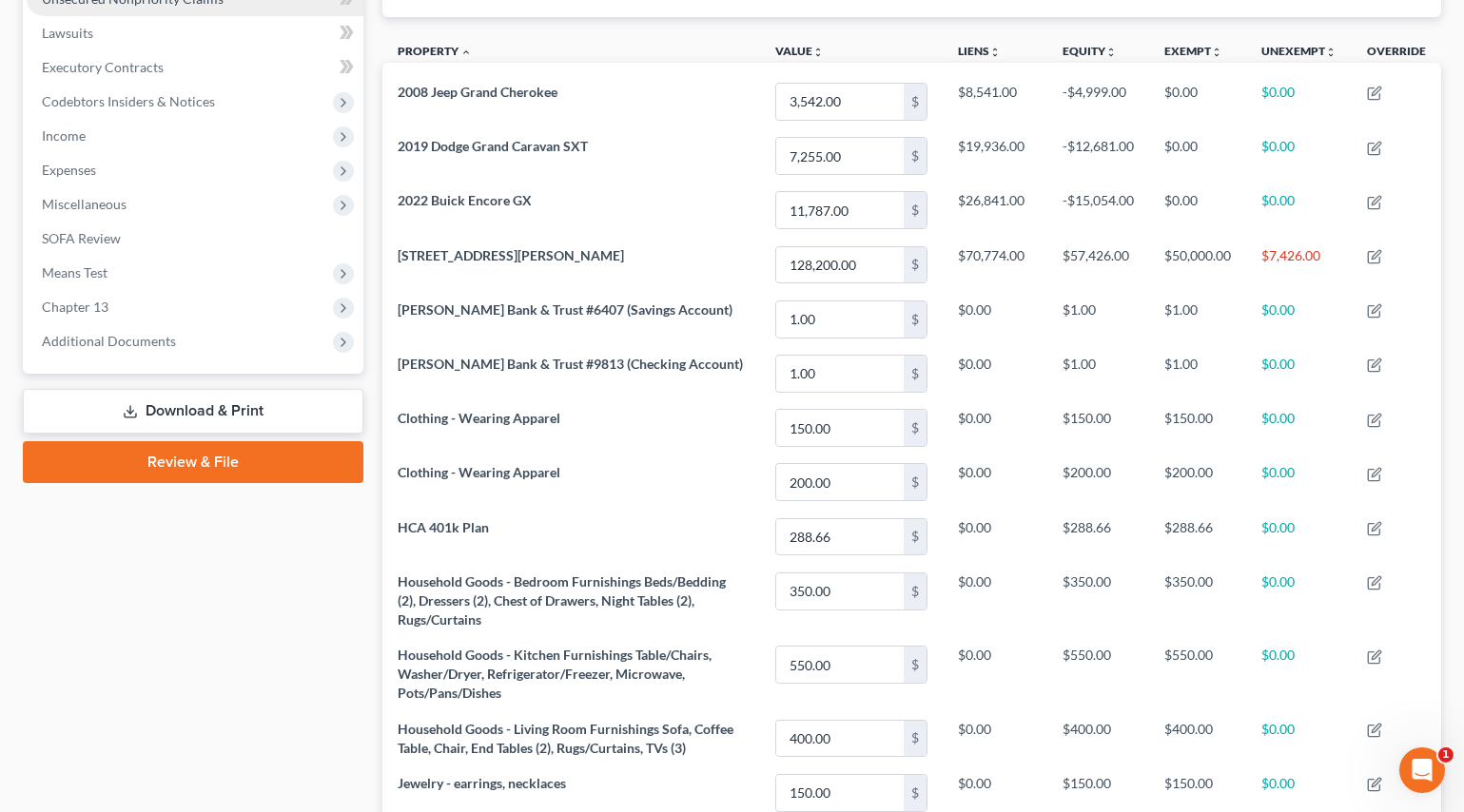
scroll to position [518, 0]
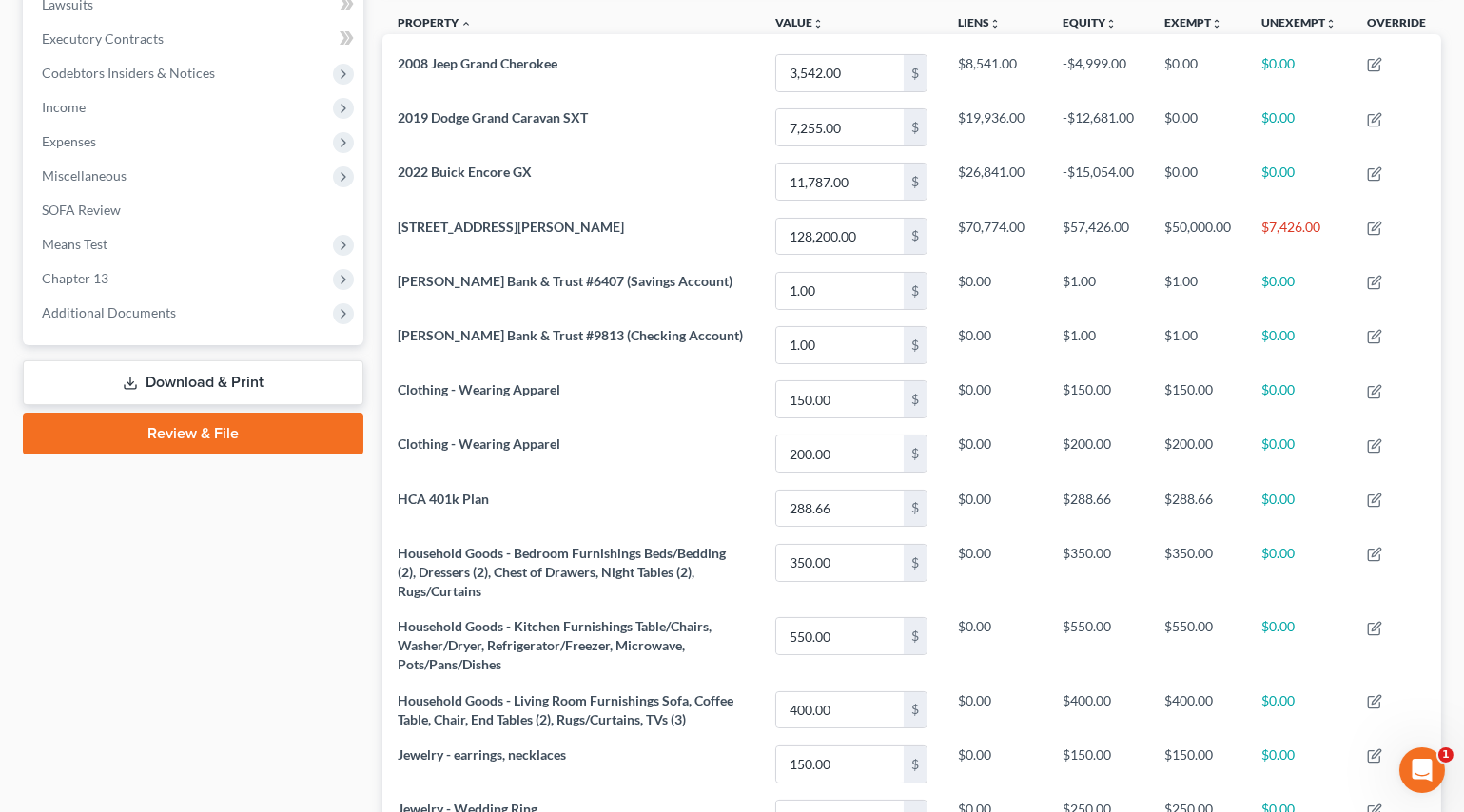
click at [178, 381] on link "Download & Print" at bounding box center [193, 383] width 340 height 45
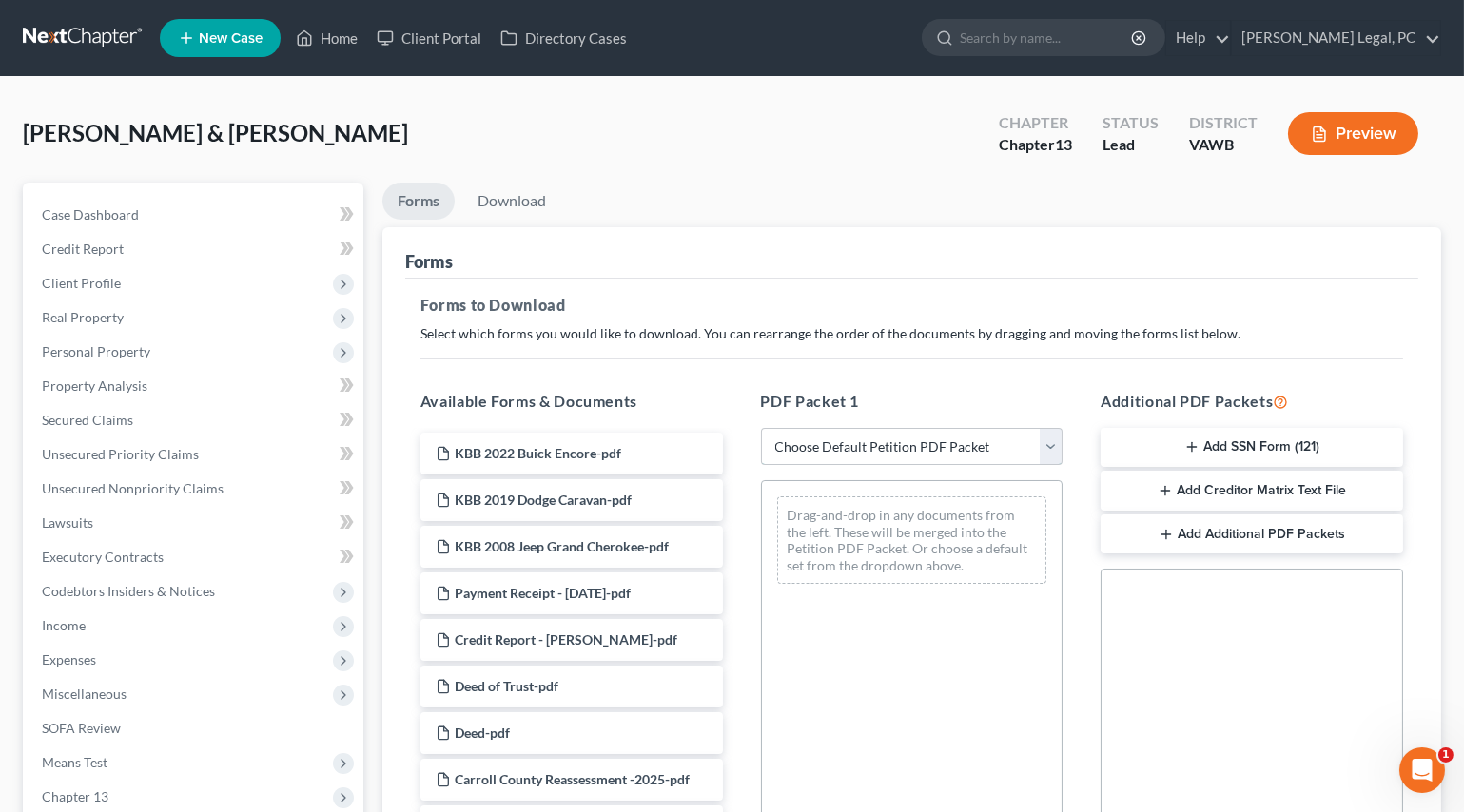
click at [821, 439] on select "Choose Default Petition PDF Packet Complete Bankruptcy Petition (all forms and …" at bounding box center [911, 446] width 303 height 38
select select "0"
click at [761, 428] on select "Choose Default Petition PDF Packet Complete Bankruptcy Petition (all forms and …" at bounding box center [911, 446] width 303 height 38
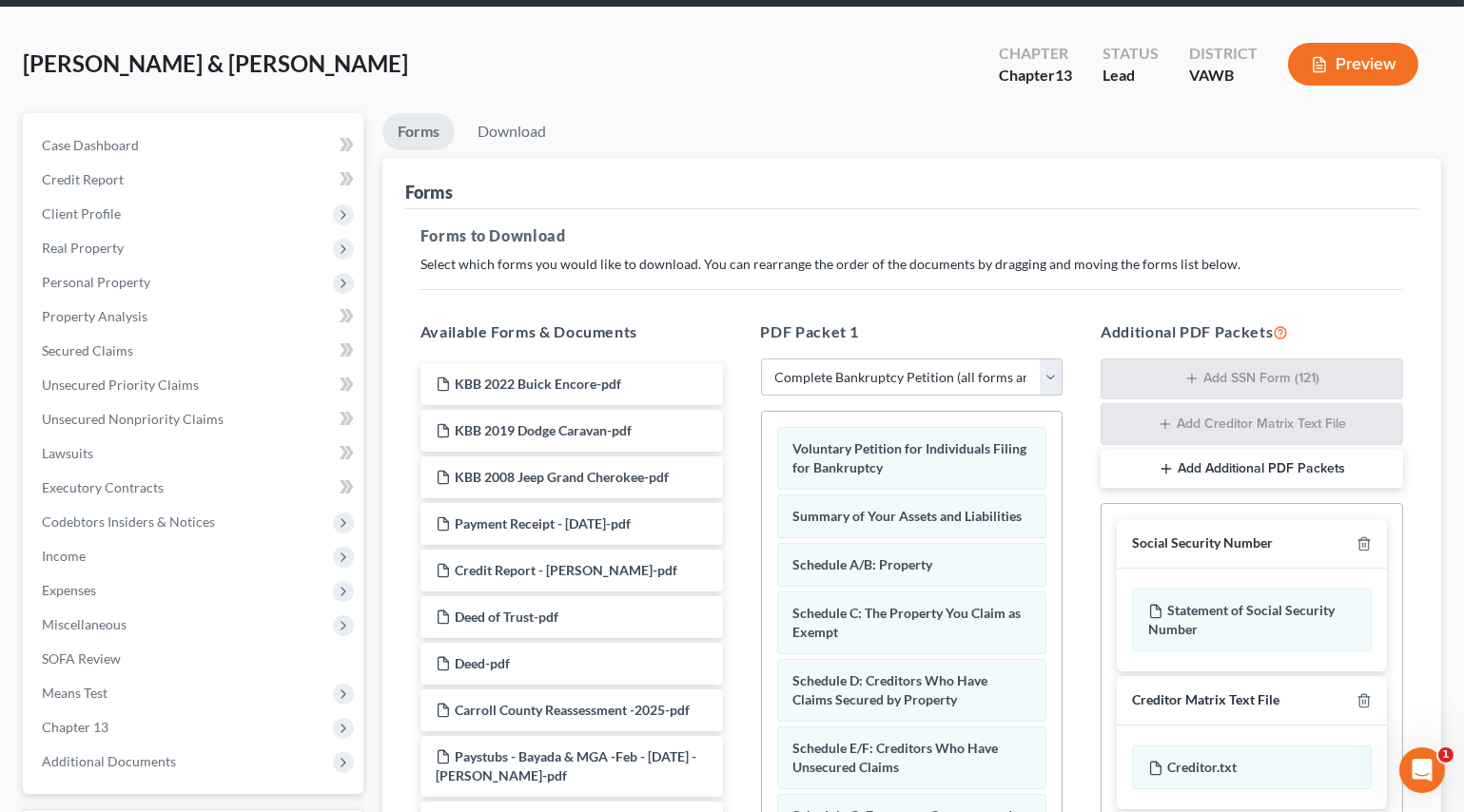
scroll to position [363, 0]
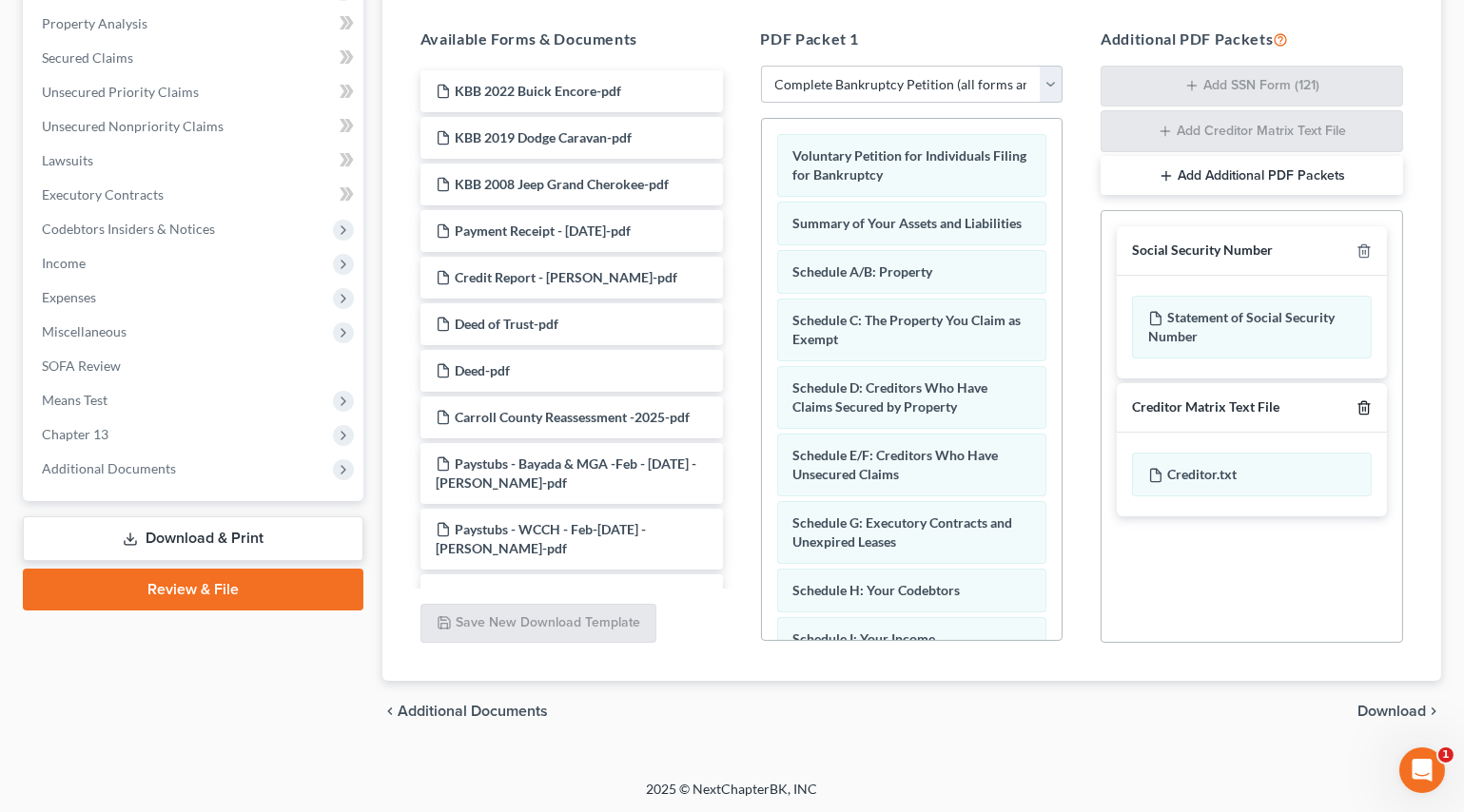
click at [1358, 402] on icon "button" at bounding box center [1364, 408] width 16 height 16
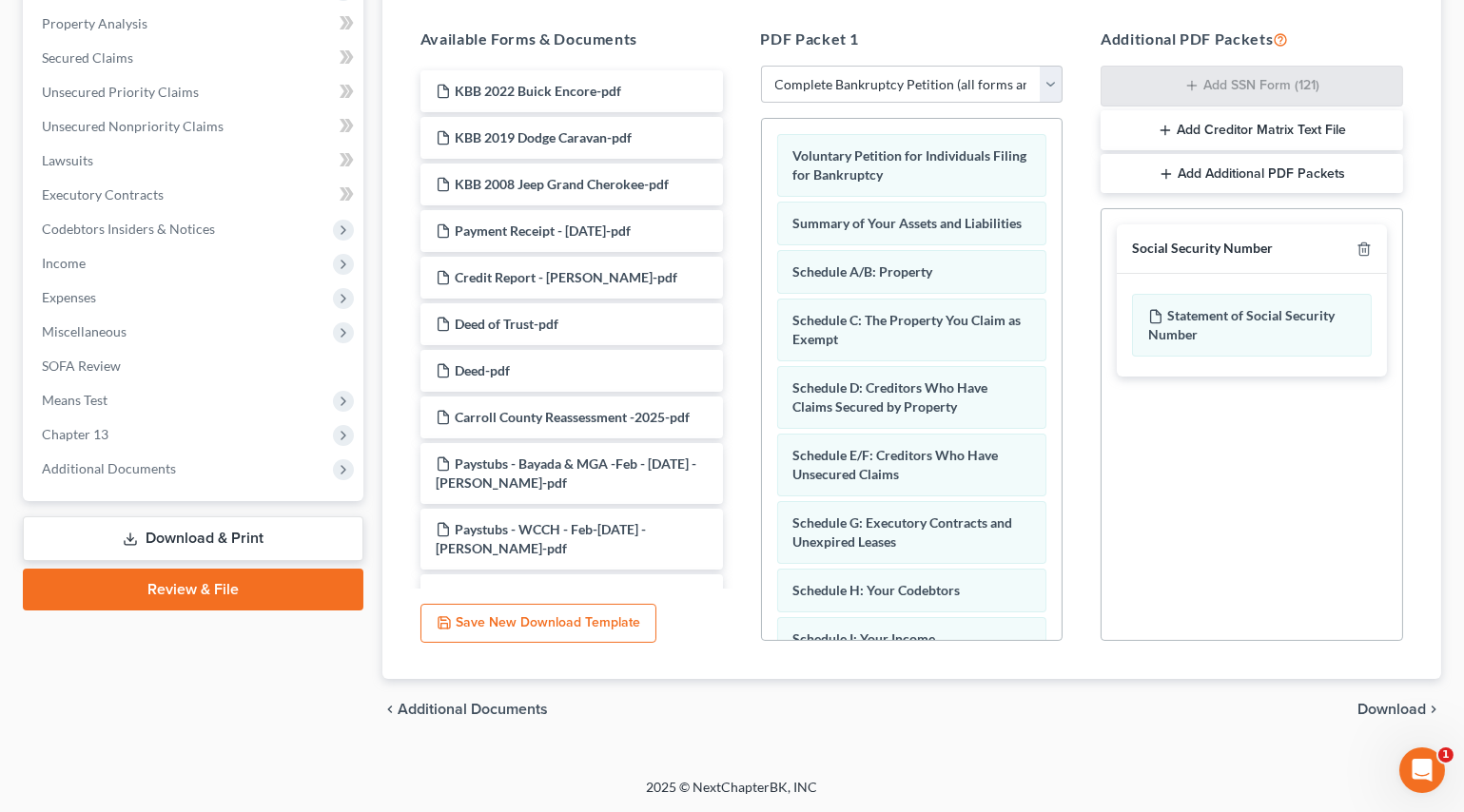
scroll to position [362, 0]
click at [1386, 708] on span "Download" at bounding box center [1391, 711] width 68 height 16
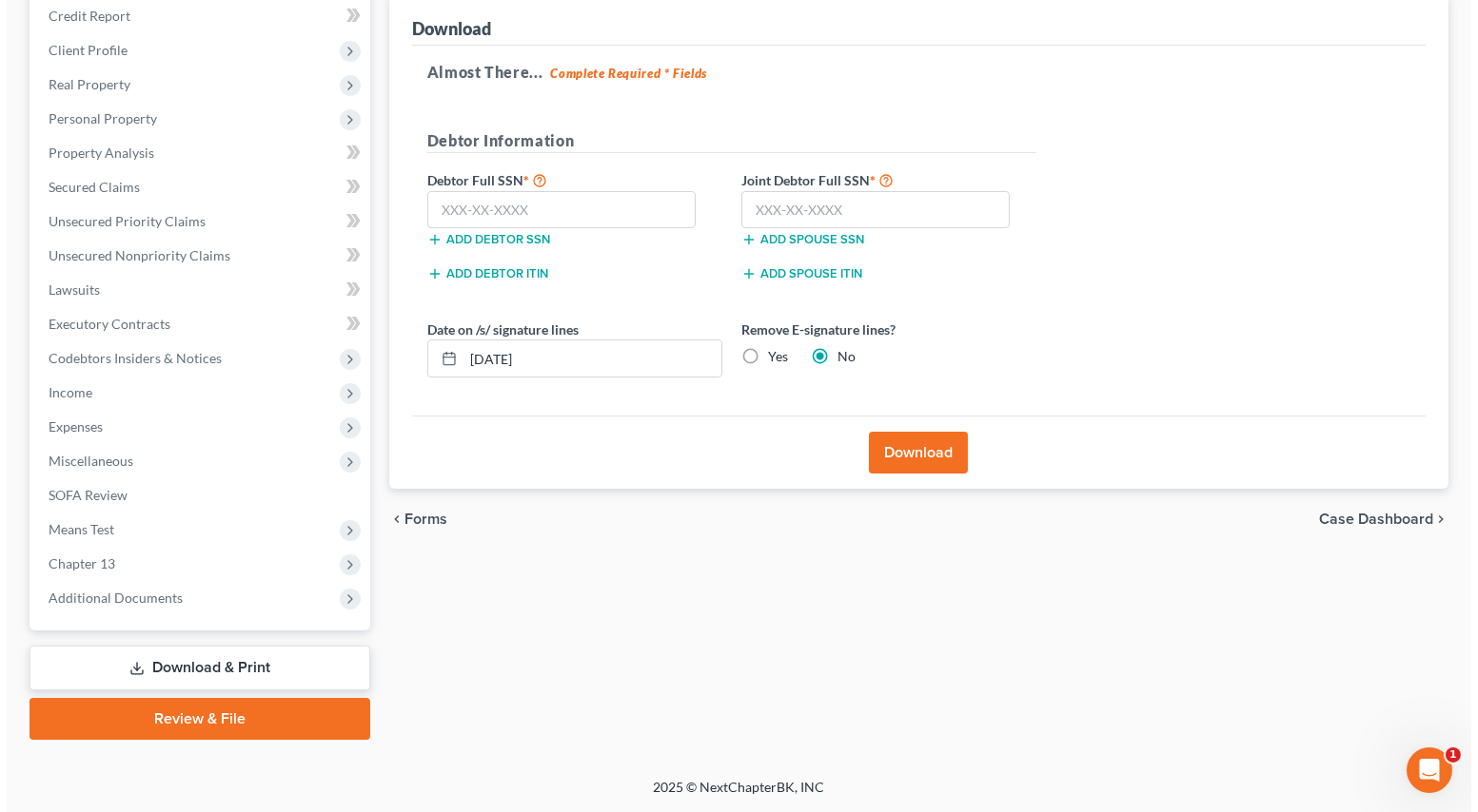
scroll to position [230, 0]
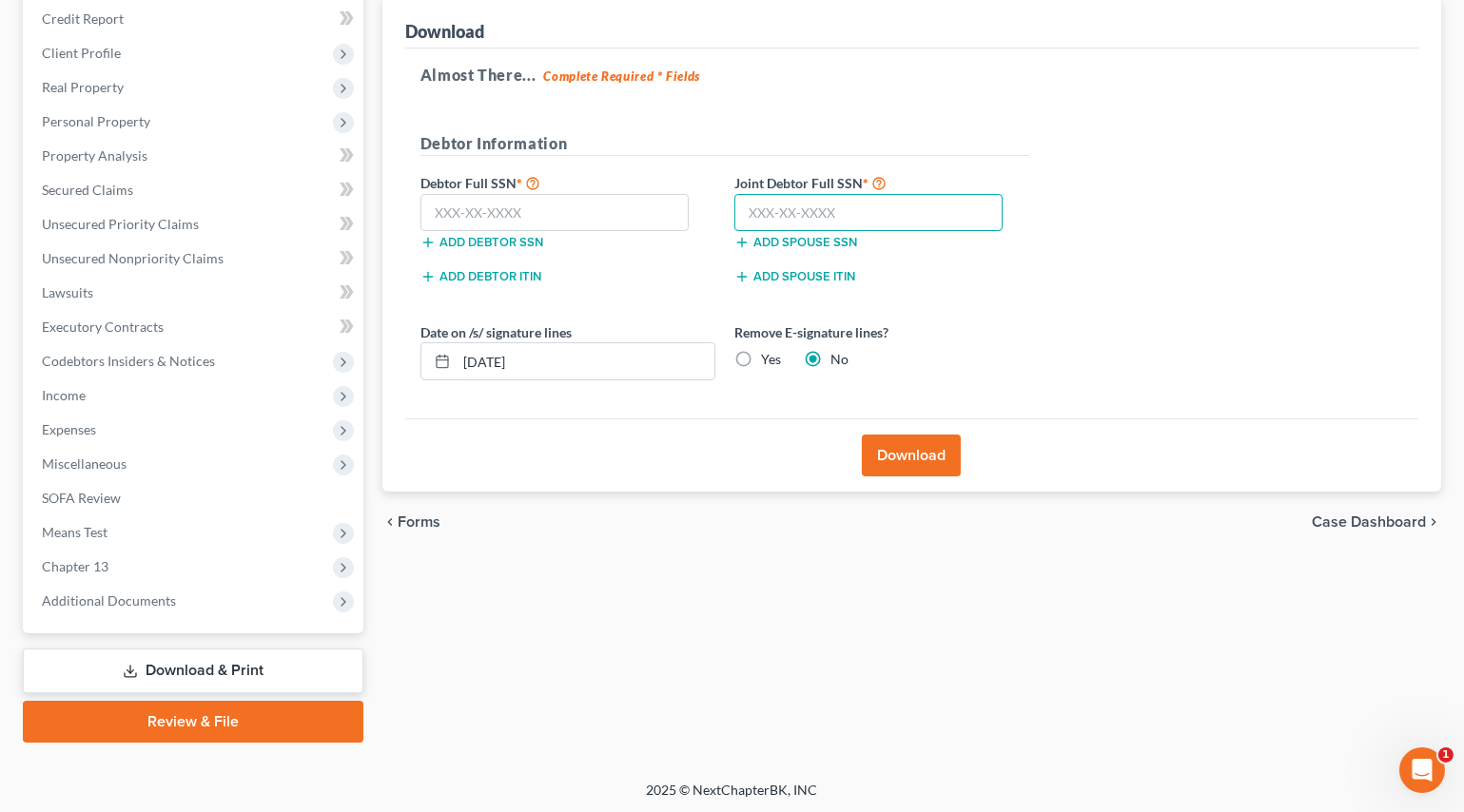
click at [867, 204] on input "text" at bounding box center [869, 212] width 269 height 38
type input "226-11-0784"
click at [515, 208] on input "text" at bounding box center [554, 212] width 269 height 38
type input "230-35-6767"
click at [924, 452] on button "Download" at bounding box center [911, 455] width 99 height 42
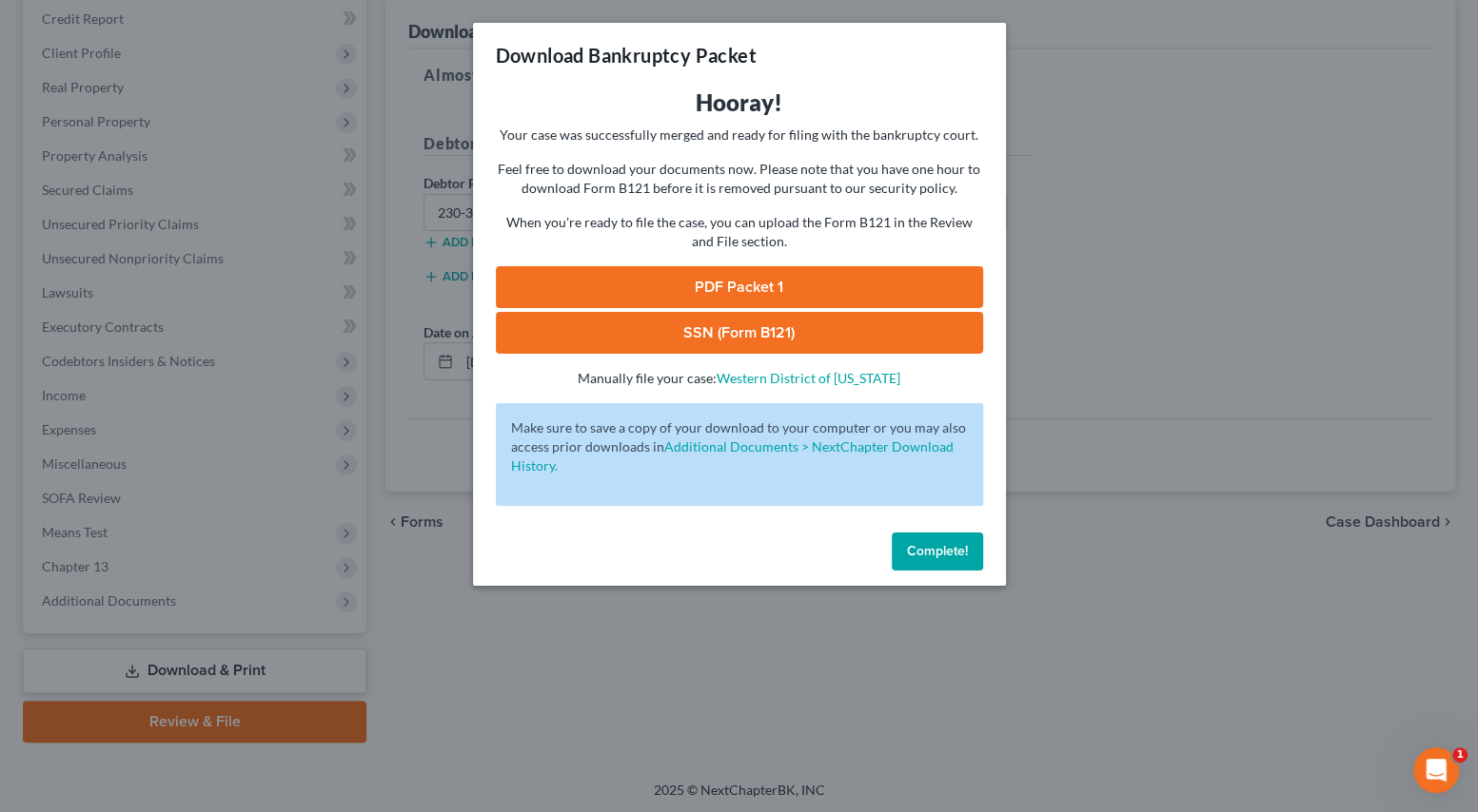
click at [715, 285] on link "PDF Packet 1" at bounding box center [739, 287] width 487 height 42
click at [675, 321] on link "SSN (Form B121)" at bounding box center [739, 333] width 487 height 42
